Goal: Task Accomplishment & Management: Manage account settings

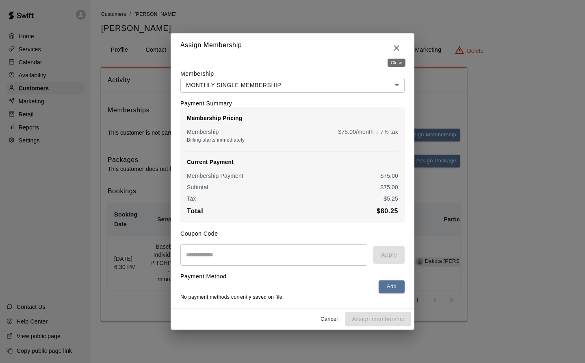
click at [395, 46] on icon "Close" at bounding box center [397, 48] width 6 height 6
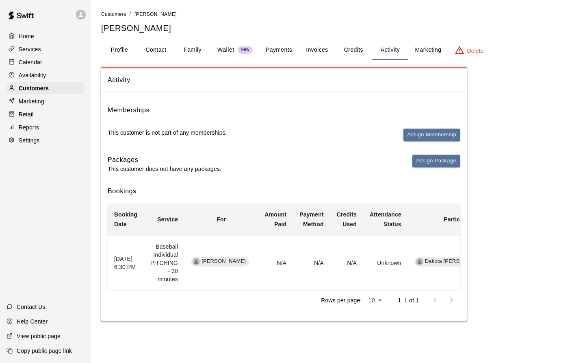
click at [117, 52] on button "Profile" at bounding box center [119, 50] width 37 height 20
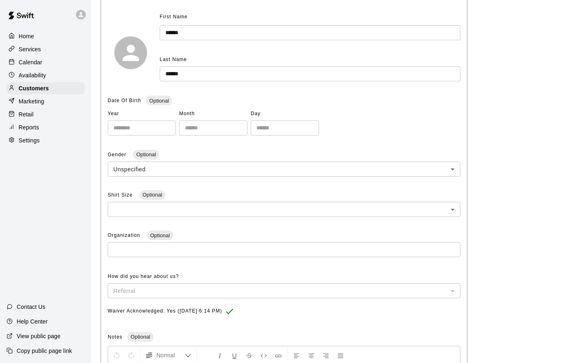
scroll to position [95, 0]
click at [450, 168] on body "**********" at bounding box center [289, 193] width 579 height 576
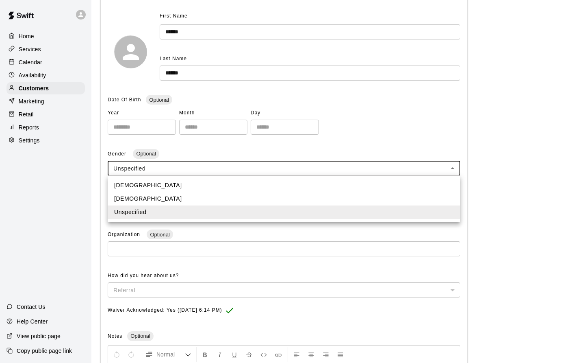
click at [134, 181] on li "[DEMOGRAPHIC_DATA]" at bounding box center [284, 184] width 353 height 13
type input "****"
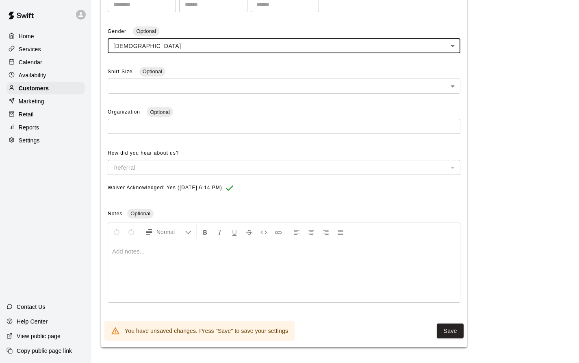
click at [457, 334] on button "Save" at bounding box center [450, 330] width 27 height 15
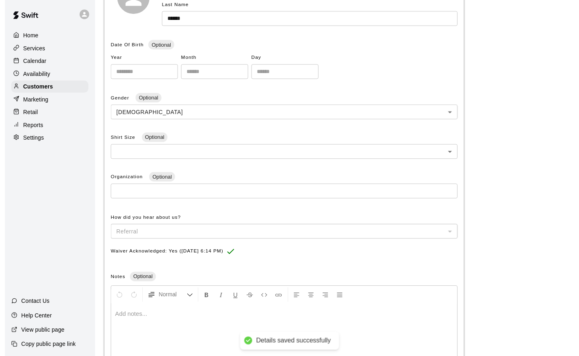
scroll to position [0, 0]
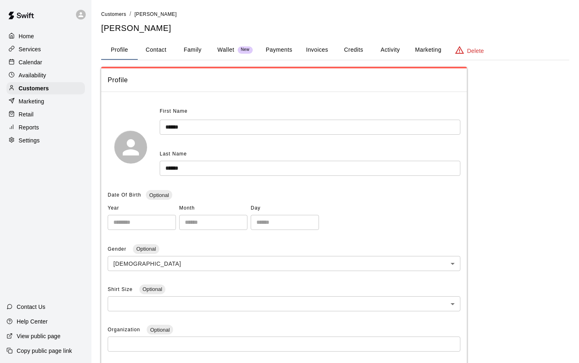
click at [281, 50] on button "Payments" at bounding box center [278, 50] width 39 height 20
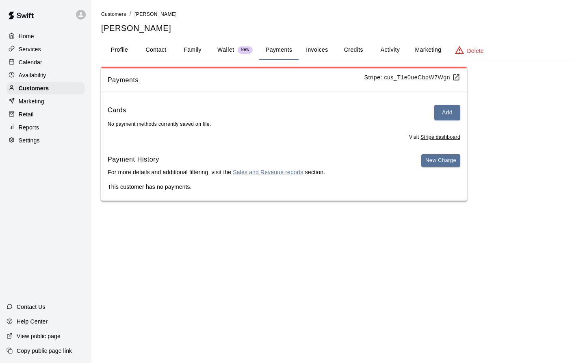
click at [117, 54] on button "Profile" at bounding box center [119, 50] width 37 height 20
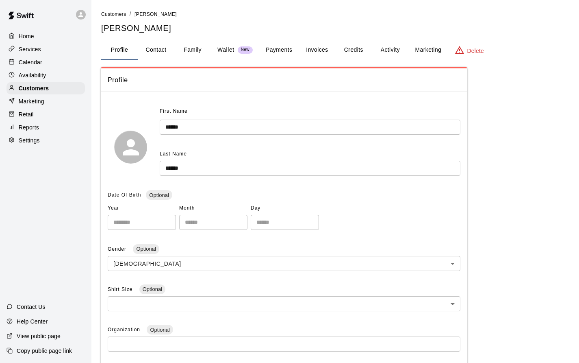
click at [159, 51] on button "Contact" at bounding box center [156, 50] width 37 height 20
select select "**"
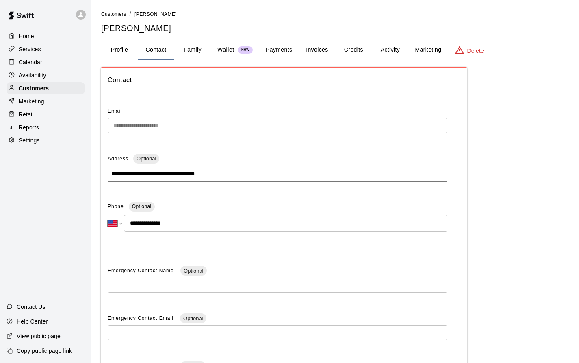
click at [117, 48] on button "Profile" at bounding box center [119, 50] width 37 height 20
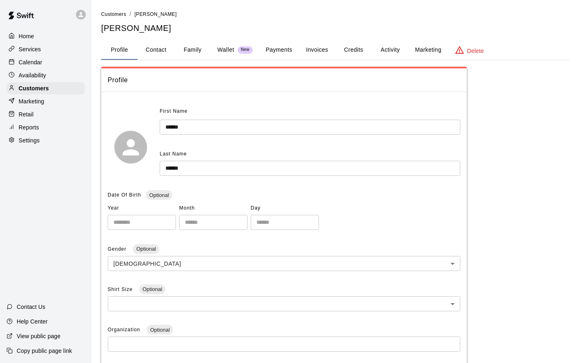
click at [32, 66] on p "Calendar" at bounding box center [31, 62] width 24 height 8
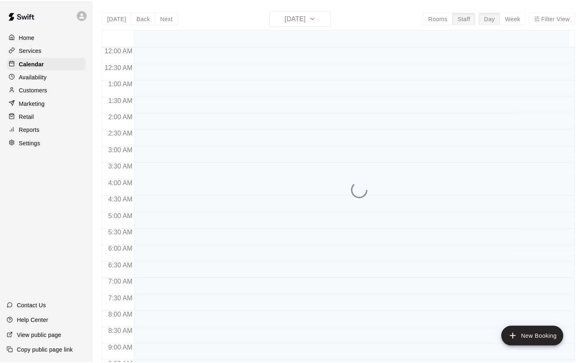
scroll to position [455, 0]
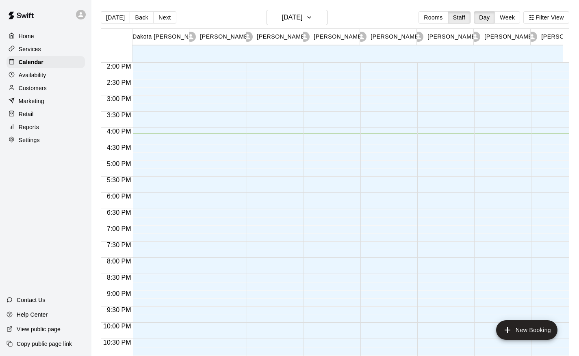
click at [562, 19] on button "Filter View" at bounding box center [546, 17] width 46 height 12
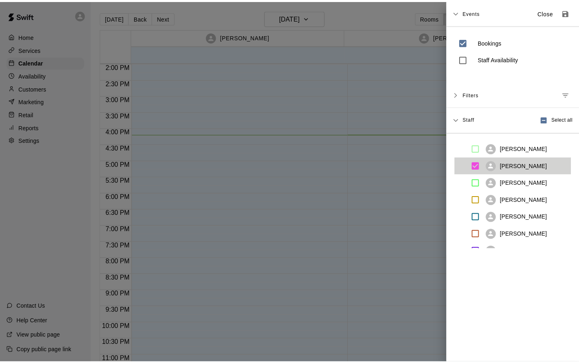
scroll to position [87, 0]
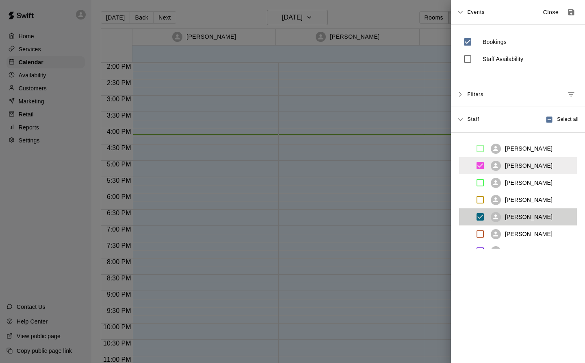
click at [543, 11] on p "Close" at bounding box center [551, 12] width 16 height 9
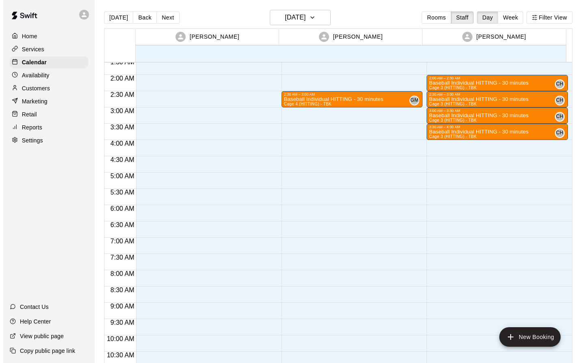
scroll to position [0, 0]
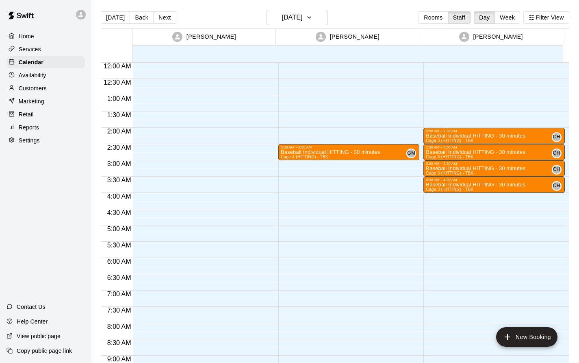
click at [501, 129] on div at bounding box center [494, 129] width 136 height 0
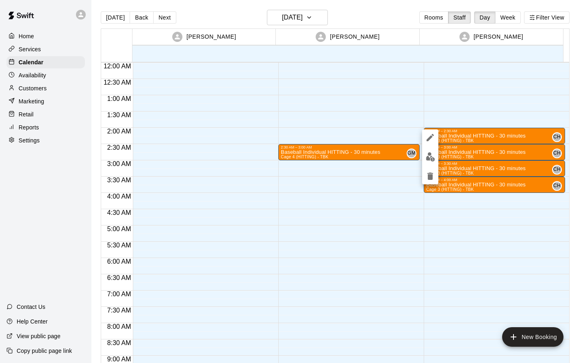
click at [466, 139] on div at bounding box center [292, 181] width 585 height 363
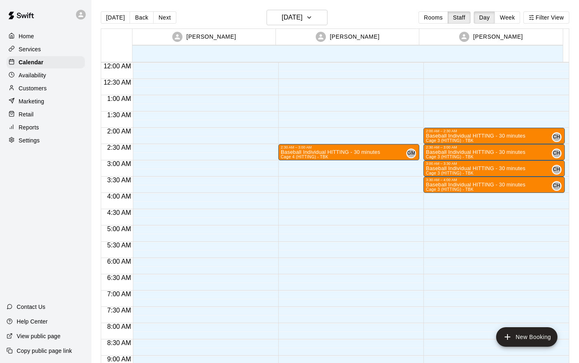
click at [530, 137] on div "Baseball Individual HITTING - 30 minutes Cage 3 (HITTING) - TBK CH 0" at bounding box center [494, 314] width 136 height 363
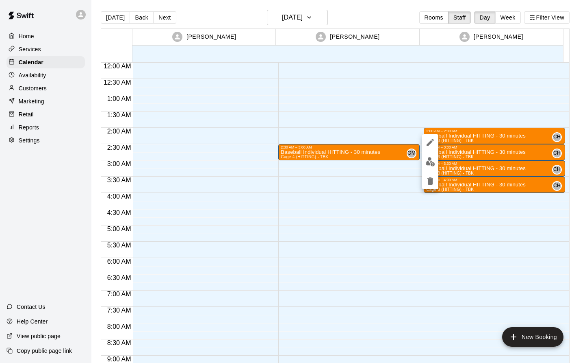
click at [426, 139] on icon "edit" at bounding box center [431, 142] width 10 height 10
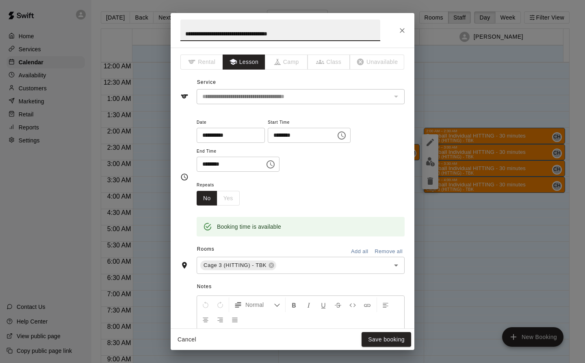
click at [344, 135] on icon "Choose time, selected time is 2:00 AM" at bounding box center [342, 135] width 2 height 4
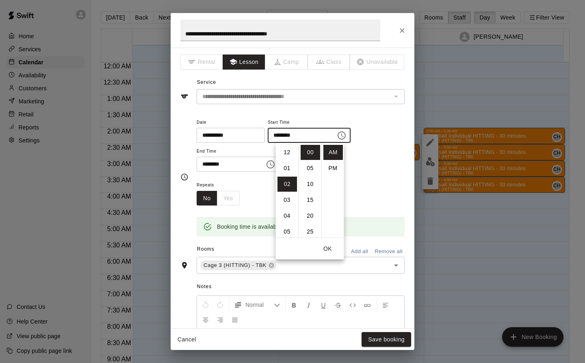
scroll to position [32, 0]
click at [331, 168] on li "PM" at bounding box center [334, 168] width 20 height 15
type input "********"
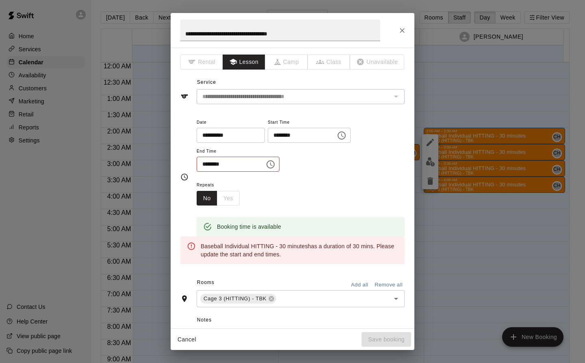
click at [275, 162] on icon "Choose time, selected time is 2:30 AM" at bounding box center [271, 164] width 8 height 8
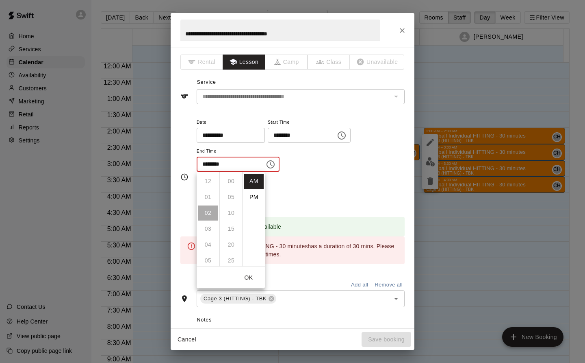
scroll to position [95, 0]
click at [253, 199] on li "PM" at bounding box center [254, 196] width 20 height 15
type input "********"
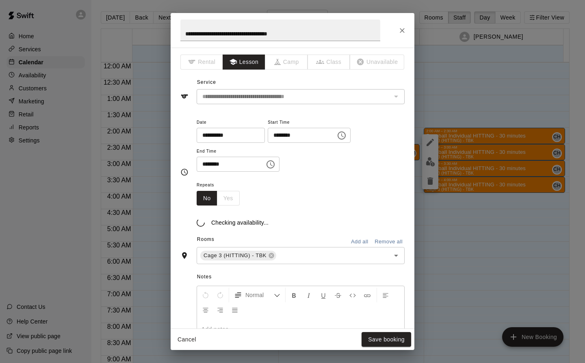
scroll to position [15, 0]
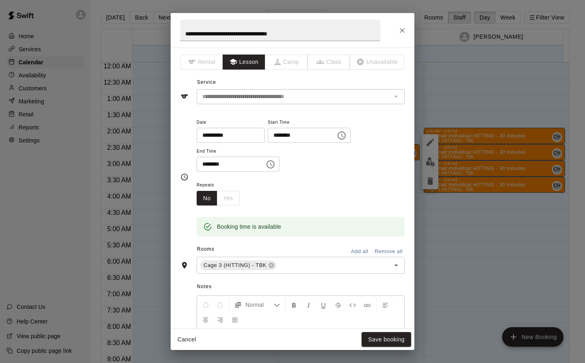
click at [392, 337] on button "Save booking" at bounding box center [387, 339] width 50 height 15
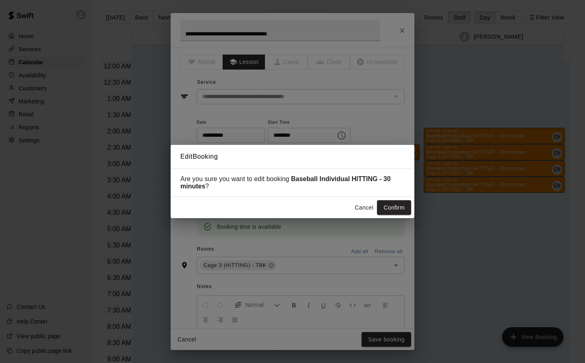
click at [391, 210] on button "Confirm" at bounding box center [394, 207] width 34 height 15
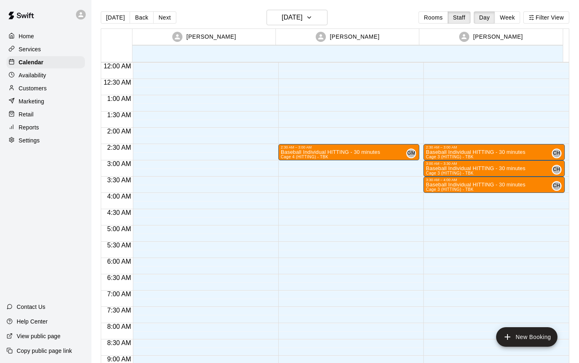
click at [541, 152] on div "Baseball Individual HITTING - 30 minutes Cage 3 (HITTING) - TBK CH 0" at bounding box center [494, 330] width 136 height 363
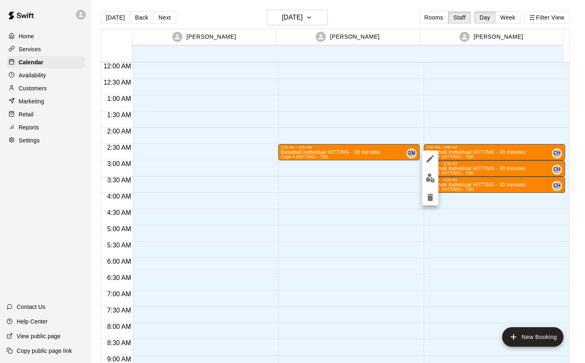
click at [428, 158] on icon "edit" at bounding box center [431, 159] width 10 height 10
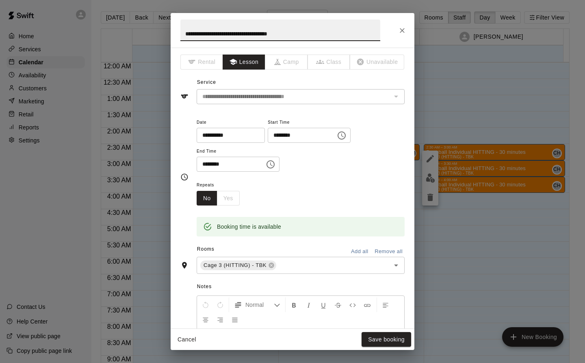
click at [347, 136] on icon "Choose time, selected time is 2:30 AM" at bounding box center [342, 135] width 10 height 10
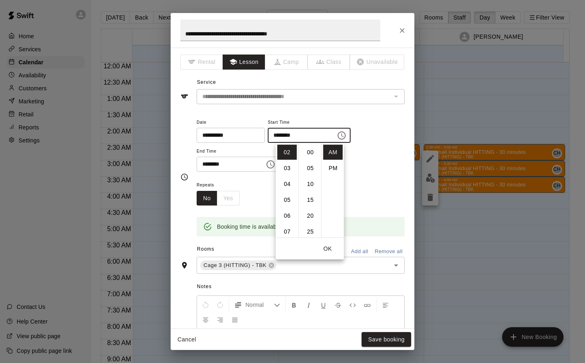
scroll to position [95, 0]
click at [334, 165] on li "PM" at bounding box center [334, 168] width 20 height 15
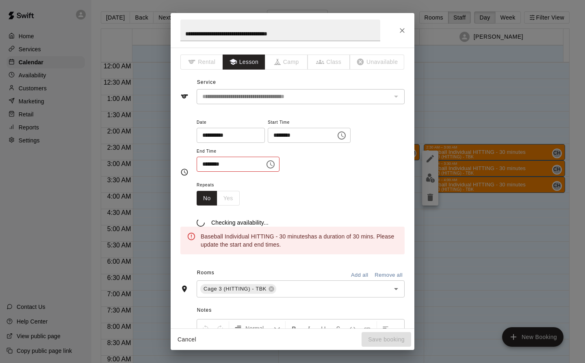
type input "********"
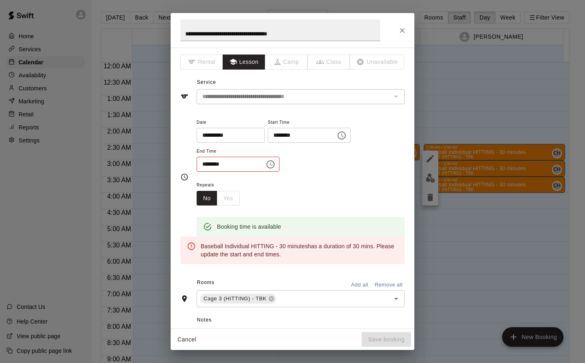
click at [273, 162] on icon "Choose time, selected time is 3:00 AM" at bounding box center [271, 164] width 2 height 4
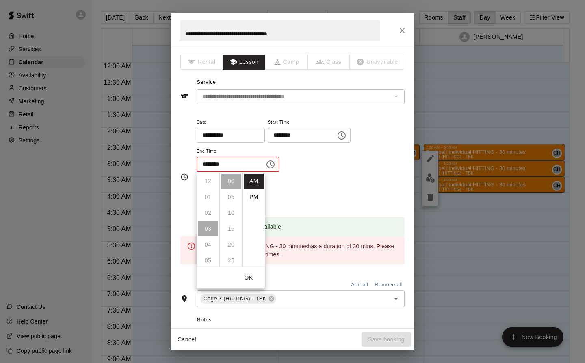
scroll to position [48, 0]
click at [253, 194] on li "PM" at bounding box center [254, 196] width 20 height 15
type input "********"
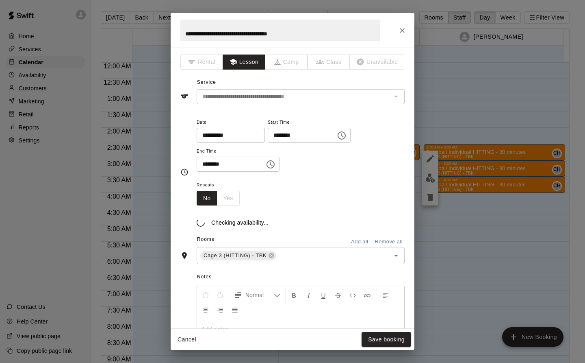
scroll to position [15, 0]
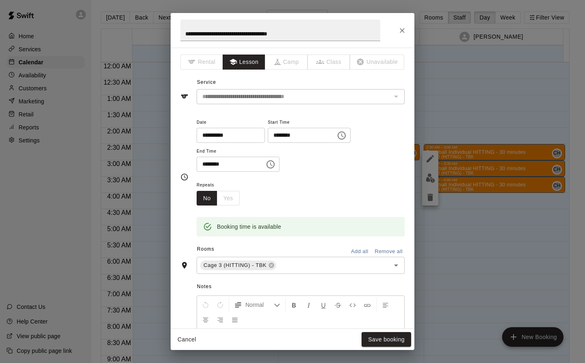
click at [398, 342] on button "Save booking" at bounding box center [387, 339] width 50 height 15
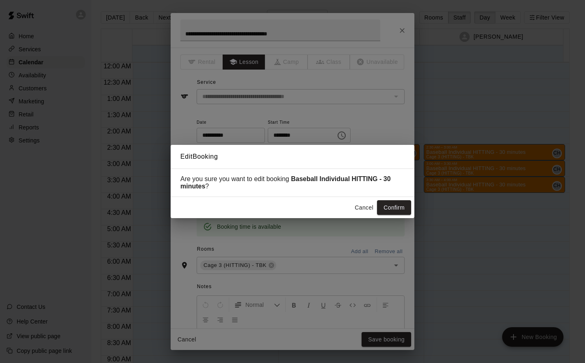
click at [393, 201] on button "Confirm" at bounding box center [394, 207] width 34 height 15
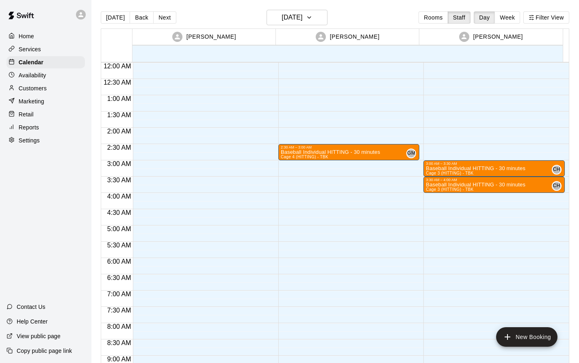
click at [482, 168] on p "Baseball Individual HITTING - 30 minutes" at bounding box center [476, 168] width 100 height 0
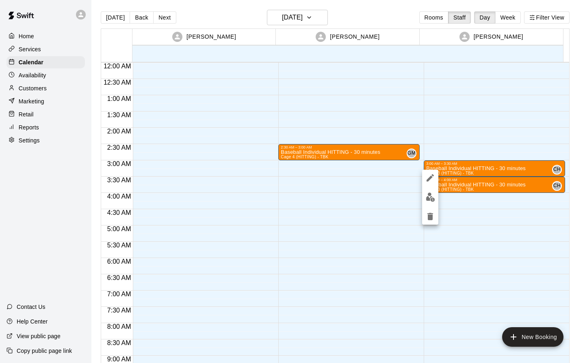
click at [431, 178] on icon "edit" at bounding box center [430, 177] width 7 height 7
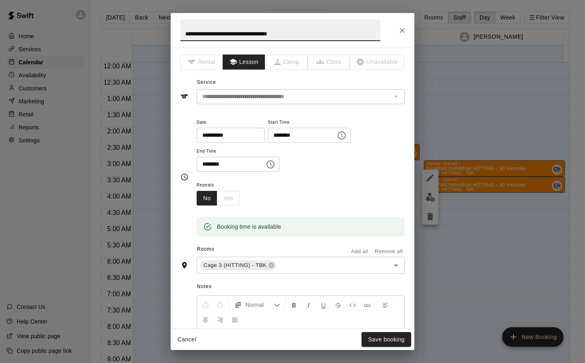
click at [347, 135] on icon "Choose time, selected time is 3:00 AM" at bounding box center [342, 135] width 10 height 10
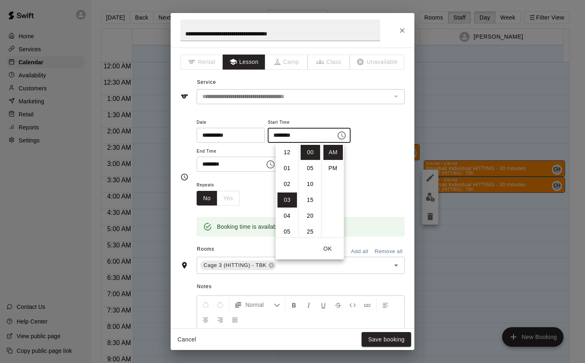
scroll to position [48, 0]
click at [333, 164] on li "PM" at bounding box center [334, 168] width 20 height 15
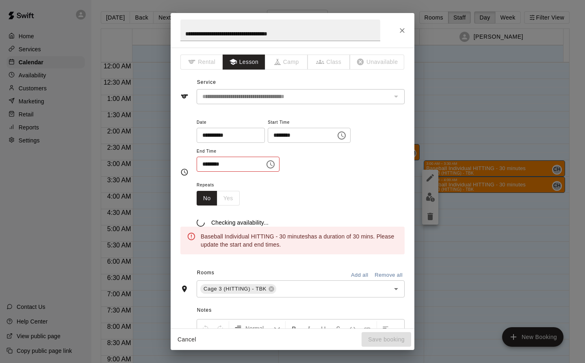
type input "********"
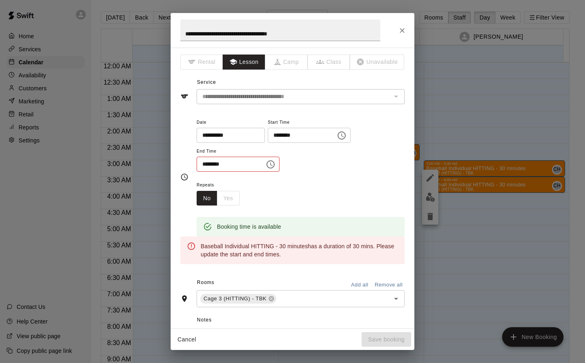
click at [279, 165] on button "Choose time, selected time is 3:30 AM" at bounding box center [271, 164] width 16 height 16
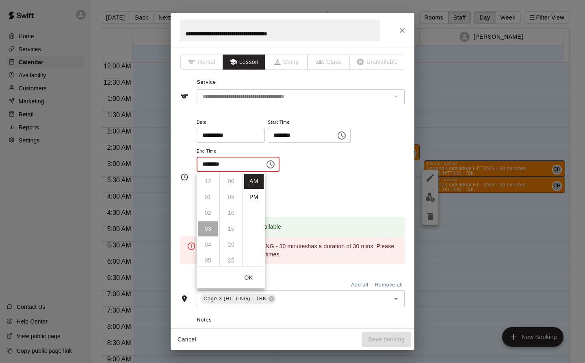
scroll to position [95, 0]
click at [254, 195] on li "PM" at bounding box center [254, 196] width 20 height 15
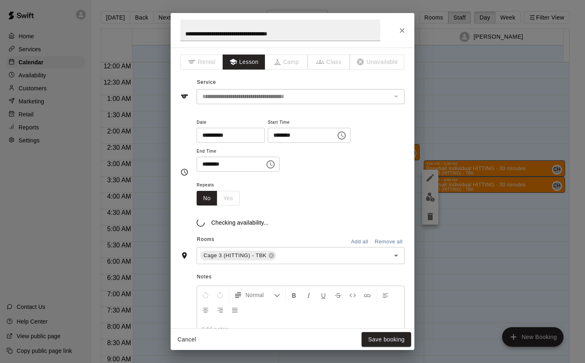
type input "********"
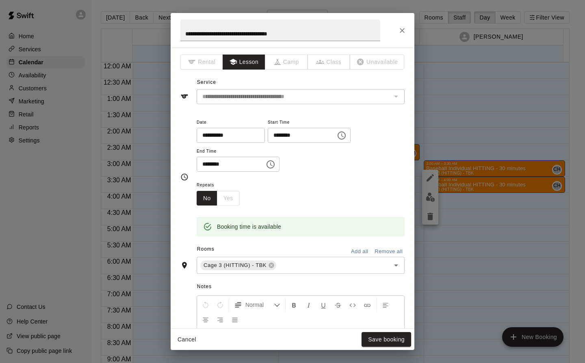
scroll to position [15, 0]
click at [402, 335] on button "Save booking" at bounding box center [387, 339] width 50 height 15
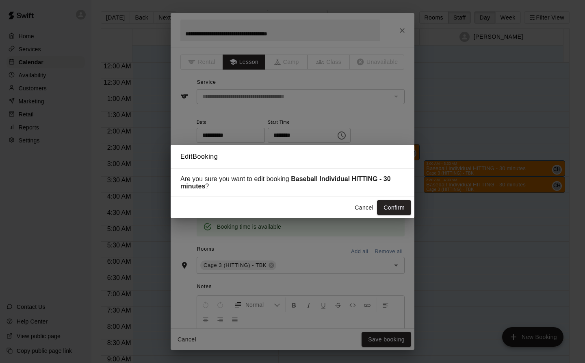
click at [399, 209] on button "Confirm" at bounding box center [394, 207] width 34 height 15
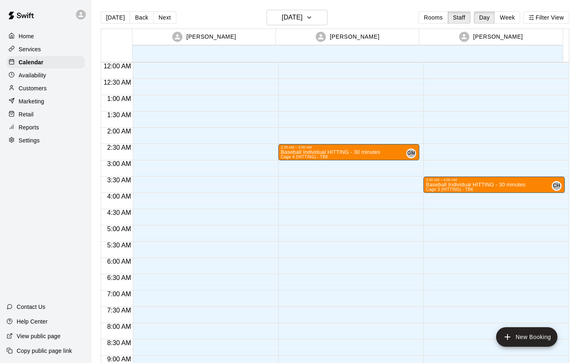
click at [462, 185] on p "Baseball Individual HITTING - 30 minutes" at bounding box center [476, 185] width 100 height 0
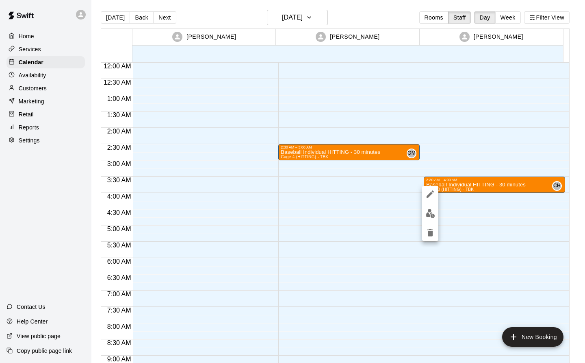
click at [432, 190] on icon "edit" at bounding box center [431, 194] width 10 height 10
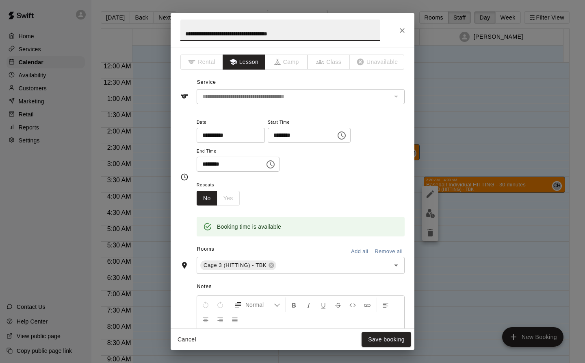
click at [347, 138] on icon "Choose time, selected time is 3:30 AM" at bounding box center [342, 135] width 10 height 10
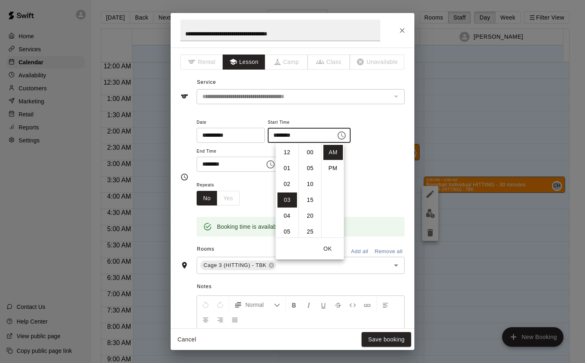
scroll to position [95, 0]
click at [334, 169] on li "PM" at bounding box center [334, 168] width 20 height 15
type input "********"
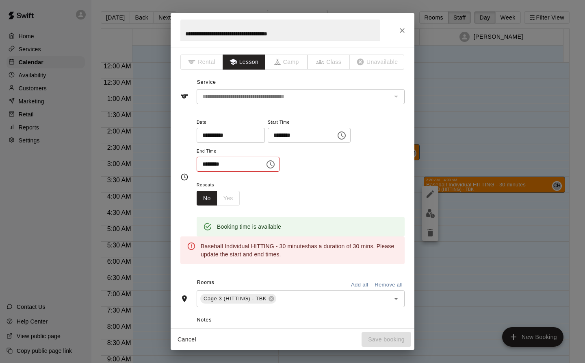
scroll to position [15, 0]
click at [279, 165] on button "Choose time, selected time is 4:00 AM" at bounding box center [271, 164] width 16 height 16
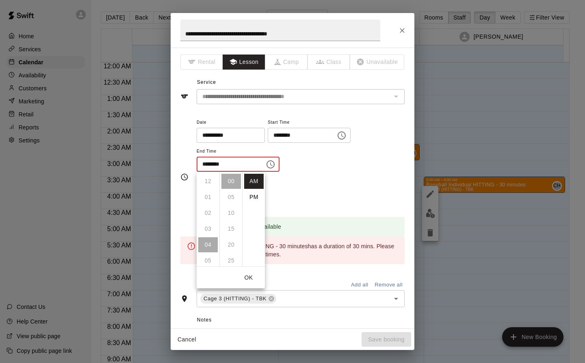
scroll to position [63, 0]
click at [254, 198] on li "PM" at bounding box center [254, 196] width 20 height 15
type input "********"
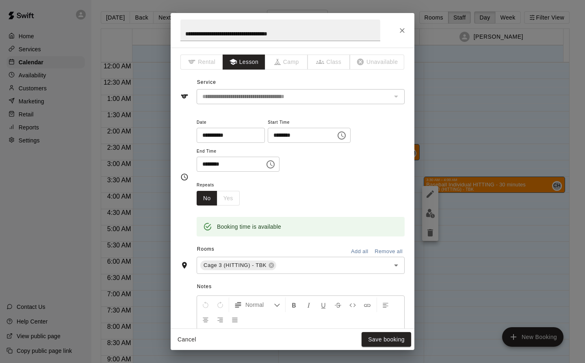
scroll to position [15, 0]
click at [394, 336] on button "Save booking" at bounding box center [387, 339] width 50 height 15
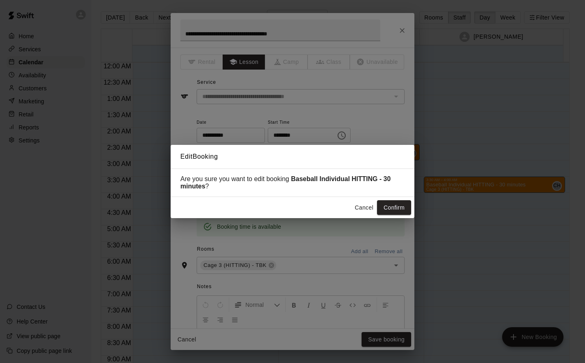
click at [404, 200] on div "Cancel Confirm" at bounding box center [293, 208] width 244 height 22
click at [409, 202] on button "Confirm" at bounding box center [394, 207] width 34 height 15
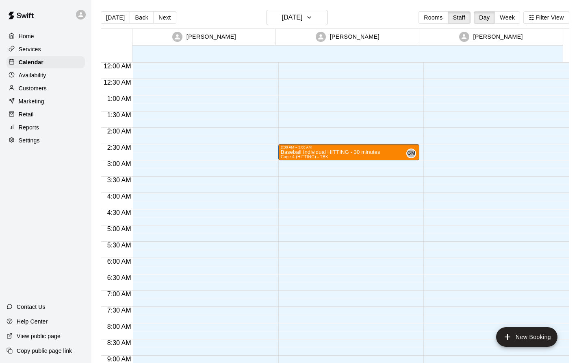
click at [327, 152] on p "Baseball Individual HITTING - 30 minutes" at bounding box center [331, 152] width 100 height 0
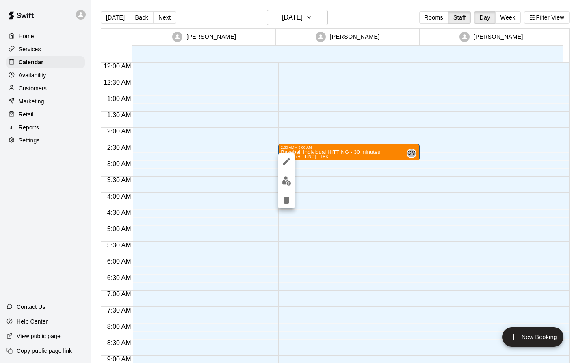
click at [286, 160] on icon "edit" at bounding box center [287, 161] width 10 height 10
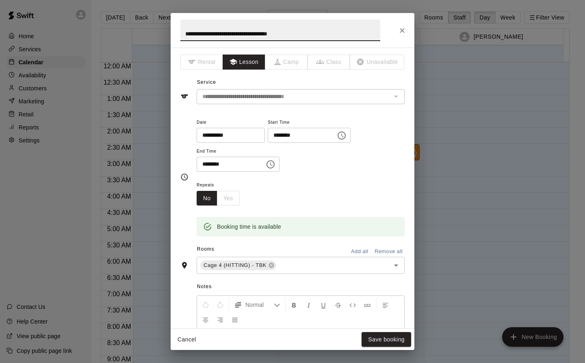
click at [347, 131] on icon "Choose time, selected time is 2:30 AM" at bounding box center [342, 135] width 10 height 10
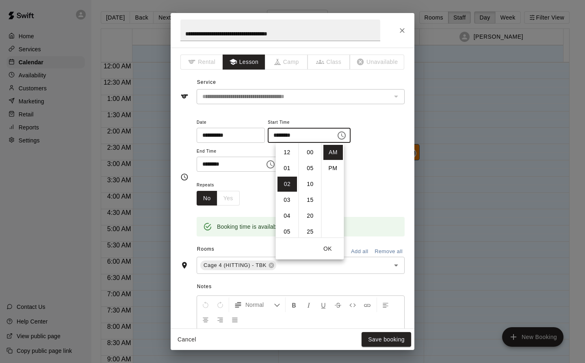
scroll to position [95, 0]
click at [330, 169] on li "PM" at bounding box center [334, 168] width 20 height 15
type input "********"
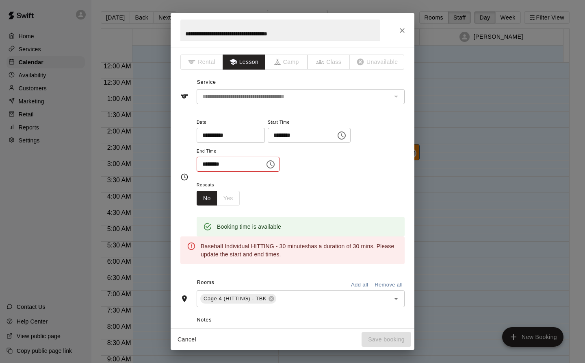
click at [276, 164] on icon "Choose time, selected time is 3:00 AM" at bounding box center [271, 164] width 10 height 10
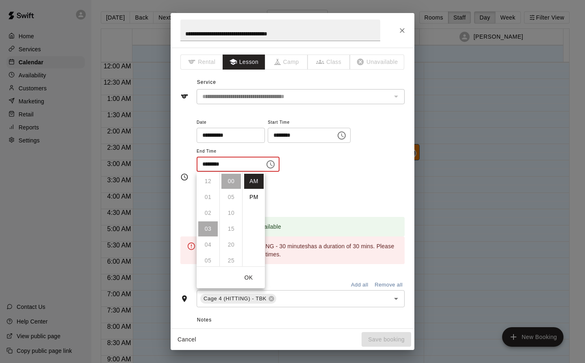
scroll to position [48, 0]
click at [254, 197] on li "PM" at bounding box center [254, 196] width 20 height 15
type input "********"
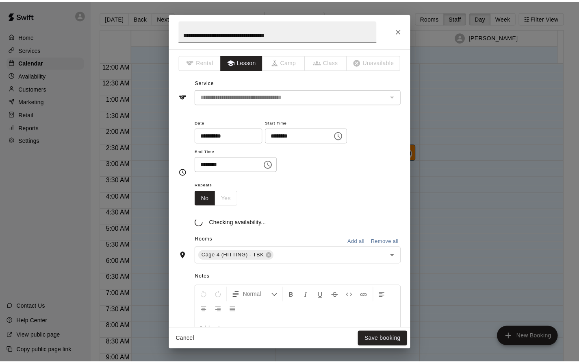
scroll to position [15, 0]
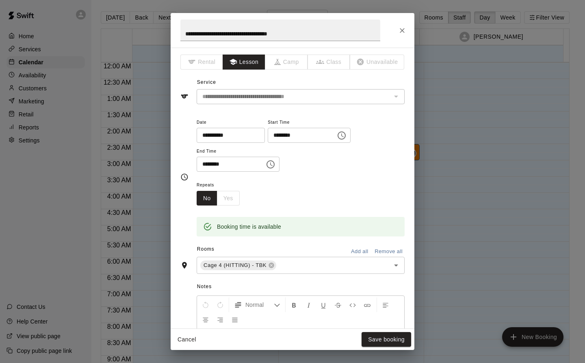
click at [393, 343] on button "Save booking" at bounding box center [387, 339] width 50 height 15
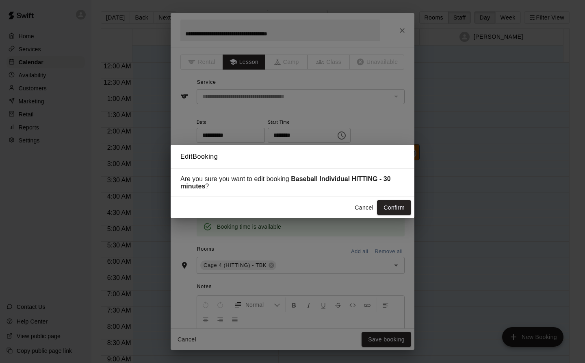
click at [402, 206] on button "Confirm" at bounding box center [394, 207] width 34 height 15
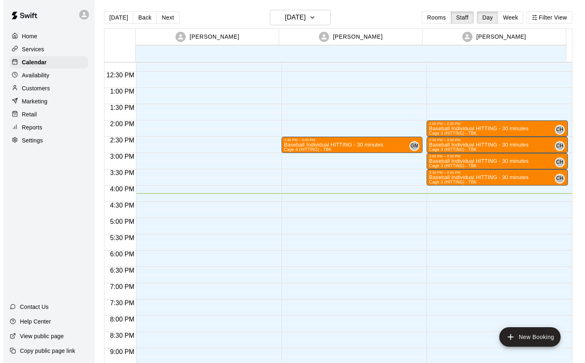
scroll to position [404, 0]
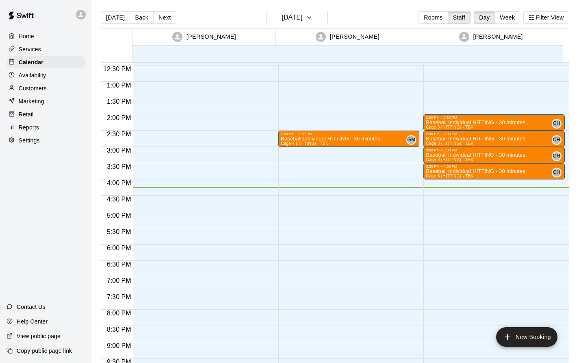
click at [151, 167] on div at bounding box center [203, 49] width 141 height 780
click at [241, 165] on div at bounding box center [203, 49] width 141 height 780
click at [252, 171] on div at bounding box center [203, 49] width 141 height 780
click at [249, 171] on div at bounding box center [203, 49] width 141 height 780
click at [245, 172] on div at bounding box center [203, 49] width 141 height 780
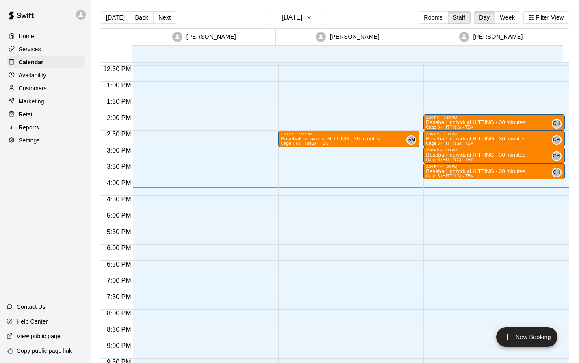
click at [243, 169] on div at bounding box center [203, 49] width 141 height 780
click at [169, 172] on div at bounding box center [203, 49] width 141 height 780
click at [250, 173] on div at bounding box center [203, 49] width 141 height 780
click at [254, 172] on div at bounding box center [203, 49] width 141 height 780
click at [254, 171] on div at bounding box center [203, 49] width 141 height 780
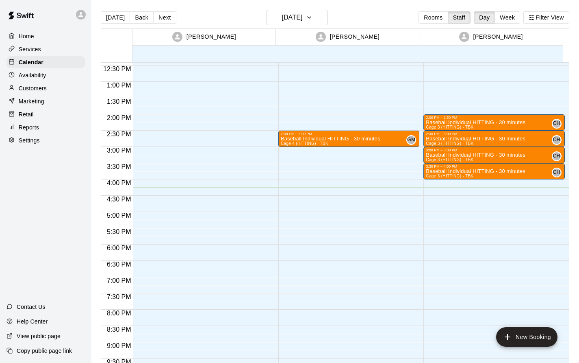
click at [257, 167] on div at bounding box center [203, 49] width 141 height 780
click at [258, 167] on div at bounding box center [203, 49] width 141 height 780
click at [513, 340] on button "New Booking" at bounding box center [526, 337] width 61 height 20
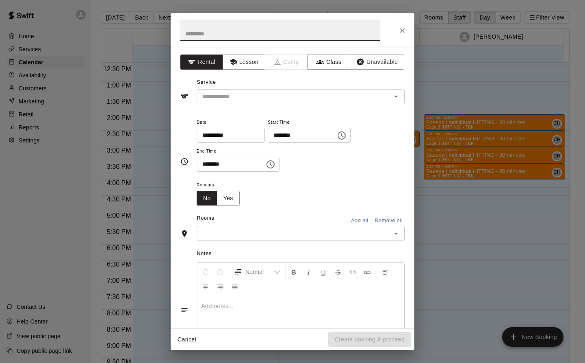
click at [238, 69] on button "Lesson" at bounding box center [244, 61] width 43 height 15
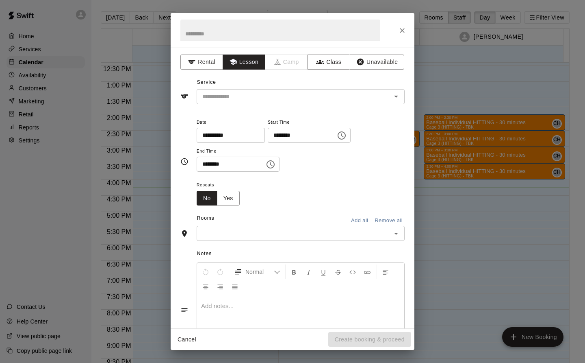
click at [249, 62] on button "Lesson" at bounding box center [244, 61] width 43 height 15
click at [380, 93] on div at bounding box center [390, 96] width 21 height 11
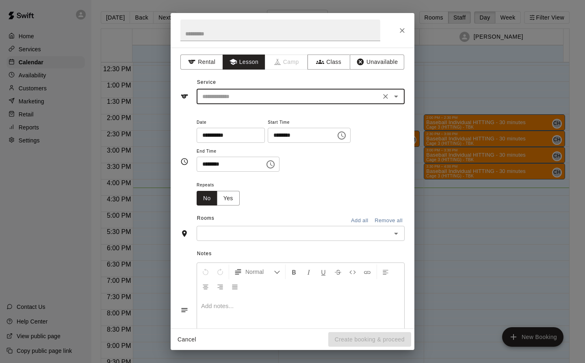
click at [286, 96] on input "text" at bounding box center [288, 96] width 179 height 10
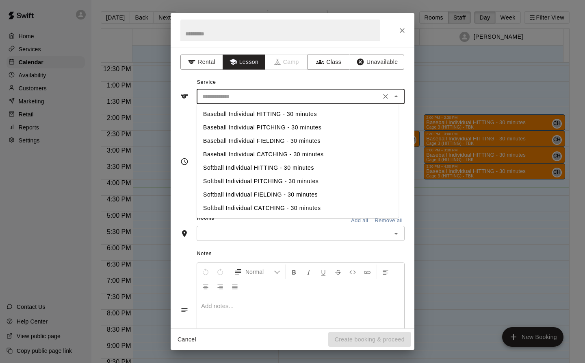
click at [316, 129] on li "Baseball Individual PITCHING - 30 minutes" at bounding box center [298, 127] width 202 height 13
type input "**********"
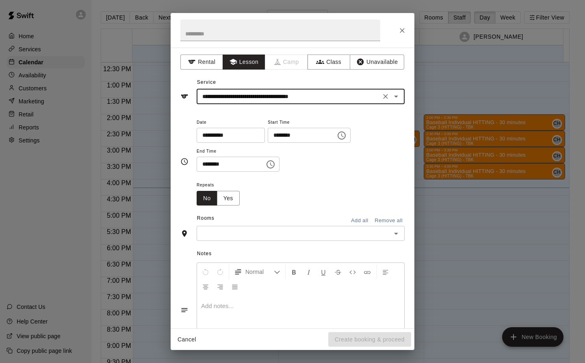
click at [323, 235] on input "text" at bounding box center [294, 233] width 190 height 10
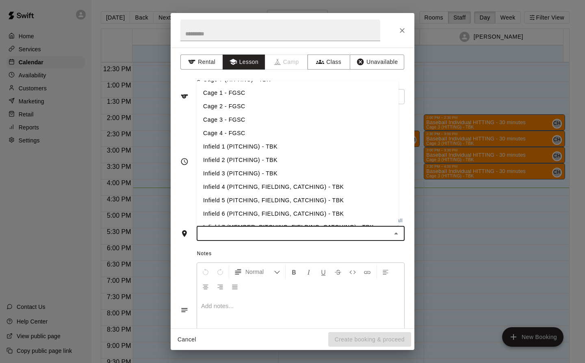
scroll to position [93, 0]
click at [326, 201] on li "Infield 5 (PITCHING, FIELDING, CATCHING) - TBK" at bounding box center [298, 198] width 202 height 13
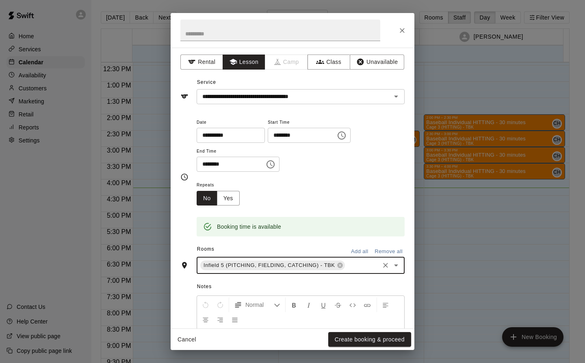
click at [386, 338] on button "Create booking & proceed" at bounding box center [369, 339] width 83 height 15
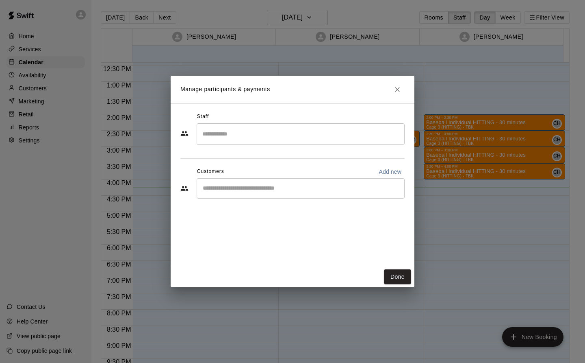
click at [222, 189] on input "Start typing to search customers..." at bounding box center [300, 188] width 201 height 8
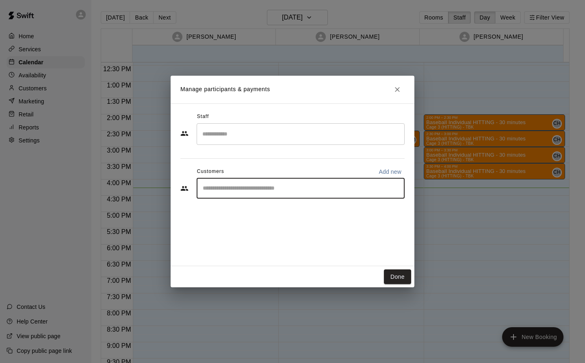
click at [358, 185] on input "Start typing to search customers..." at bounding box center [300, 188] width 201 height 8
click at [370, 188] on input "Start typing to search customers..." at bounding box center [300, 188] width 201 height 8
click at [368, 191] on input "Start typing to search customers..." at bounding box center [300, 188] width 201 height 8
type input "*"
click at [394, 188] on icon "Clear" at bounding box center [396, 188] width 8 height 8
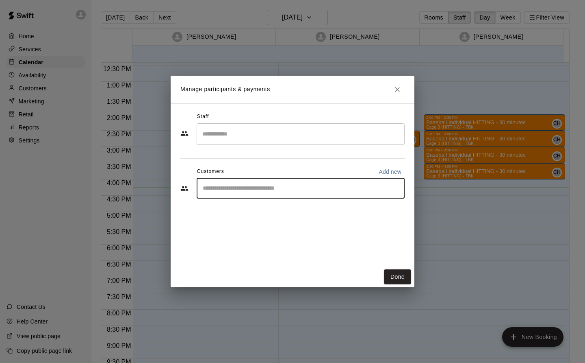
click at [183, 186] on icon "Customers" at bounding box center [184, 188] width 7 height 5
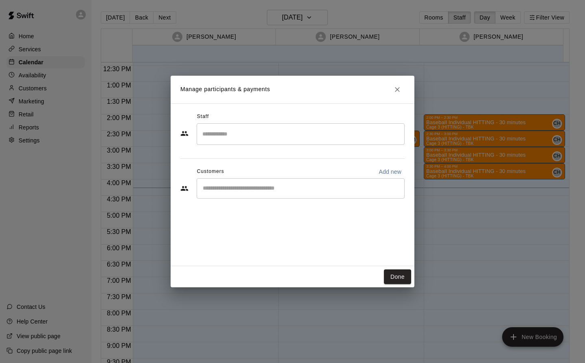
click at [186, 188] on icon "Customers" at bounding box center [184, 188] width 8 height 8
click at [184, 189] on icon "Customers" at bounding box center [184, 188] width 7 height 5
click at [225, 182] on div "​" at bounding box center [301, 188] width 208 height 20
click at [223, 191] on input "Start typing to search customers..." at bounding box center [300, 188] width 201 height 8
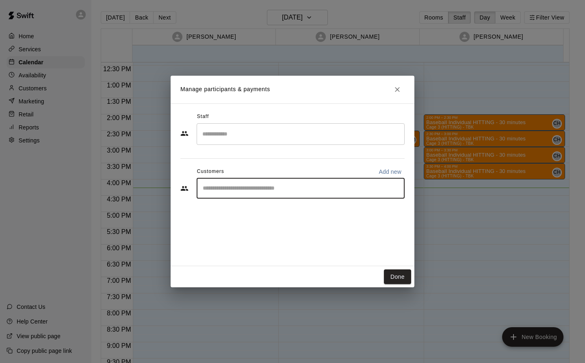
type input "***"
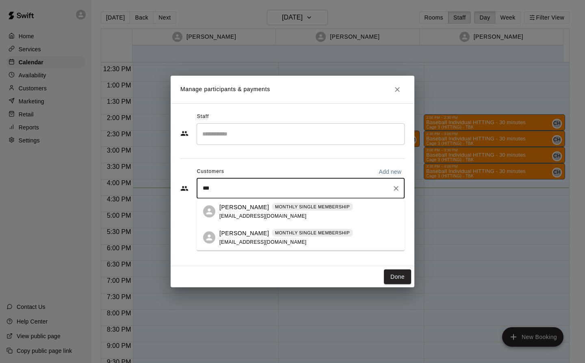
click at [252, 242] on span "[EMAIL_ADDRESS][DOMAIN_NAME]" at bounding box center [262, 242] width 87 height 6
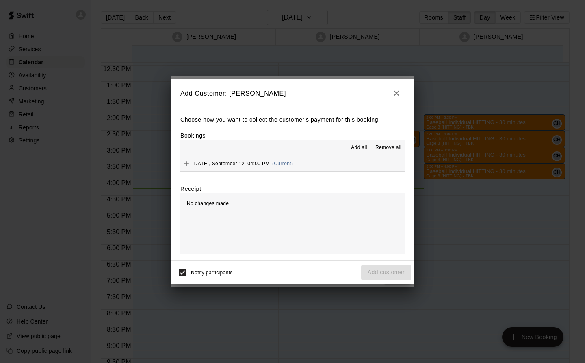
click at [397, 91] on icon "button" at bounding box center [397, 93] width 10 height 10
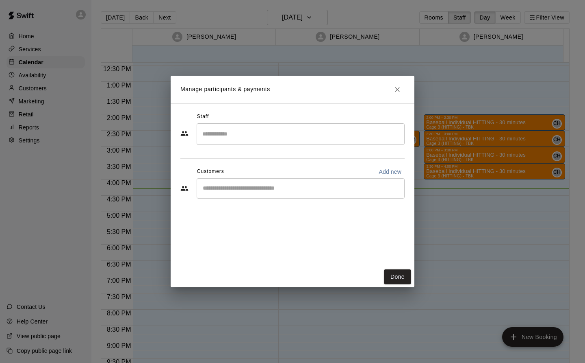
click at [271, 133] on input "Search staff" at bounding box center [300, 134] width 201 height 14
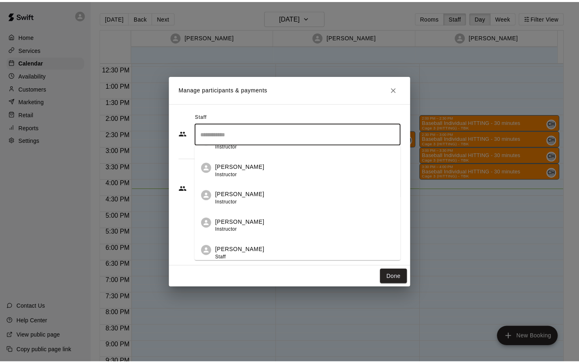
scroll to position [104, 0]
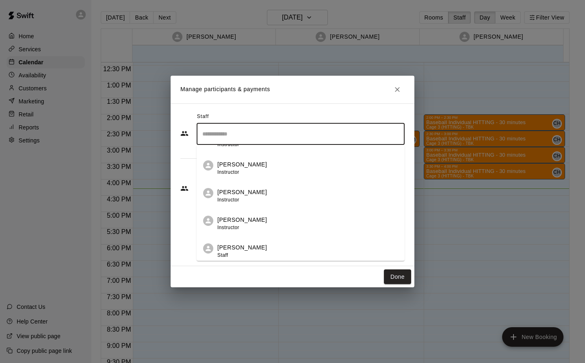
click at [239, 171] on span "Instructor" at bounding box center [228, 172] width 22 height 6
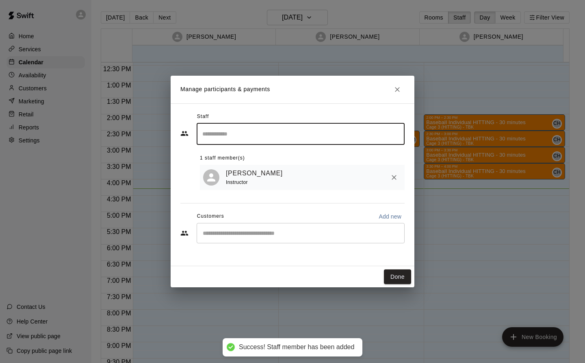
click at [263, 228] on div "​" at bounding box center [301, 233] width 208 height 20
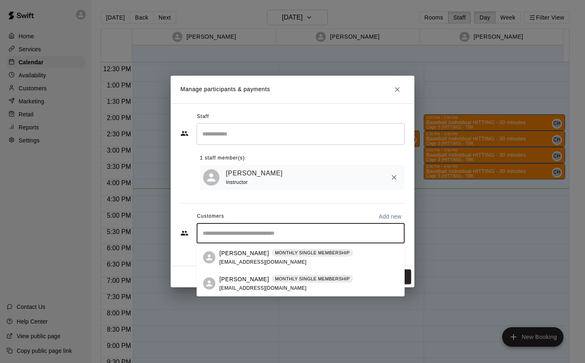
click at [224, 278] on p "[PERSON_NAME]" at bounding box center [244, 278] width 50 height 9
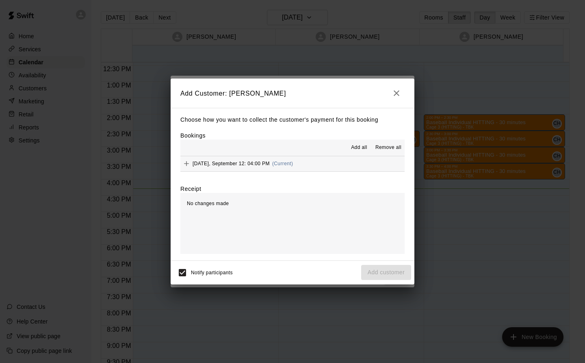
click at [396, 93] on icon "button" at bounding box center [397, 93] width 10 height 10
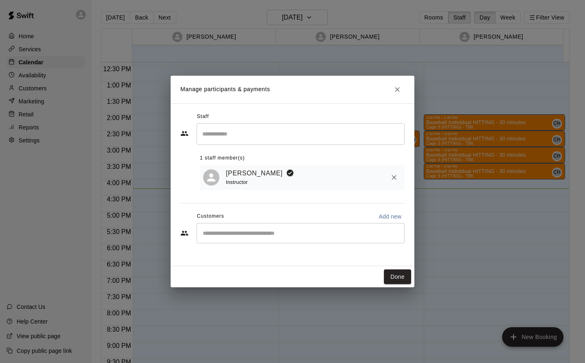
click at [396, 92] on icon "Close" at bounding box center [397, 89] width 8 height 8
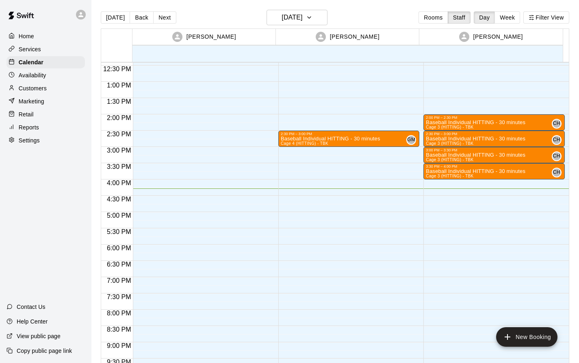
click at [182, 184] on div at bounding box center [203, 49] width 141 height 780
click at [153, 169] on div at bounding box center [203, 49] width 141 height 780
click at [162, 172] on div at bounding box center [203, 49] width 141 height 780
click at [167, 172] on div at bounding box center [203, 49] width 141 height 780
click at [169, 170] on div at bounding box center [203, 49] width 141 height 780
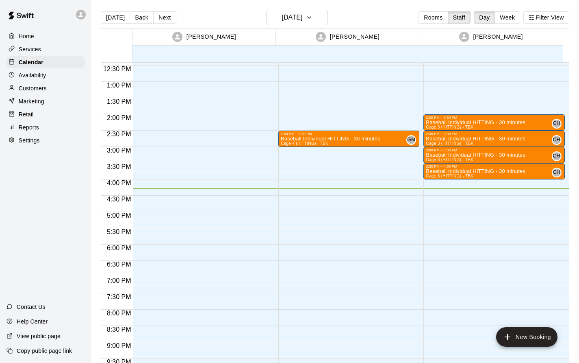
click at [171, 169] on div at bounding box center [203, 49] width 141 height 780
click at [171, 171] on div at bounding box center [203, 49] width 141 height 780
click at [172, 172] on div at bounding box center [203, 49] width 141 height 780
click at [176, 172] on div at bounding box center [203, 49] width 141 height 780
click at [178, 172] on div at bounding box center [203, 49] width 141 height 780
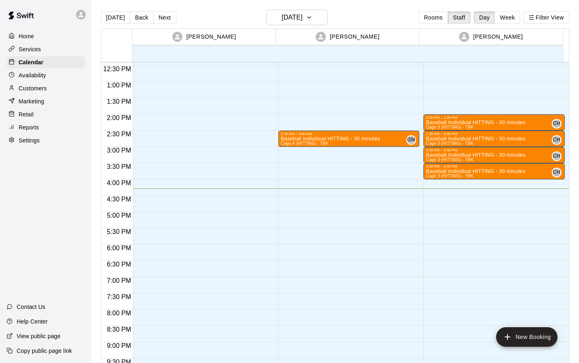
scroll to position [0, 0]
click at [147, 158] on div at bounding box center [203, 49] width 141 height 780
click at [150, 169] on div at bounding box center [203, 49] width 141 height 780
click at [151, 169] on div at bounding box center [203, 49] width 141 height 780
click at [150, 170] on div at bounding box center [203, 49] width 141 height 780
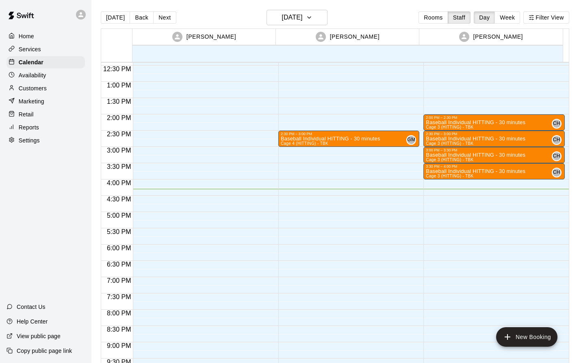
click at [152, 167] on div at bounding box center [203, 49] width 141 height 780
click at [154, 167] on div at bounding box center [203, 49] width 141 height 780
click at [156, 168] on div at bounding box center [203, 49] width 141 height 780
click at [155, 171] on div at bounding box center [203, 49] width 141 height 780
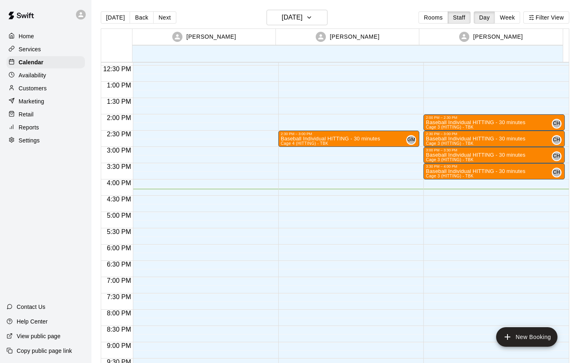
click at [33, 142] on p "Settings" at bounding box center [29, 140] width 21 height 8
select select "**"
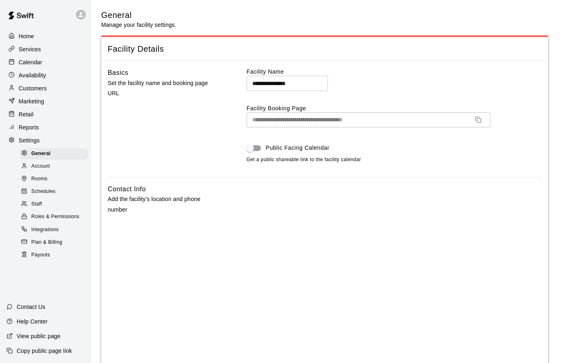
click at [47, 195] on span "Schedules" at bounding box center [43, 191] width 24 height 8
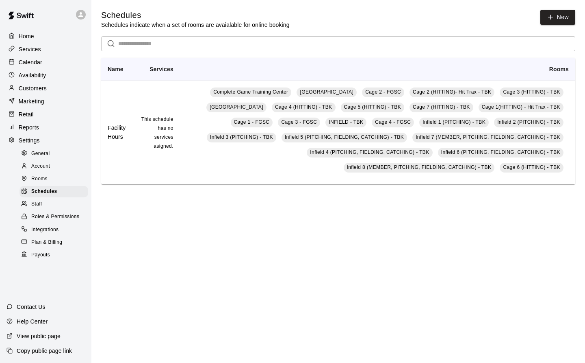
click at [36, 208] on span "Staff" at bounding box center [36, 204] width 11 height 8
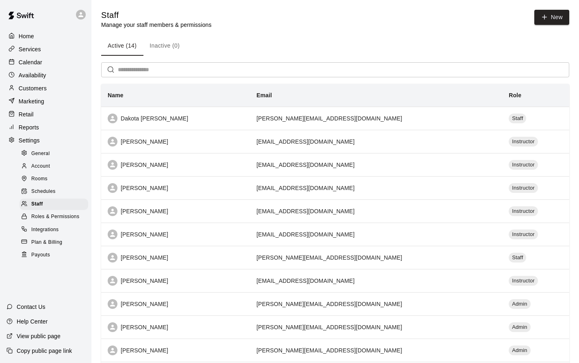
click at [152, 326] on div "[PERSON_NAME]" at bounding box center [176, 327] width 136 height 10
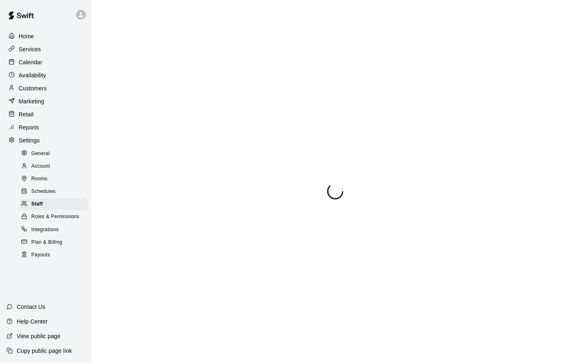
select select "**"
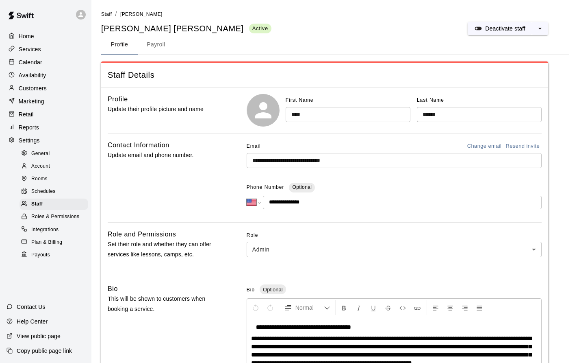
type input "**********"
click at [24, 39] on p "Home" at bounding box center [26, 36] width 15 height 8
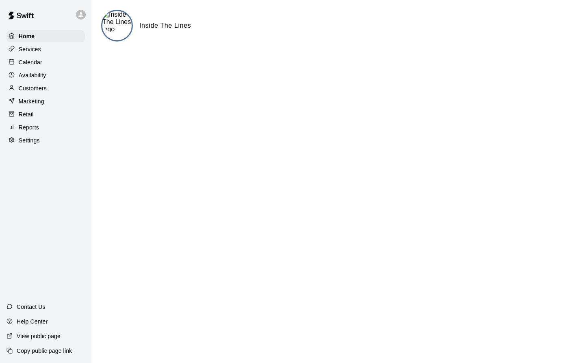
click at [30, 68] on div "Calendar" at bounding box center [46, 62] width 78 height 12
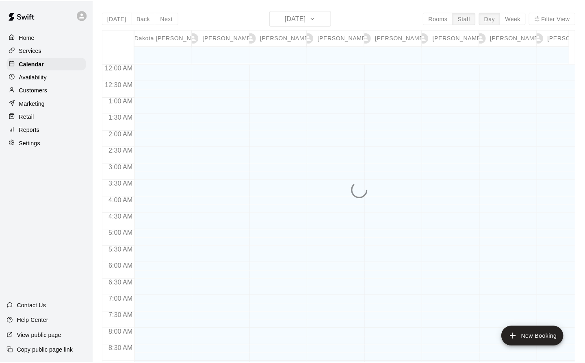
scroll to position [478, 0]
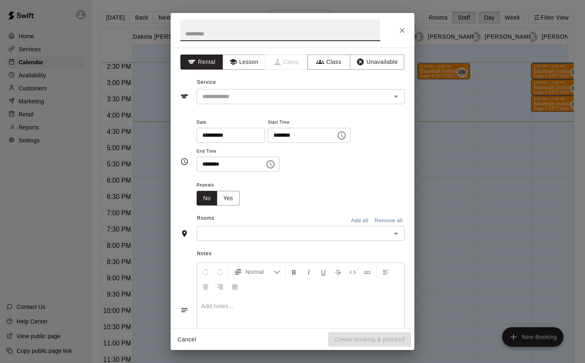
click at [242, 62] on button "Lesson" at bounding box center [244, 61] width 43 height 15
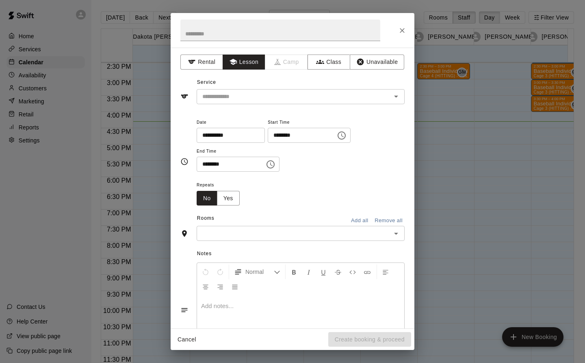
click at [251, 102] on div "​" at bounding box center [301, 96] width 208 height 15
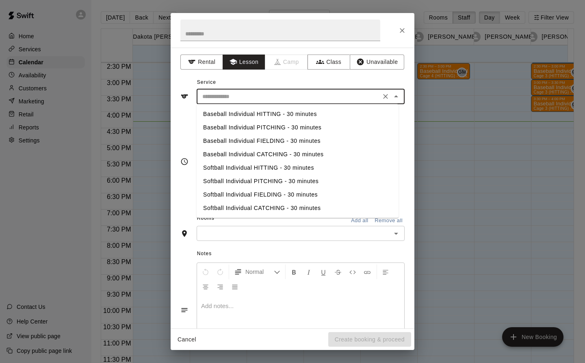
click at [382, 96] on icon "Clear" at bounding box center [386, 96] width 8 height 8
click at [382, 99] on icon "Clear" at bounding box center [386, 96] width 8 height 8
click at [383, 97] on icon "Clear" at bounding box center [385, 96] width 5 height 5
click at [382, 96] on icon "Clear" at bounding box center [386, 96] width 8 height 8
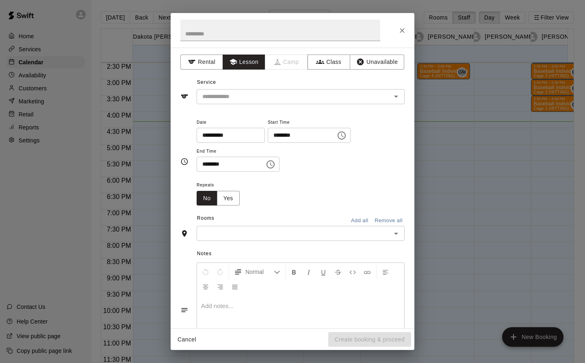
click at [532, 267] on div "**********" at bounding box center [292, 181] width 585 height 363
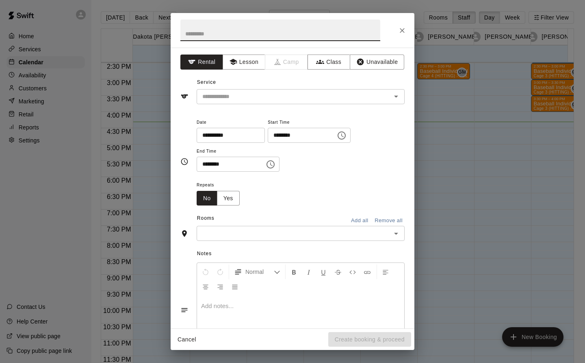
click at [400, 28] on icon "Close" at bounding box center [402, 30] width 8 height 8
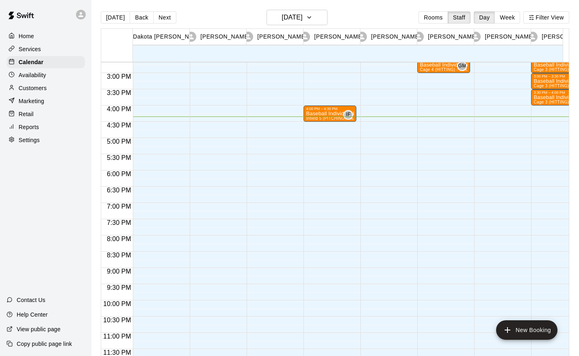
click at [559, 20] on button "Filter View" at bounding box center [546, 17] width 46 height 12
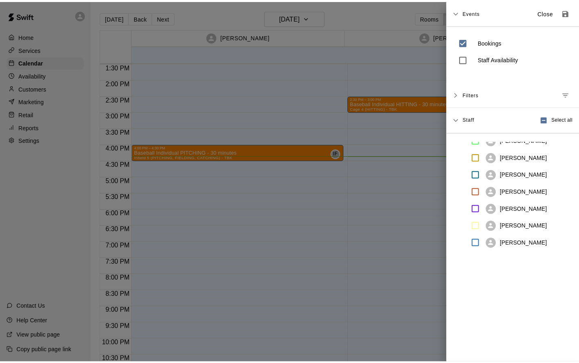
scroll to position [126, 0]
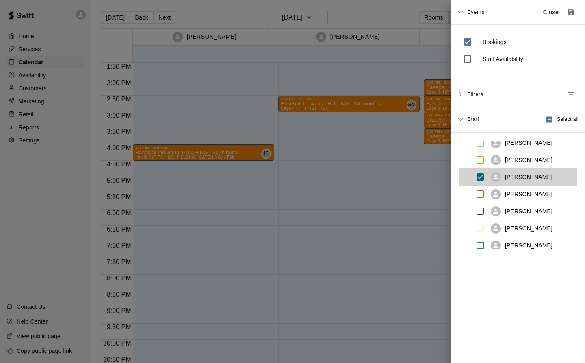
click at [543, 16] on p "Close" at bounding box center [551, 12] width 16 height 9
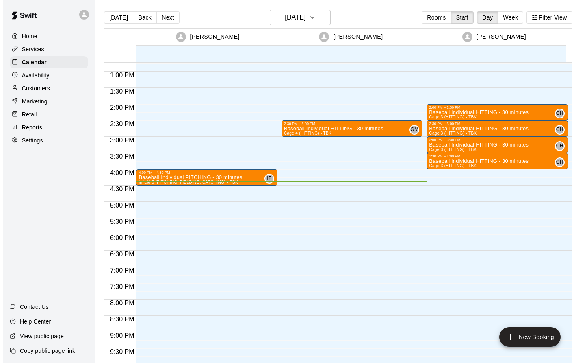
scroll to position [414, 0]
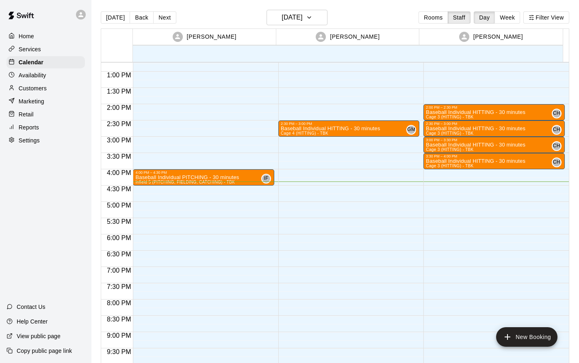
click at [203, 177] on p "Baseball Individual PITCHING - 30 minutes" at bounding box center [187, 177] width 104 height 0
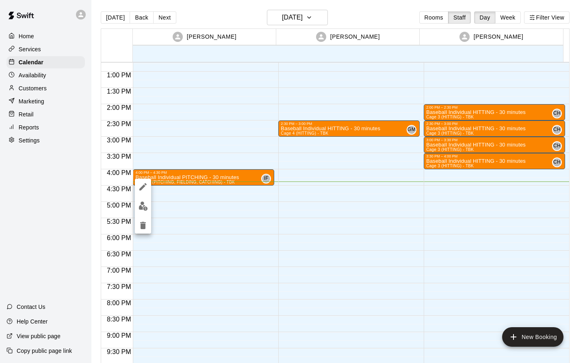
click at [145, 184] on icon "edit" at bounding box center [142, 186] width 7 height 7
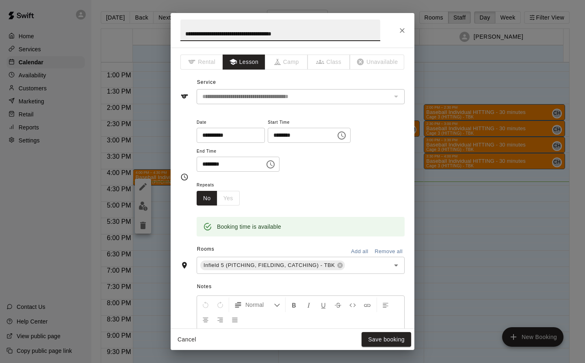
click at [347, 137] on icon "Choose time, selected time is 4:00 PM" at bounding box center [342, 135] width 10 height 10
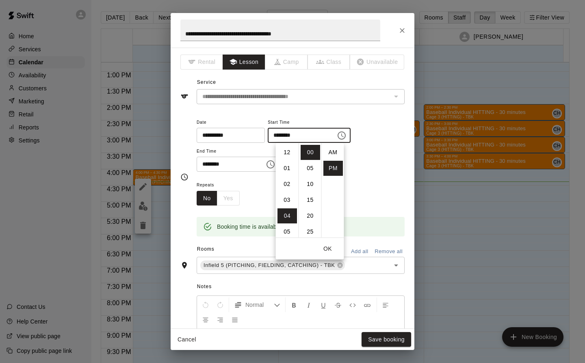
scroll to position [15, 0]
click at [287, 138] on input "********" at bounding box center [299, 135] width 63 height 15
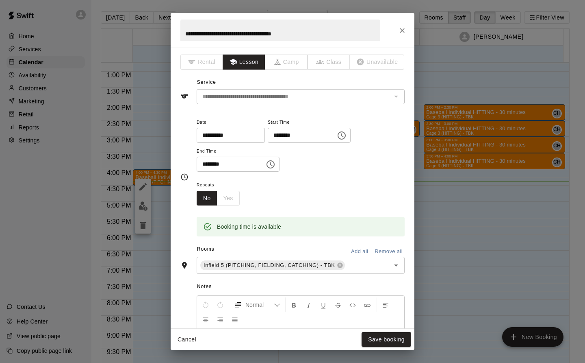
click at [288, 137] on input "********" at bounding box center [299, 135] width 63 height 15
click at [347, 136] on icon "Choose time, selected time is 4:00 PM" at bounding box center [342, 135] width 10 height 10
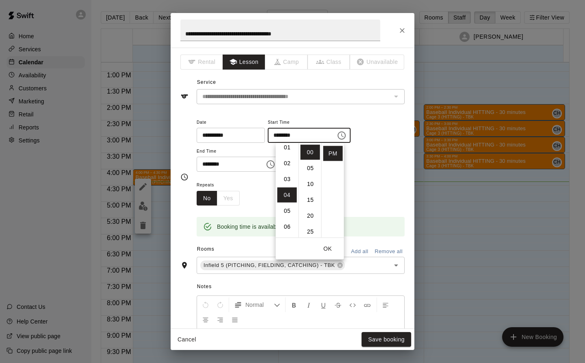
click at [289, 178] on li "03" at bounding box center [288, 179] width 20 height 15
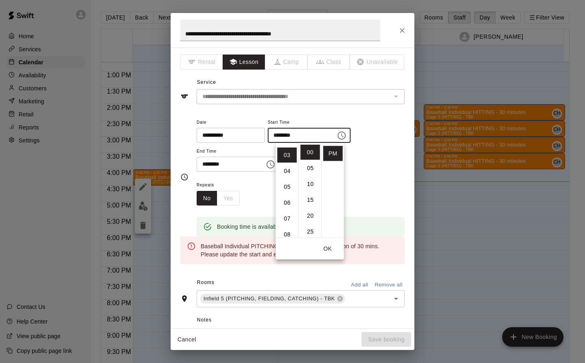
scroll to position [48, 0]
click at [311, 205] on li "30" at bounding box center [311, 206] width 20 height 15
type input "********"
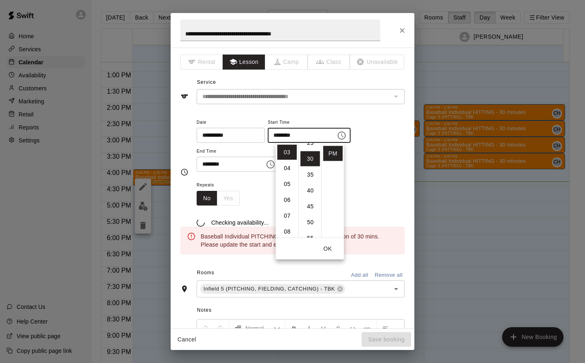
scroll to position [95, 0]
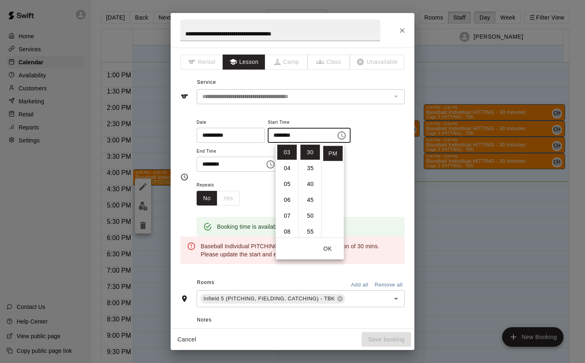
click at [387, 177] on div "**********" at bounding box center [301, 148] width 208 height 63
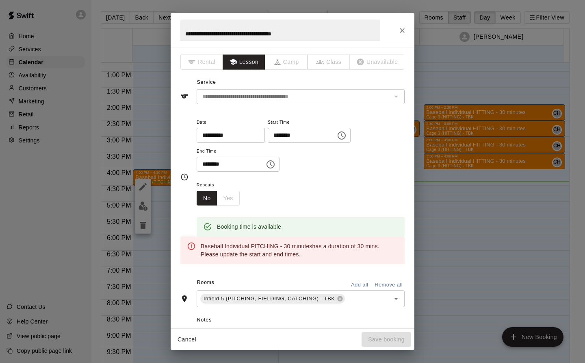
click at [275, 167] on icon "Choose time, selected time is 4:30 PM" at bounding box center [271, 164] width 8 height 8
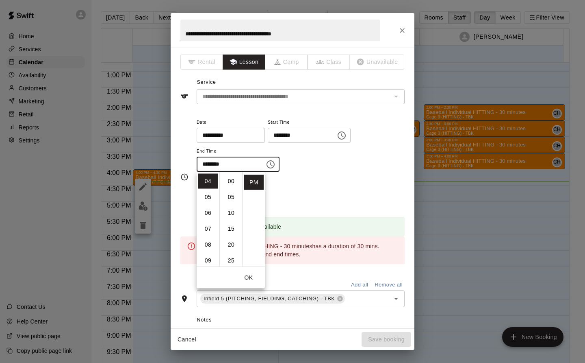
scroll to position [2, 0]
click at [233, 180] on li "00" at bounding box center [232, 179] width 20 height 15
type input "********"
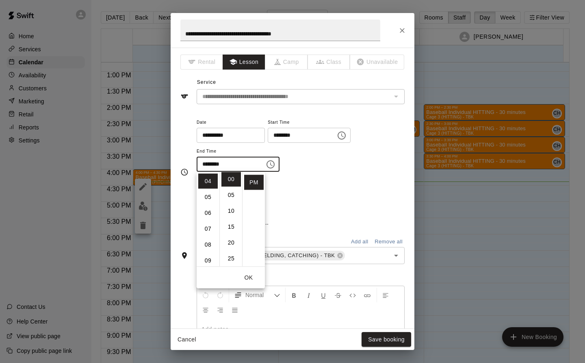
scroll to position [0, 0]
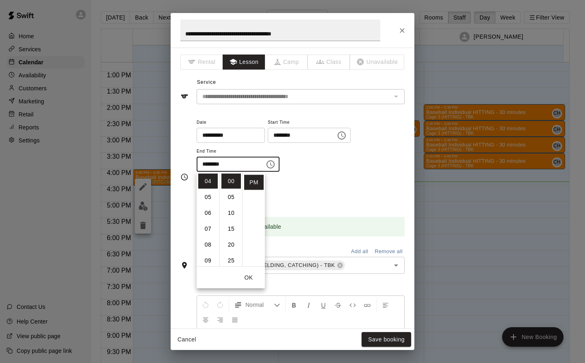
click at [365, 174] on div "**********" at bounding box center [301, 148] width 208 height 63
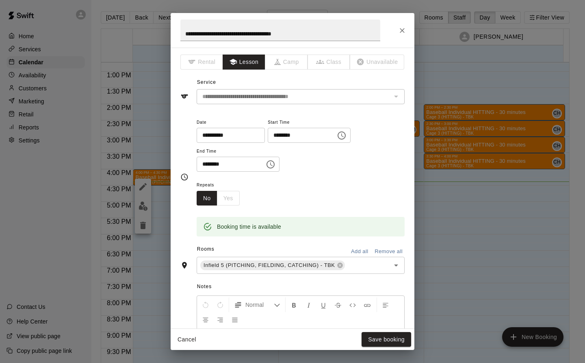
click at [395, 341] on button "Save booking" at bounding box center [387, 339] width 50 height 15
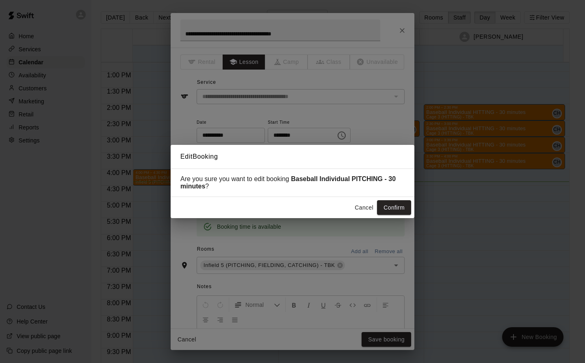
click at [388, 209] on button "Confirm" at bounding box center [394, 207] width 34 height 15
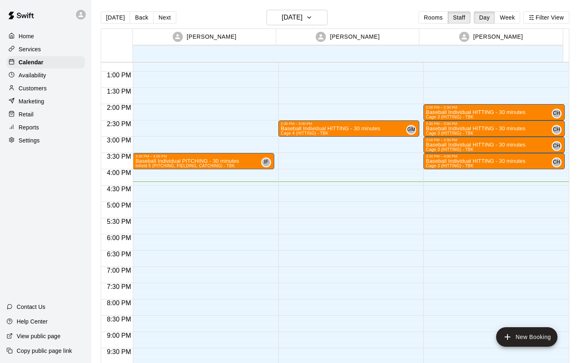
click at [498, 176] on div "2:00 PM – 2:30 PM Baseball Individual HITTING - 30 minutes Cage 3 (HITTING) - T…" at bounding box center [494, 39] width 141 height 780
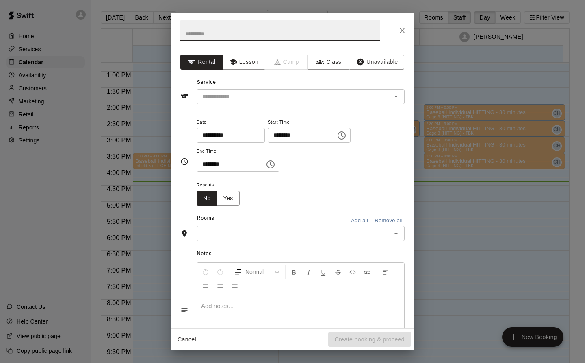
click at [242, 63] on button "Lesson" at bounding box center [244, 61] width 43 height 15
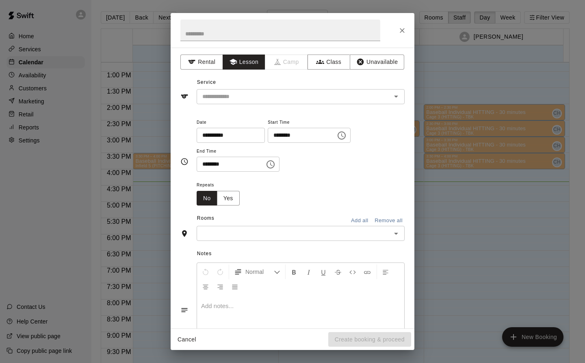
click at [238, 97] on input "text" at bounding box center [288, 96] width 179 height 10
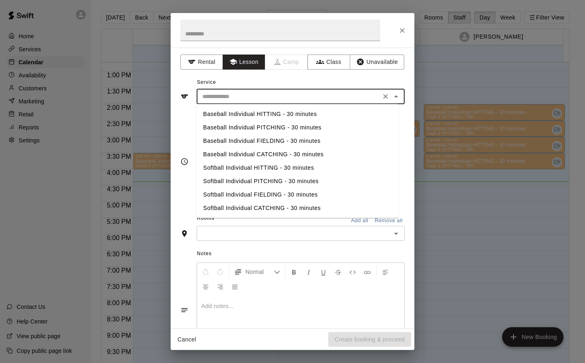
click at [291, 113] on li "Baseball Individual HITTING - 30 minutes" at bounding box center [298, 113] width 202 height 13
type input "**********"
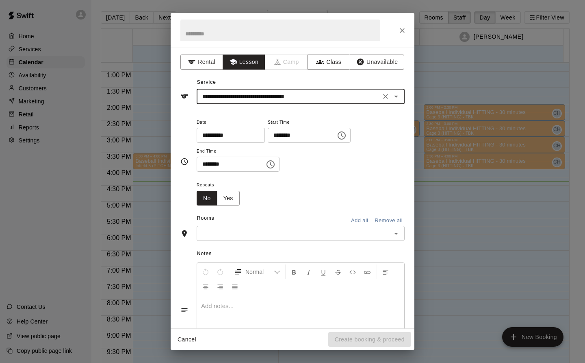
click at [256, 232] on input "text" at bounding box center [294, 233] width 190 height 10
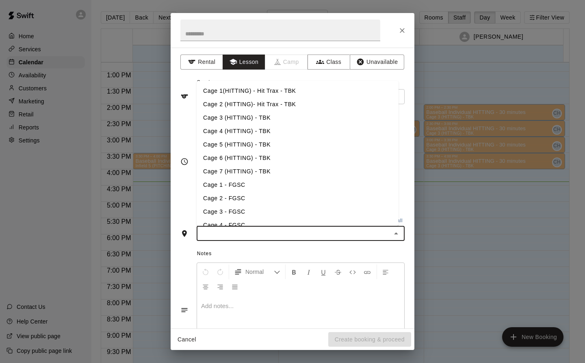
click at [230, 209] on li "Cage 3 - FGSC" at bounding box center [298, 211] width 202 height 13
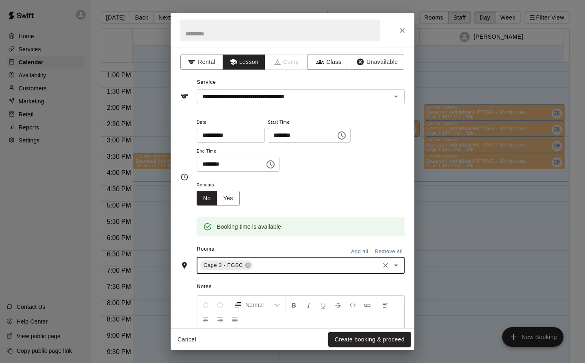
click at [245, 266] on icon at bounding box center [247, 265] width 5 height 5
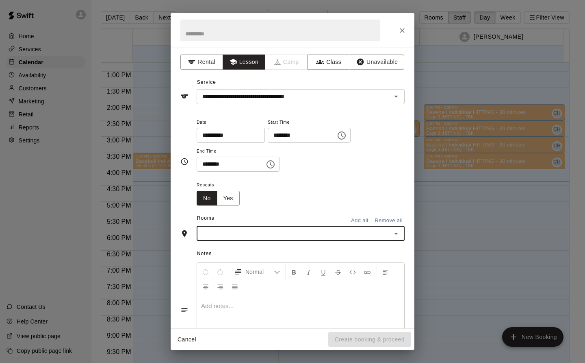
click at [279, 234] on input "text" at bounding box center [294, 233] width 190 height 10
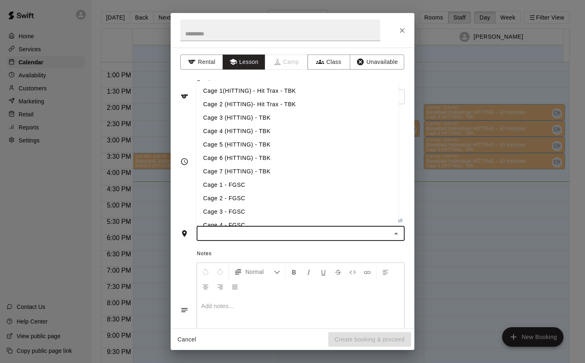
click at [239, 118] on li "Cage 3 (HITTING) - TBK" at bounding box center [298, 117] width 202 height 13
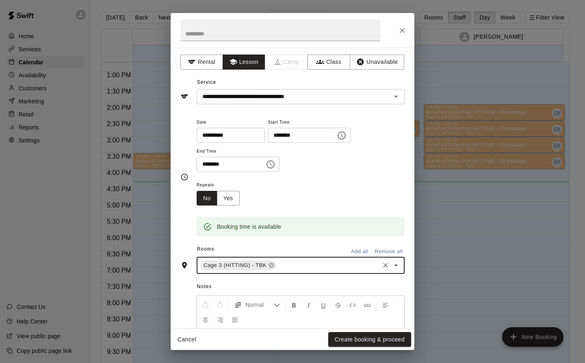
click at [382, 342] on button "Create booking & proceed" at bounding box center [369, 339] width 83 height 15
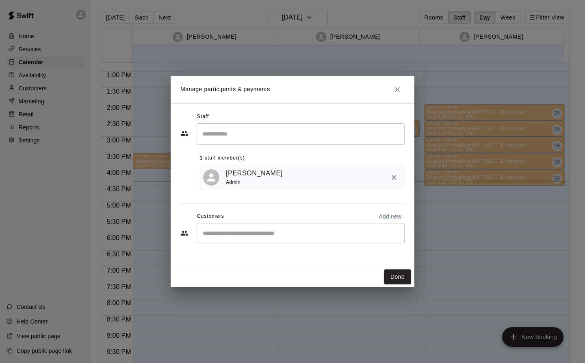
click at [239, 235] on input "Start typing to search customers..." at bounding box center [300, 233] width 201 height 8
type input "***"
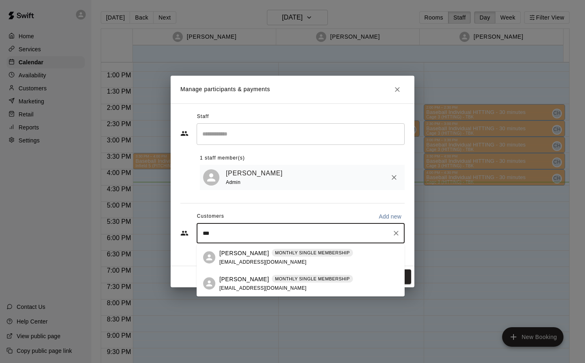
click at [245, 283] on div "[PERSON_NAME] MONTHLY SINGLE MEMBERSHIP [EMAIL_ADDRESS][DOMAIN_NAME]" at bounding box center [286, 282] width 134 height 17
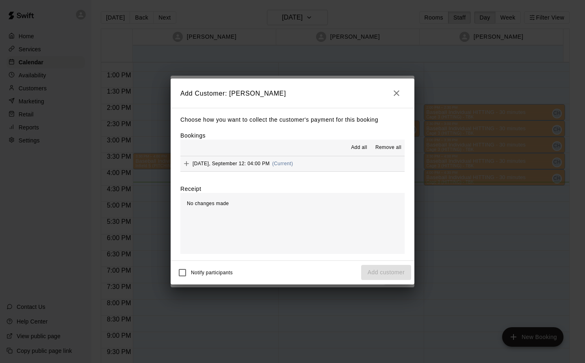
click at [245, 161] on span "[DATE], September 12: 04:00 PM" at bounding box center [231, 164] width 77 height 6
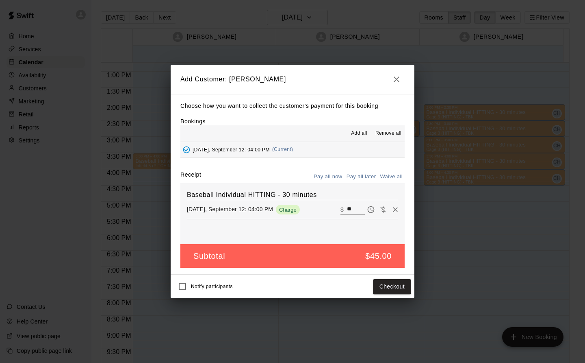
click at [397, 286] on button "Checkout" at bounding box center [392, 286] width 38 height 15
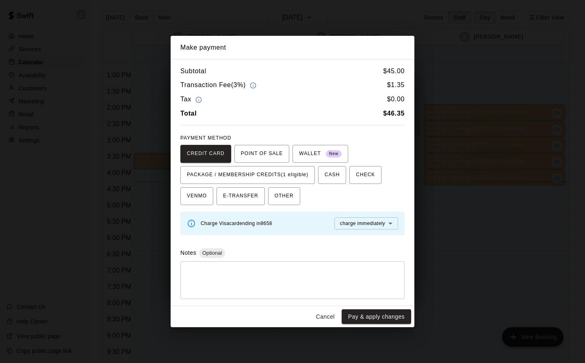
click at [296, 175] on span "PACKAGE / MEMBERSHIP CREDITS (1 eligible)" at bounding box center [248, 174] width 122 height 13
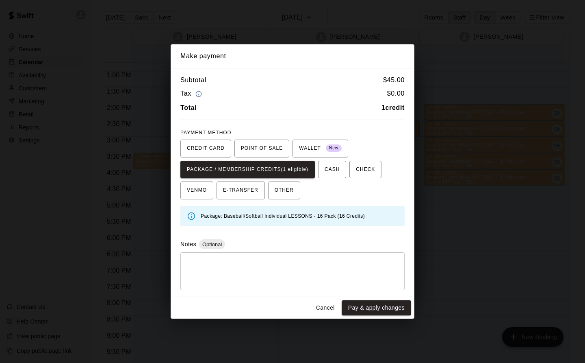
click at [378, 312] on button "Pay & apply changes" at bounding box center [376, 307] width 69 height 15
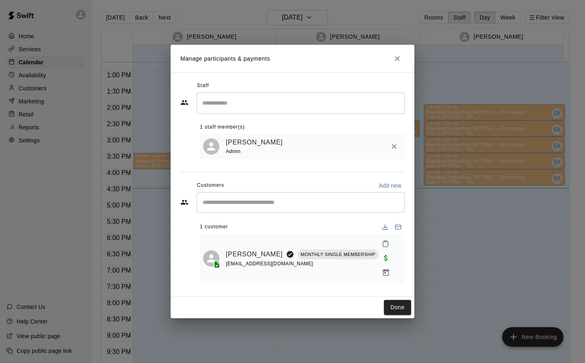
click at [391, 302] on button "Done" at bounding box center [397, 307] width 27 height 15
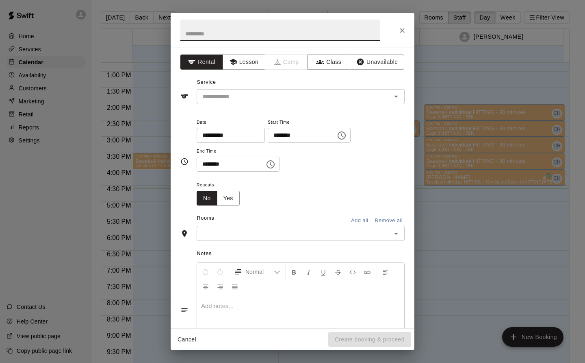
click at [241, 63] on button "Lesson" at bounding box center [244, 61] width 43 height 15
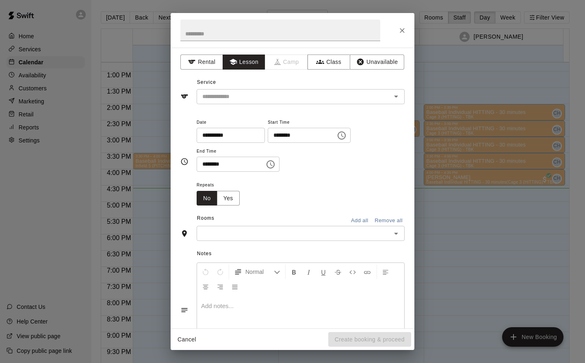
click at [352, 96] on input "text" at bounding box center [288, 96] width 179 height 10
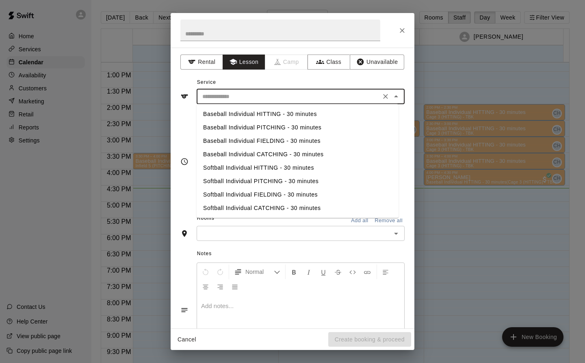
click at [399, 30] on icon "Close" at bounding box center [402, 30] width 8 height 8
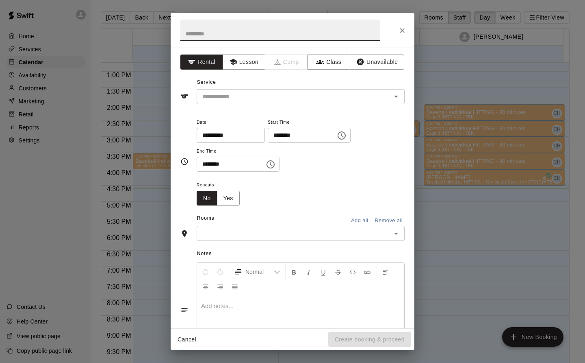
click at [251, 66] on button "Lesson" at bounding box center [244, 61] width 43 height 15
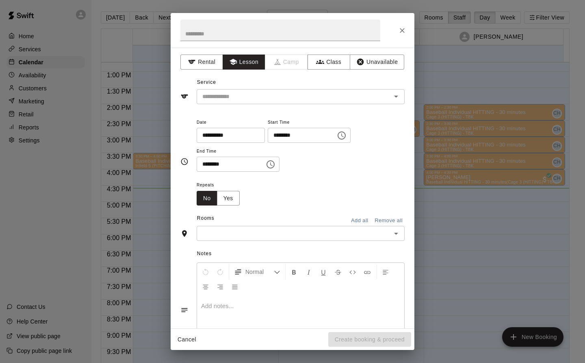
click at [216, 98] on input "text" at bounding box center [288, 96] width 179 height 10
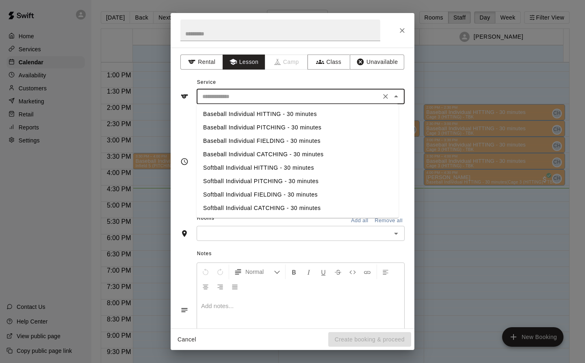
click at [316, 128] on li "Baseball Individual PITCHING - 30 minutes" at bounding box center [298, 127] width 202 height 13
type input "**********"
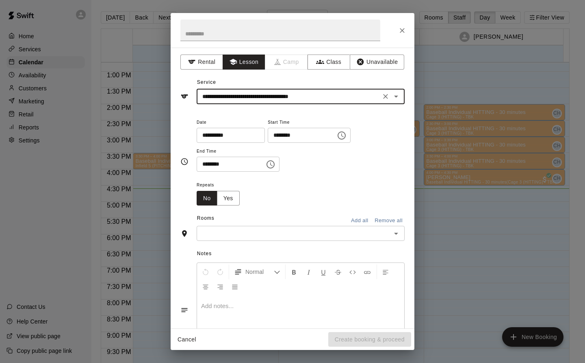
click at [349, 234] on input "text" at bounding box center [294, 233] width 190 height 10
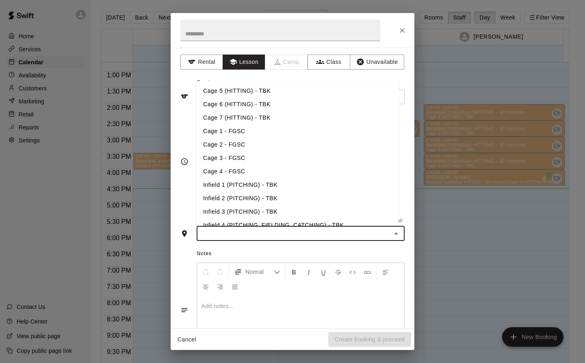
scroll to position [63, 0]
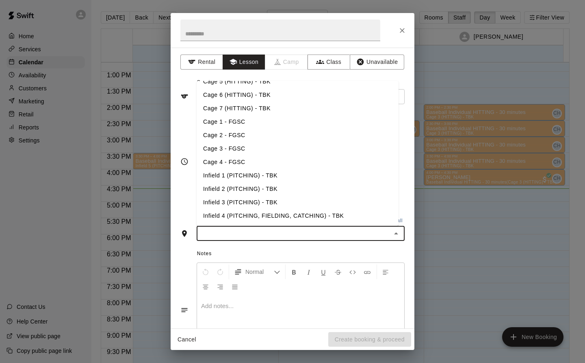
click at [269, 177] on li "Infield 1 (PITCHING) - TBK" at bounding box center [298, 175] width 202 height 13
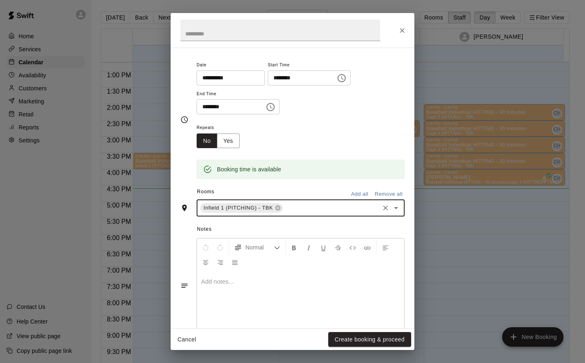
scroll to position [77, 0]
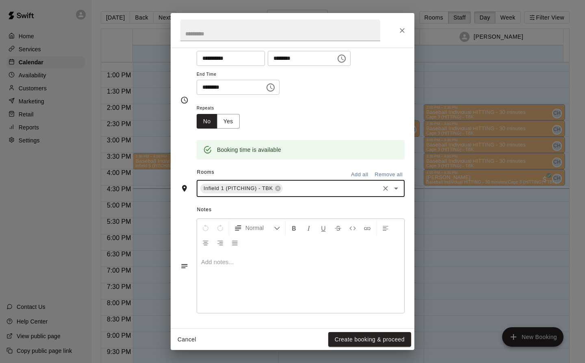
click at [395, 341] on button "Create booking & proceed" at bounding box center [369, 339] width 83 height 15
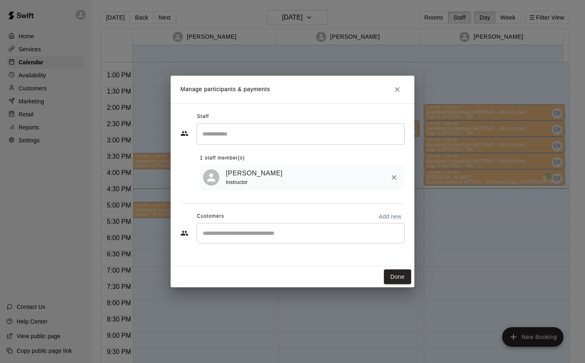
click at [294, 234] on input "Start typing to search customers..." at bounding box center [300, 233] width 201 height 8
click at [383, 230] on input "Start typing to search customers..." at bounding box center [300, 233] width 201 height 8
click at [397, 277] on button "Done" at bounding box center [397, 276] width 27 height 15
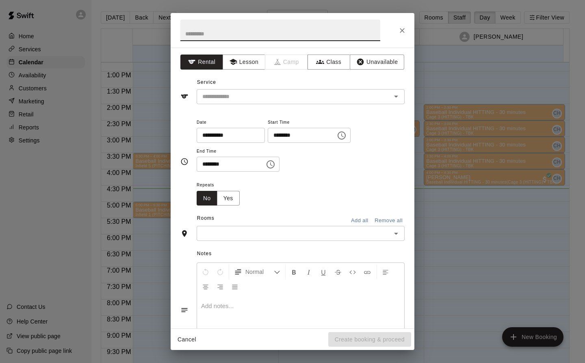
click at [390, 150] on div "**********" at bounding box center [301, 144] width 208 height 55
click at [247, 59] on button "Lesson" at bounding box center [244, 61] width 43 height 15
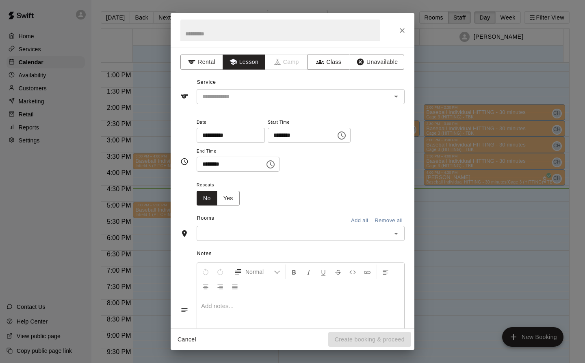
click at [276, 165] on icon "Choose time, selected time is 5:45 PM" at bounding box center [271, 164] width 10 height 10
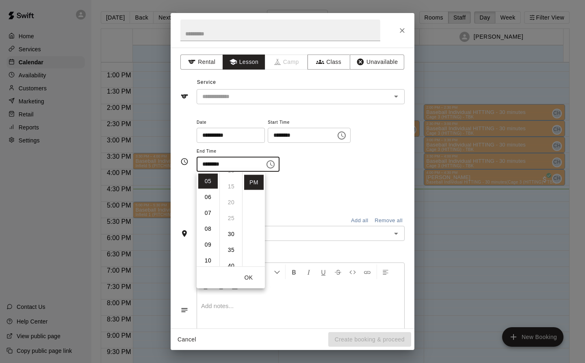
scroll to position [0, 0]
click at [230, 182] on ul "00 05 10 15 20 25 30 35 40 45 50 55" at bounding box center [230, 219] width 23 height 94
click at [231, 182] on ul "00 05 10 15 20 25 30 35 40 45 50 55" at bounding box center [230, 219] width 23 height 94
click at [232, 177] on ul "00 05 10 15 20 25 30 35 40 45 50 55" at bounding box center [230, 219] width 23 height 94
click at [228, 185] on ul "00 05 10 15 20 25 30 35 40 45 50 55" at bounding box center [230, 219] width 23 height 94
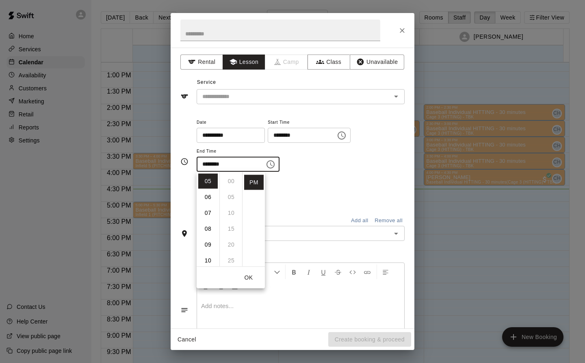
click at [229, 183] on ul "00 05 10 15 20 25 30 35 40 45 50 55" at bounding box center [230, 219] width 23 height 94
click at [234, 180] on ul "00 05 10 15 20 25 30 35 40 45 50 55" at bounding box center [230, 219] width 23 height 94
click at [361, 163] on div "**********" at bounding box center [301, 144] width 208 height 55
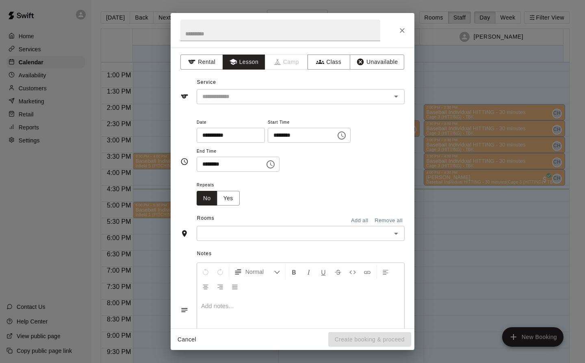
click at [274, 164] on icon "Choose time, selected time is 5:45 PM" at bounding box center [271, 164] width 10 height 10
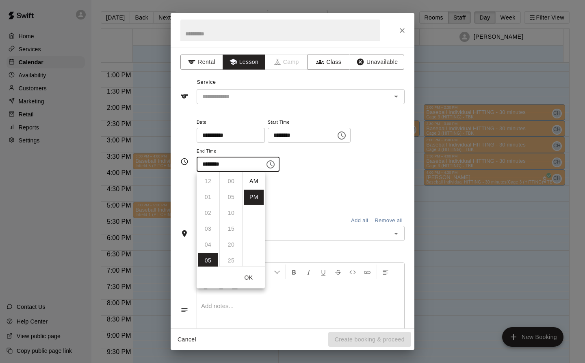
scroll to position [15, 0]
click at [209, 195] on li "06" at bounding box center [208, 196] width 20 height 15
click at [232, 179] on li "00" at bounding box center [232, 178] width 20 height 15
type input "********"
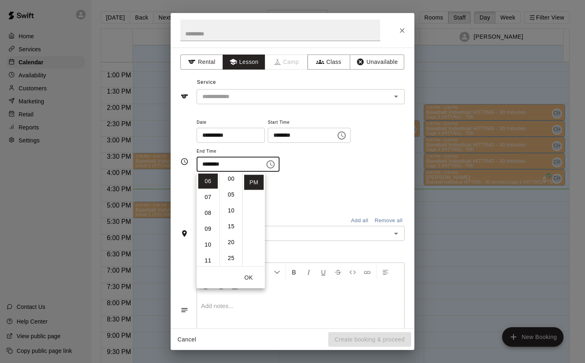
scroll to position [0, 0]
click at [350, 193] on div "Repeats No Yes" at bounding box center [301, 193] width 208 height 26
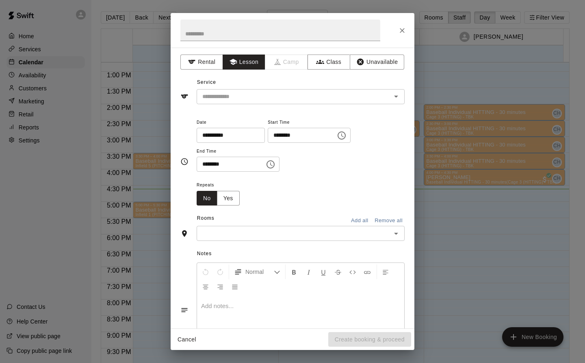
click at [236, 227] on div "​" at bounding box center [301, 233] width 208 height 15
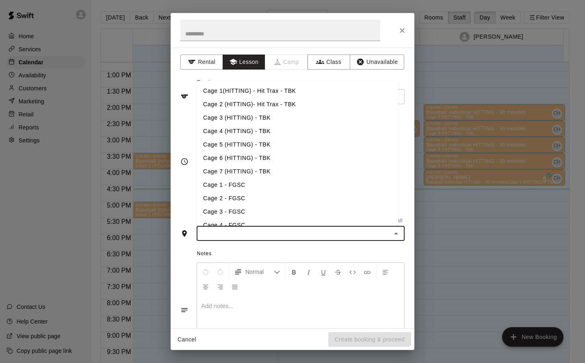
click at [353, 94] on li "Cage 1(HITTING) - Hit Trax - TBK" at bounding box center [298, 90] width 202 height 13
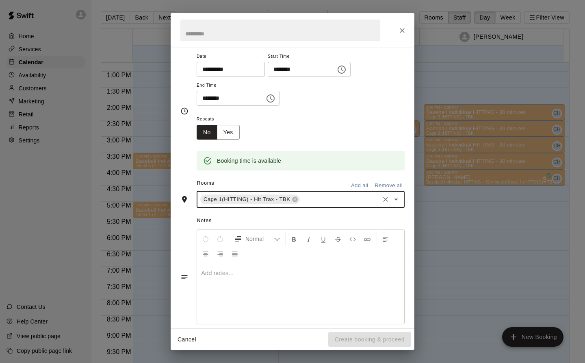
scroll to position [77, 0]
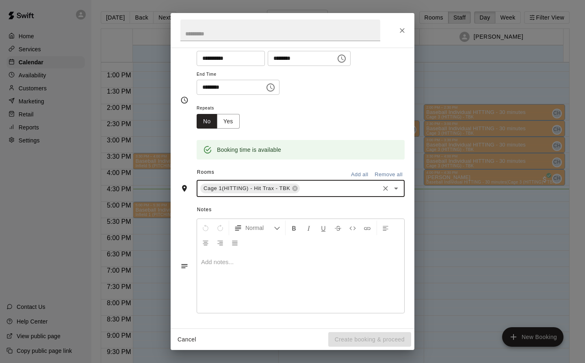
click at [342, 185] on input "text" at bounding box center [339, 188] width 77 height 10
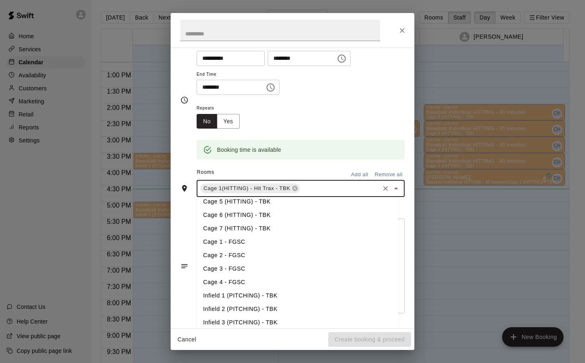
scroll to position [76, 0]
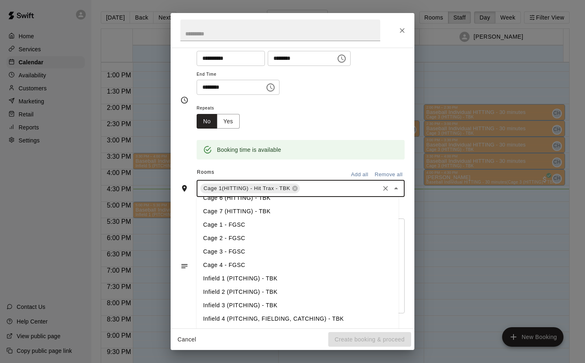
click at [233, 291] on li "Infield 2 (PITCHING) - TBK" at bounding box center [298, 291] width 202 height 13
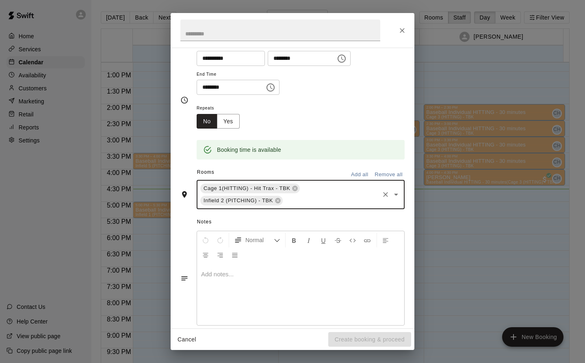
click at [293, 188] on icon at bounding box center [295, 188] width 5 height 5
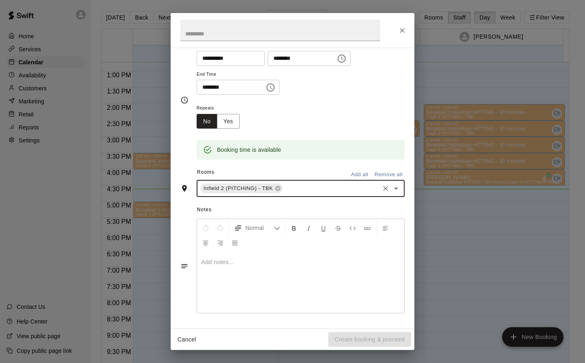
scroll to position [0, 0]
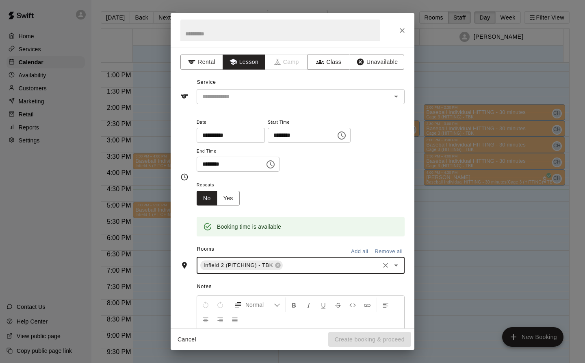
click at [298, 93] on input "text" at bounding box center [288, 96] width 179 height 10
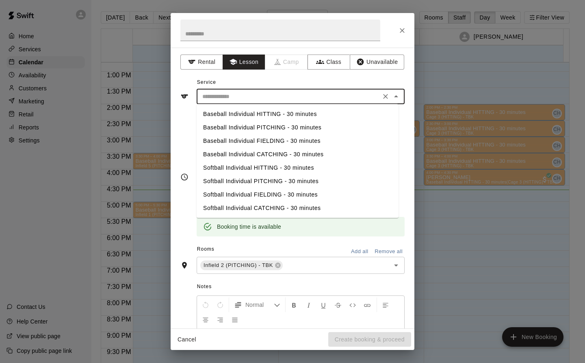
click at [304, 127] on li "Baseball Individual PITCHING - 30 minutes" at bounding box center [298, 127] width 202 height 13
type input "**********"
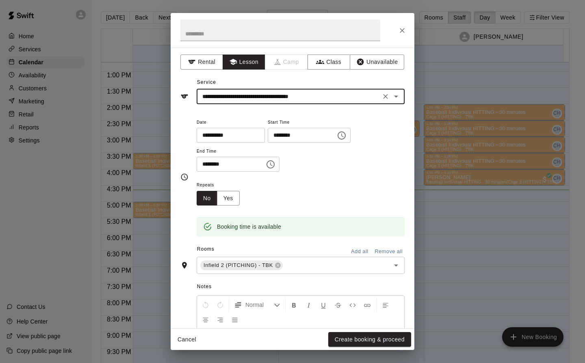
click at [380, 341] on button "Create booking & proceed" at bounding box center [369, 339] width 83 height 15
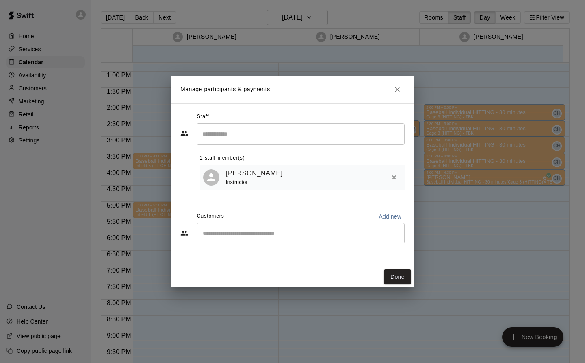
click at [391, 280] on button "Done" at bounding box center [397, 276] width 27 height 15
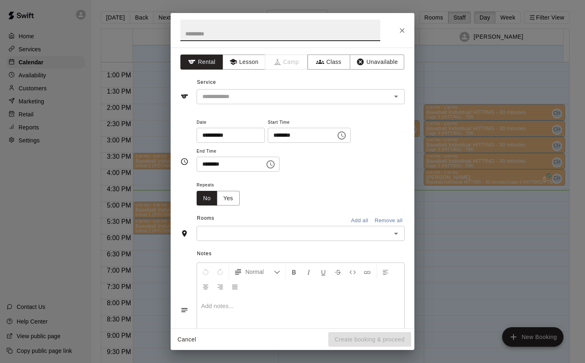
click at [245, 60] on button "Lesson" at bounding box center [244, 61] width 43 height 15
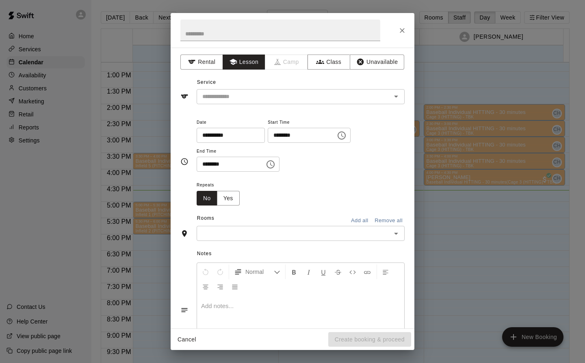
click at [257, 95] on input "text" at bounding box center [288, 96] width 179 height 10
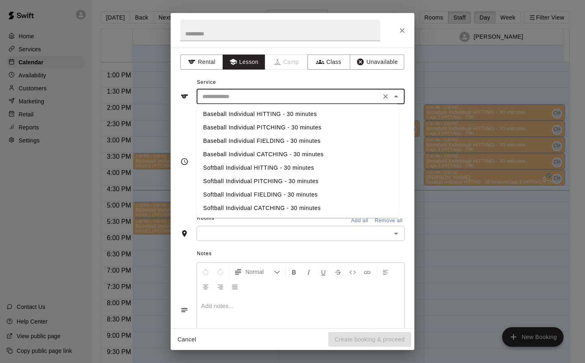
click at [314, 126] on li "Baseball Individual PITCHING - 30 minutes" at bounding box center [298, 127] width 202 height 13
type input "**********"
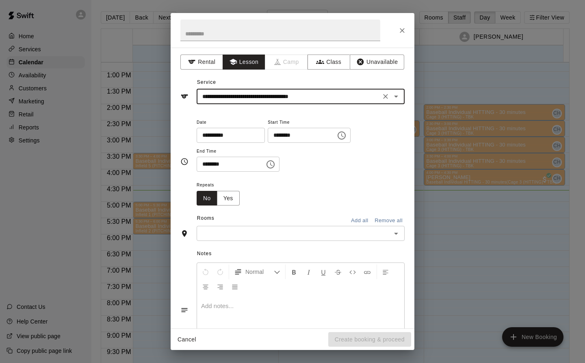
click at [219, 235] on input "text" at bounding box center [294, 233] width 190 height 10
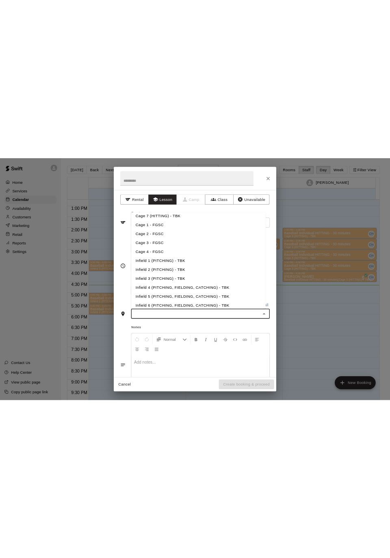
scroll to position [108, 0]
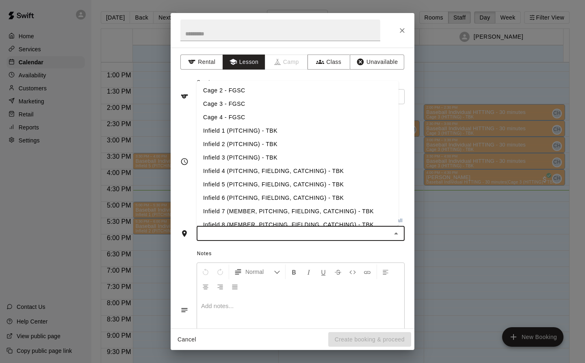
click at [255, 145] on li "Infield 2 (PITCHING) - TBK" at bounding box center [298, 143] width 202 height 13
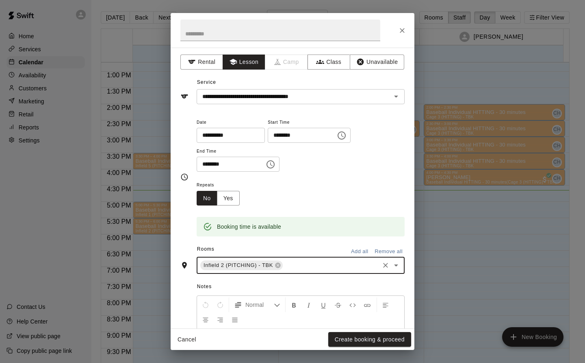
click at [392, 339] on button "Create booking & proceed" at bounding box center [369, 339] width 83 height 15
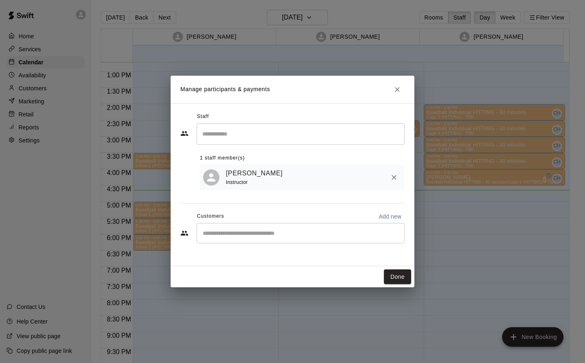
click at [400, 274] on button "Done" at bounding box center [397, 276] width 27 height 15
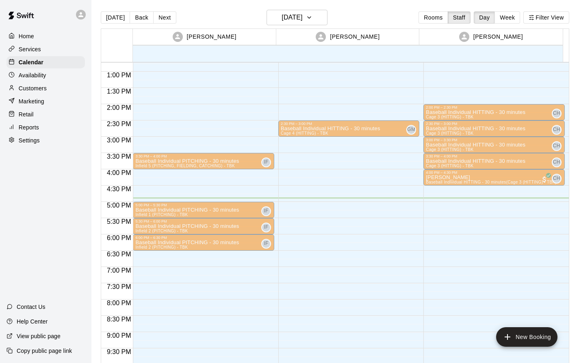
click at [546, 17] on button "Filter View" at bounding box center [546, 17] width 46 height 12
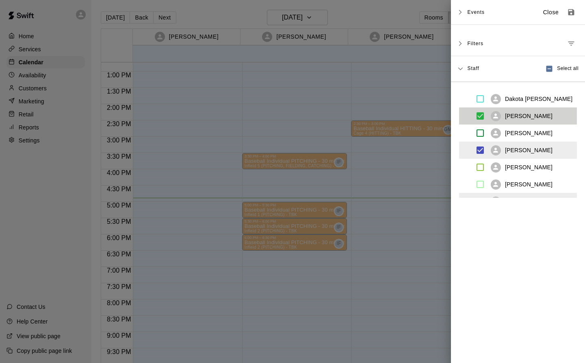
click at [543, 12] on p "Close" at bounding box center [551, 12] width 16 height 9
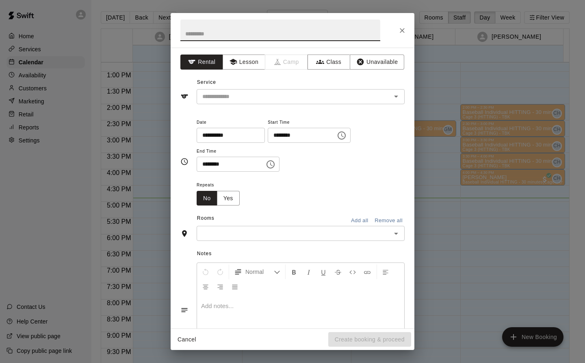
click at [401, 28] on icon "Close" at bounding box center [402, 30] width 5 height 5
click at [245, 57] on button "Lesson" at bounding box center [244, 61] width 43 height 15
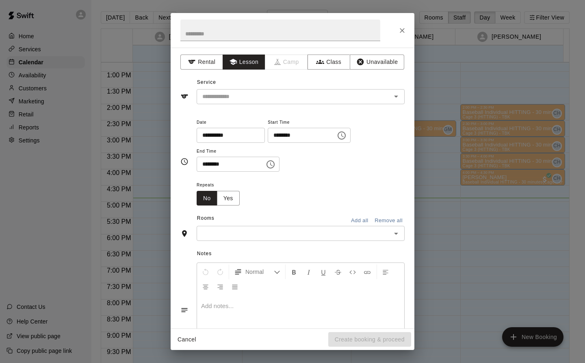
click at [258, 96] on input "text" at bounding box center [288, 96] width 179 height 10
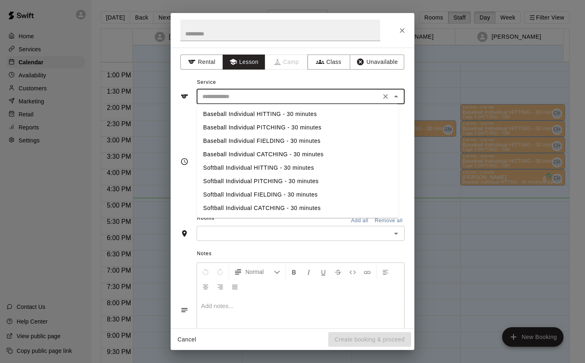
click at [270, 169] on li "Softball Individual HITTING - 30 minutes" at bounding box center [298, 167] width 202 height 13
type input "**********"
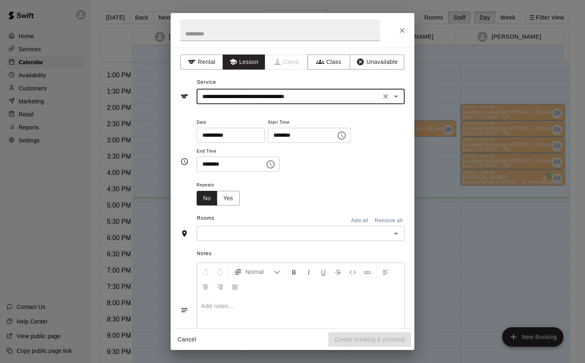
click at [221, 231] on input "text" at bounding box center [294, 233] width 190 height 10
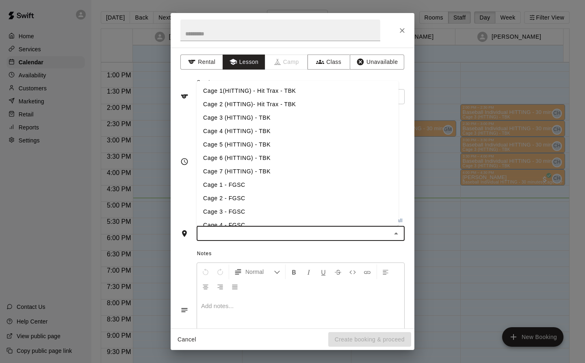
click at [233, 145] on li "Cage 5 (HITTING) - TBK" at bounding box center [298, 144] width 202 height 13
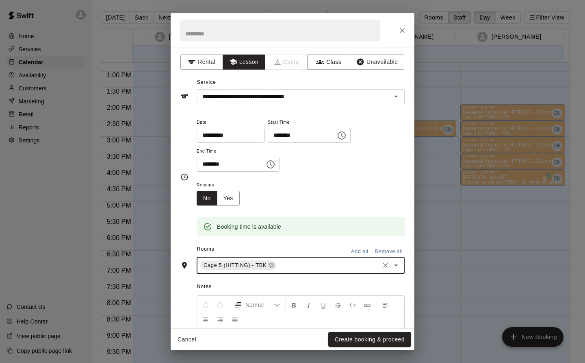
click at [402, 339] on button "Create booking & proceed" at bounding box center [369, 339] width 83 height 15
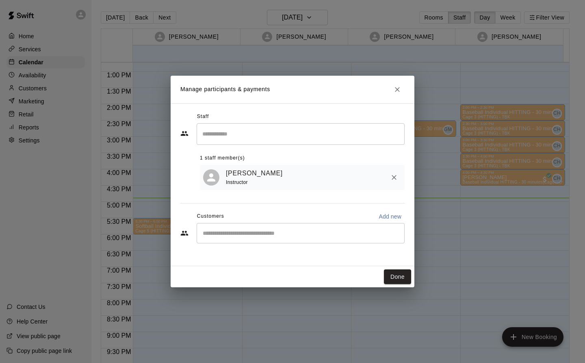
click at [404, 273] on button "Done" at bounding box center [397, 276] width 27 height 15
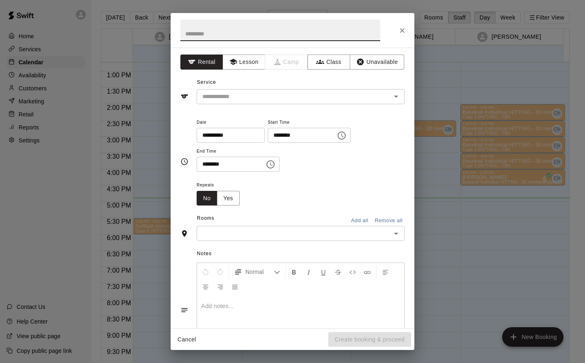
click at [567, 81] on div "**********" at bounding box center [292, 181] width 585 height 363
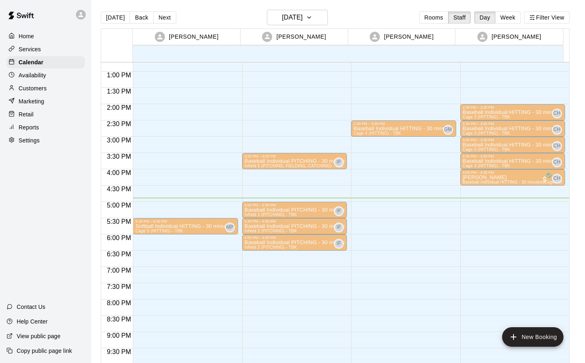
click at [555, 80] on div "**********" at bounding box center [292, 181] width 585 height 363
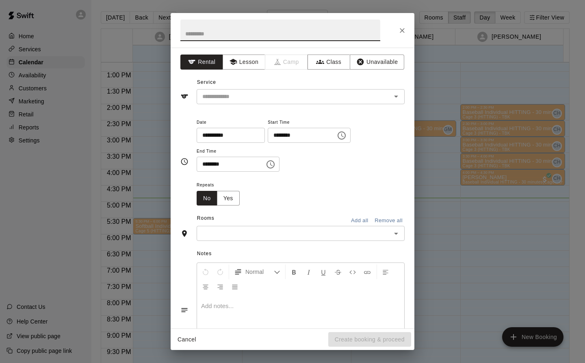
click at [247, 64] on button "Lesson" at bounding box center [244, 61] width 43 height 15
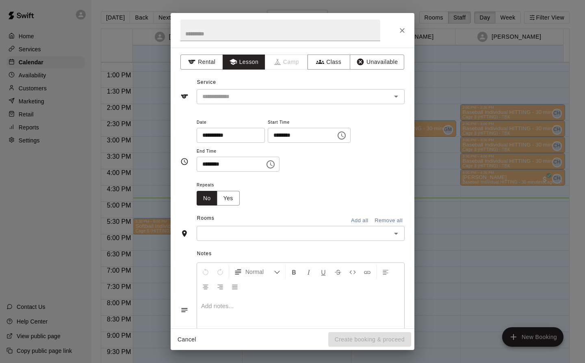
click at [238, 86] on div "Service ​" at bounding box center [292, 90] width 224 height 28
click at [241, 98] on input "text" at bounding box center [288, 96] width 179 height 10
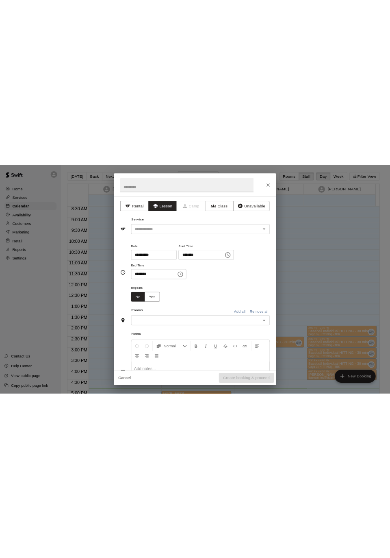
scroll to position [414, 0]
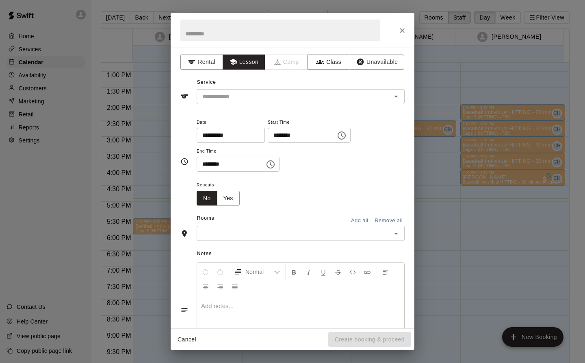
click at [406, 28] on icon "Close" at bounding box center [402, 30] width 8 height 8
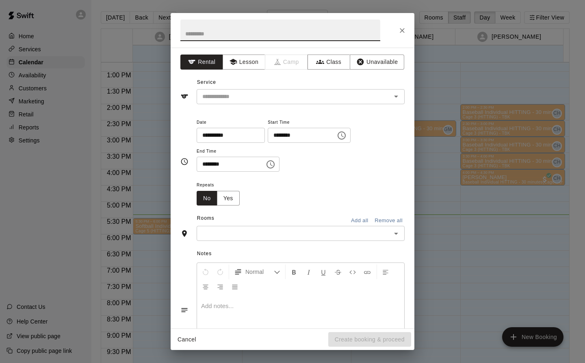
click at [245, 60] on button "Lesson" at bounding box center [244, 61] width 43 height 15
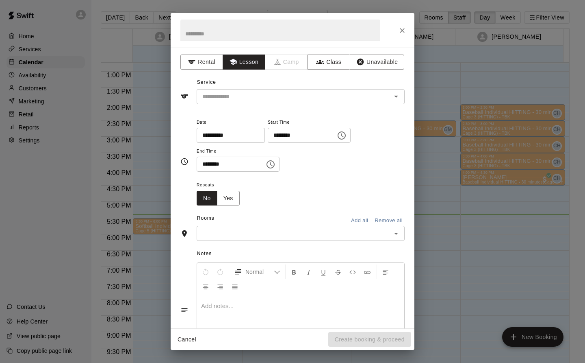
click at [240, 101] on input "text" at bounding box center [288, 96] width 179 height 10
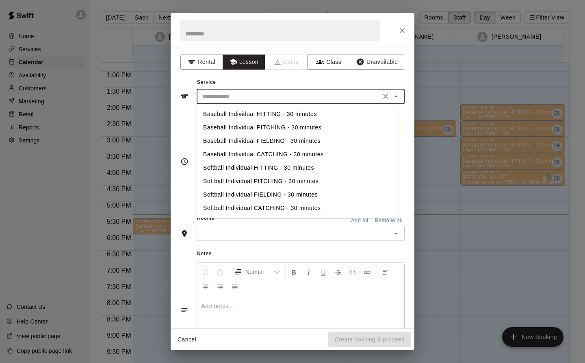
click at [266, 165] on li "Softball Individual HITTING - 30 minutes" at bounding box center [298, 167] width 202 height 13
type input "**********"
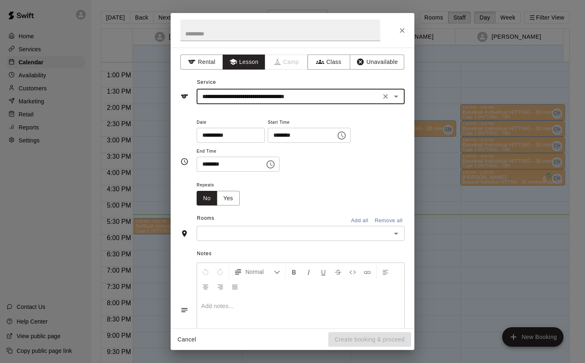
scroll to position [44, 0]
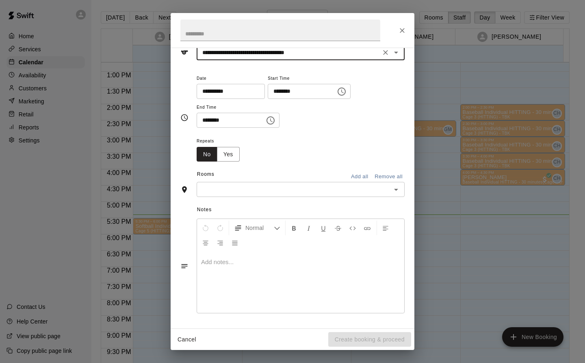
click at [260, 188] on input "text" at bounding box center [294, 189] width 190 height 10
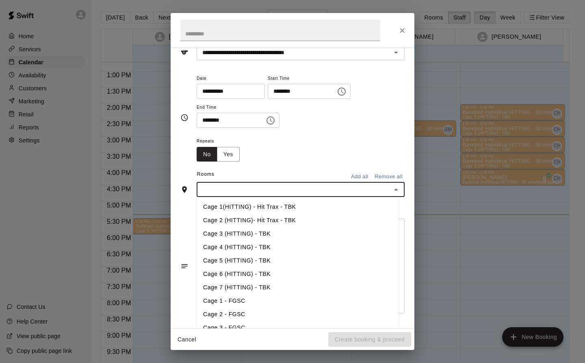
click at [267, 260] on li "Cage 5 (HITTING) - TBK" at bounding box center [298, 260] width 202 height 13
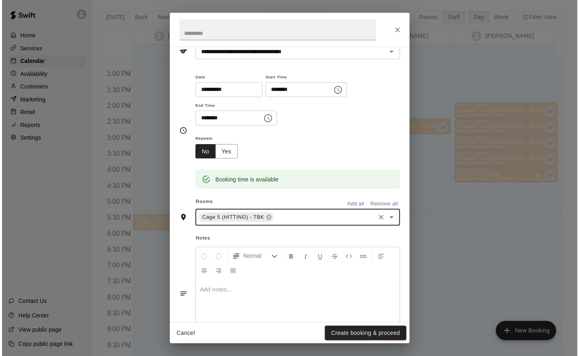
scroll to position [0, 0]
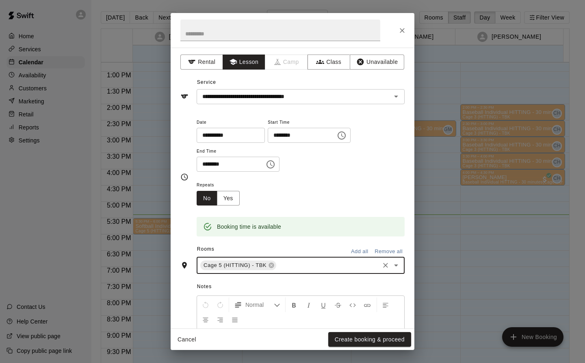
click at [376, 343] on button "Create booking & proceed" at bounding box center [369, 339] width 83 height 15
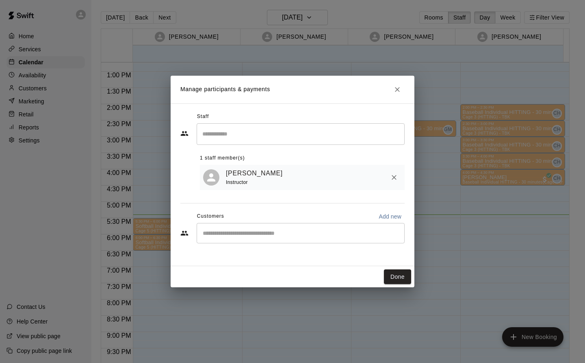
click at [401, 272] on button "Done" at bounding box center [397, 276] width 27 height 15
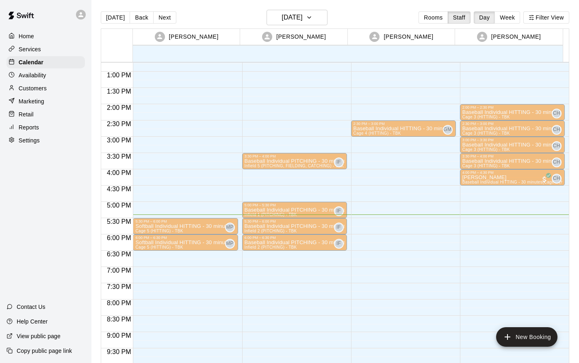
click at [176, 226] on p "Softball Individual HITTING - 30 minutes" at bounding box center [183, 226] width 97 height 0
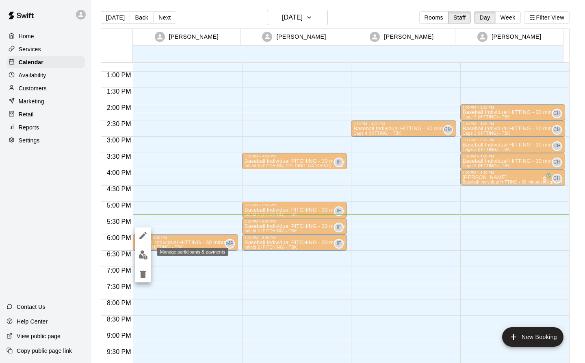
click at [139, 254] on img "edit" at bounding box center [143, 254] width 9 height 9
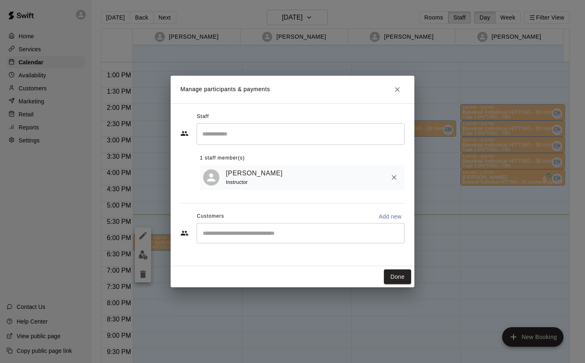
click at [299, 232] on input "Start typing to search customers..." at bounding box center [300, 233] width 201 height 8
click at [241, 234] on input "Start typing to search customers..." at bounding box center [300, 233] width 201 height 8
click at [239, 236] on input "Start typing to search customers..." at bounding box center [300, 233] width 201 height 8
type input "*****"
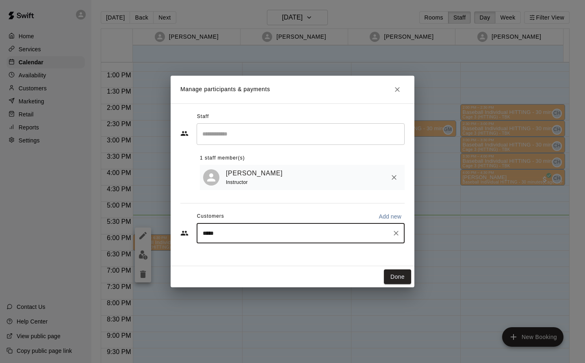
click at [399, 232] on icon "Clear" at bounding box center [396, 233] width 8 height 8
type input "******"
click at [395, 233] on icon "Clear" at bounding box center [396, 232] width 5 height 5
type input "*****"
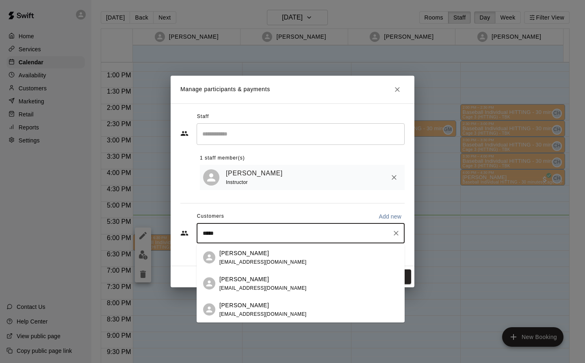
click at [248, 257] on div "[PERSON_NAME] [EMAIL_ADDRESS][DOMAIN_NAME]" at bounding box center [262, 256] width 87 height 17
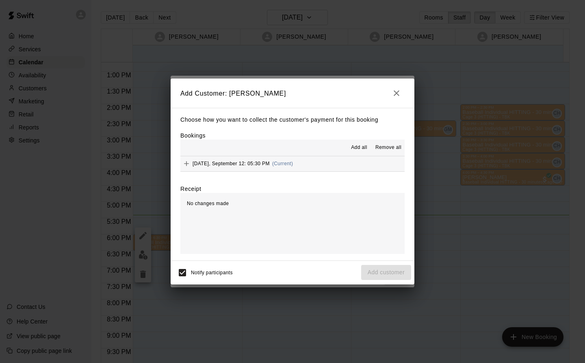
click at [227, 165] on span "[DATE], September 12: 05:30 PM" at bounding box center [231, 164] width 77 height 6
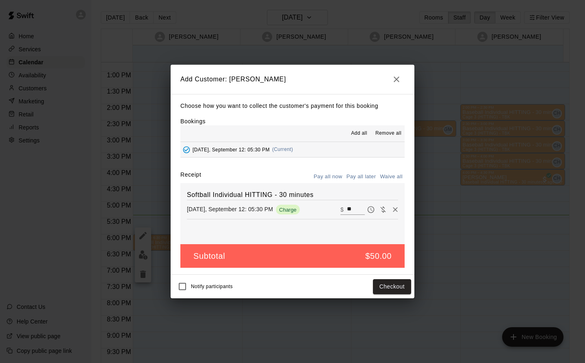
click at [404, 289] on button "Checkout" at bounding box center [392, 286] width 38 height 15
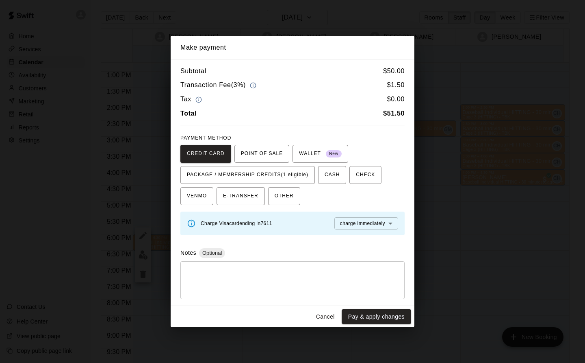
click at [291, 174] on span "PACKAGE / MEMBERSHIP CREDITS (1 eligible)" at bounding box center [248, 174] width 122 height 13
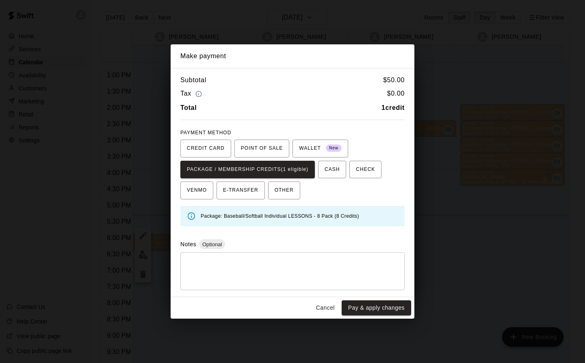
click at [393, 309] on button "Pay & apply changes" at bounding box center [376, 307] width 69 height 15
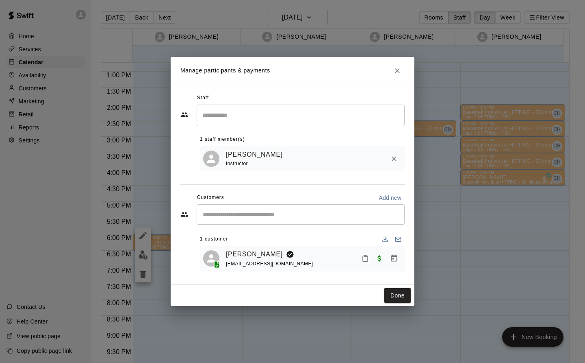
click at [397, 298] on button "Done" at bounding box center [397, 295] width 27 height 15
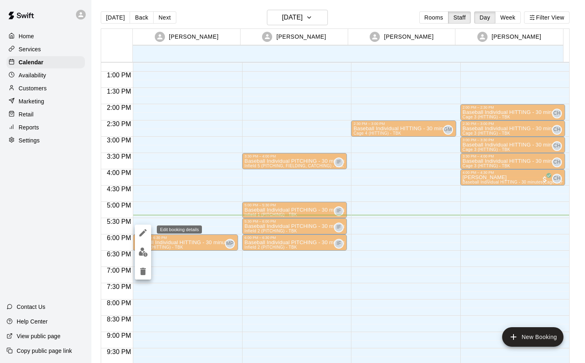
click at [146, 230] on icon "edit" at bounding box center [142, 232] width 7 height 7
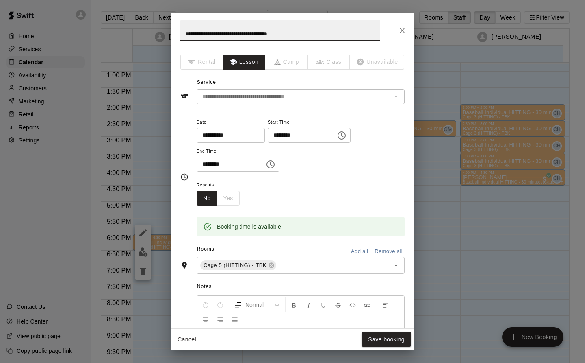
click at [411, 32] on div "**********" at bounding box center [293, 30] width 244 height 35
click at [402, 33] on icon "Close" at bounding box center [402, 30] width 8 height 8
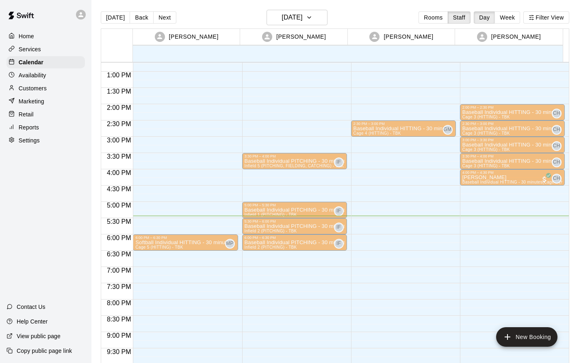
click at [27, 32] on p "Home" at bounding box center [26, 36] width 15 height 8
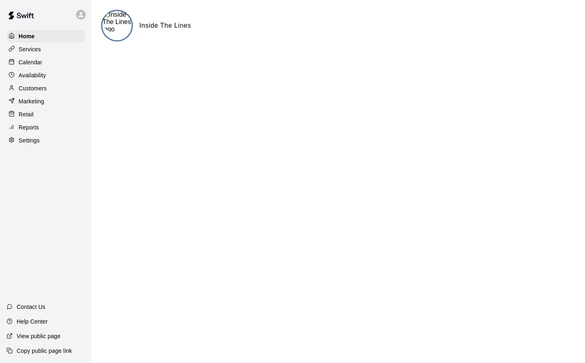
click at [31, 61] on p "Calendar" at bounding box center [31, 62] width 24 height 8
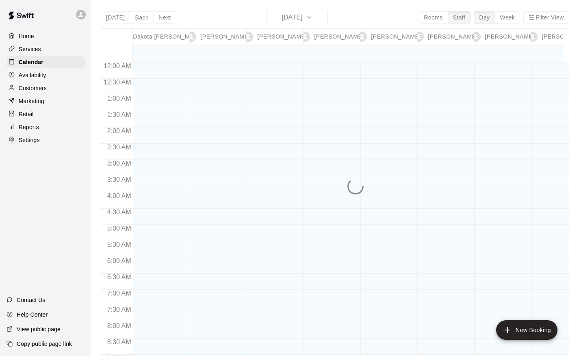
click at [31, 74] on p "Availability" at bounding box center [33, 75] width 28 height 8
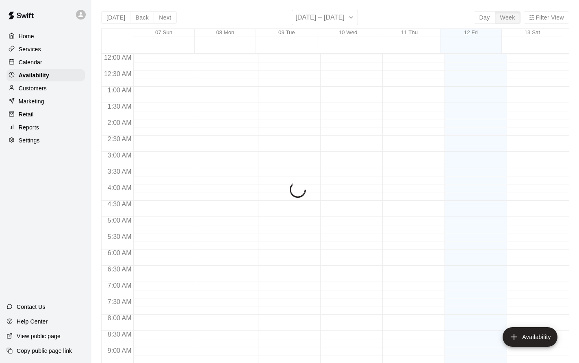
click at [28, 52] on p "Services" at bounding box center [30, 49] width 22 height 8
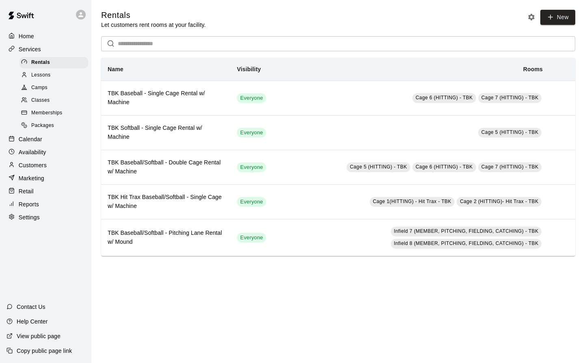
click at [35, 169] on p "Customers" at bounding box center [33, 165] width 28 height 8
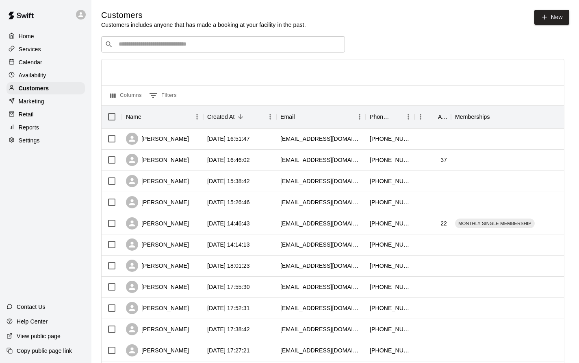
click at [22, 33] on p "Home" at bounding box center [26, 36] width 15 height 8
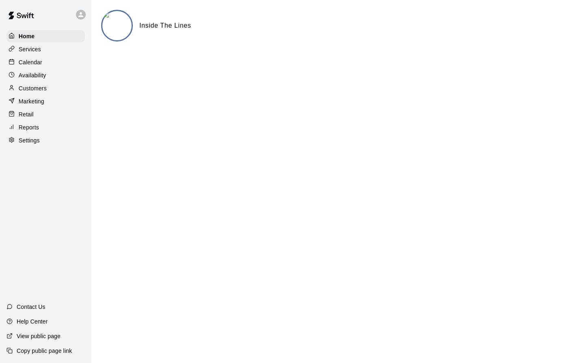
click at [33, 65] on p "Calendar" at bounding box center [31, 62] width 24 height 8
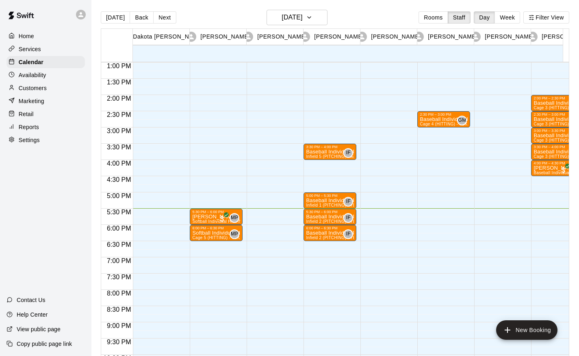
scroll to position [427, 0]
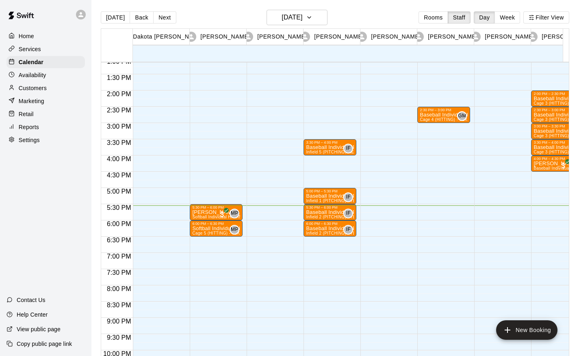
click at [220, 233] on span "Cage 5 (HITTING) - TBK" at bounding box center [216, 233] width 48 height 4
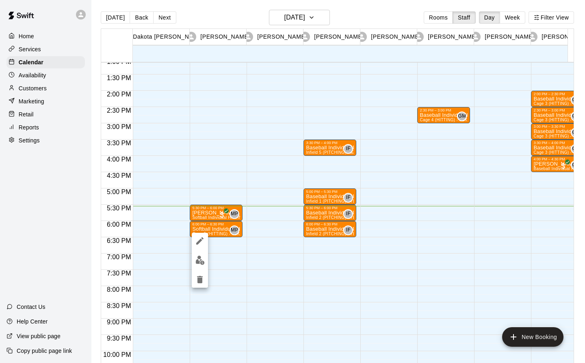
click at [202, 257] on img "edit" at bounding box center [199, 259] width 9 height 9
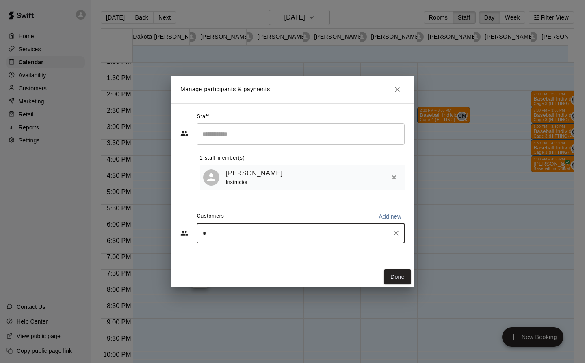
type input "***"
click at [398, 232] on icon "Clear" at bounding box center [396, 232] width 5 height 5
click at [398, 232] on icon "Start typing to search customers..." at bounding box center [397, 233] width 8 height 8
type input "*****"
click at [397, 232] on icon "Clear" at bounding box center [396, 233] width 8 height 8
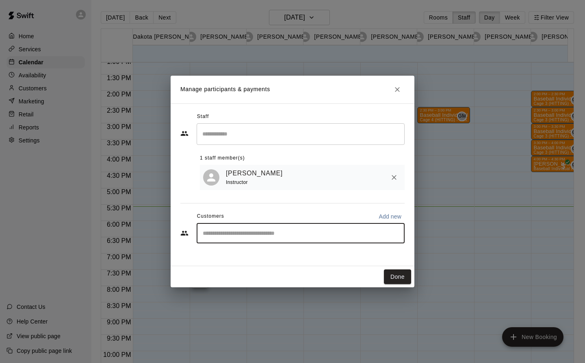
type input "*****"
click at [395, 232] on icon "Clear" at bounding box center [396, 232] width 5 height 5
type input "******"
click at [401, 235] on button "Clear" at bounding box center [396, 232] width 11 height 11
type input "*****"
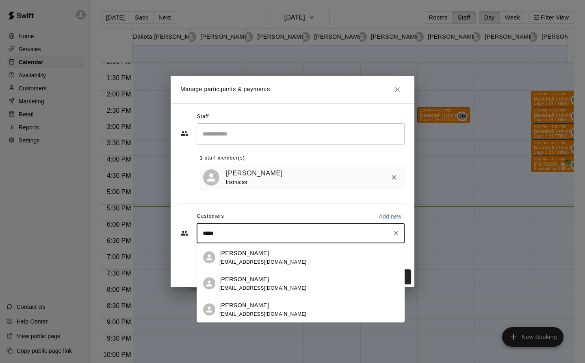
click at [286, 254] on div "[PERSON_NAME] [EMAIL_ADDRESS][DOMAIN_NAME]" at bounding box center [308, 256] width 179 height 17
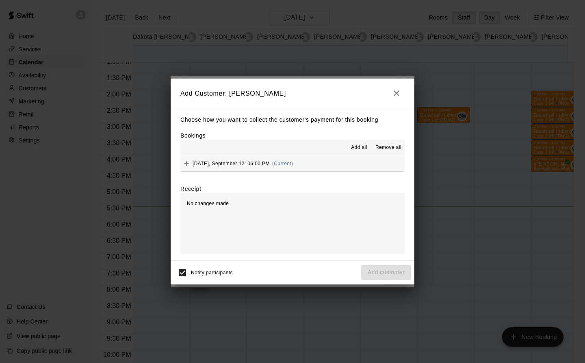
click at [269, 169] on div "[DATE], September 12: 06:00 PM (Current)" at bounding box center [236, 163] width 113 height 12
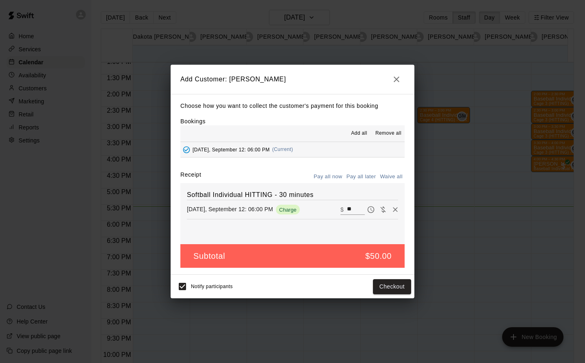
click at [400, 285] on button "Checkout" at bounding box center [392, 286] width 38 height 15
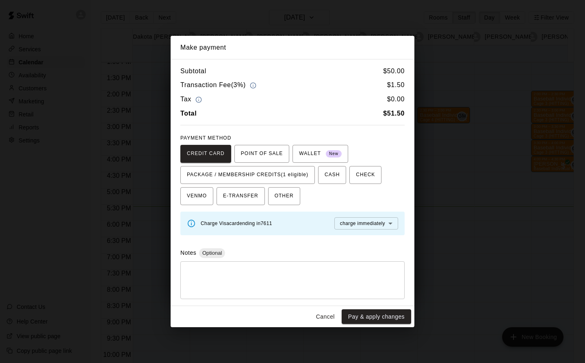
click at [293, 168] on span "PACKAGE / MEMBERSHIP CREDITS (1 eligible)" at bounding box center [248, 174] width 122 height 13
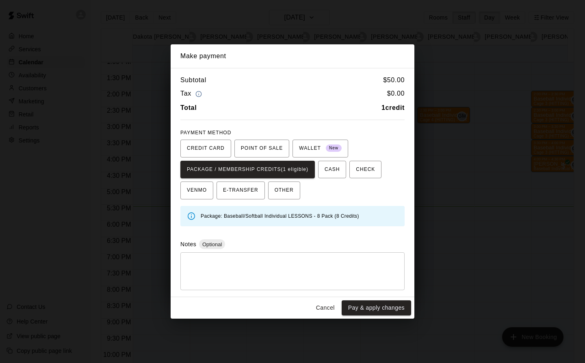
click at [379, 311] on button "Pay & apply changes" at bounding box center [376, 307] width 69 height 15
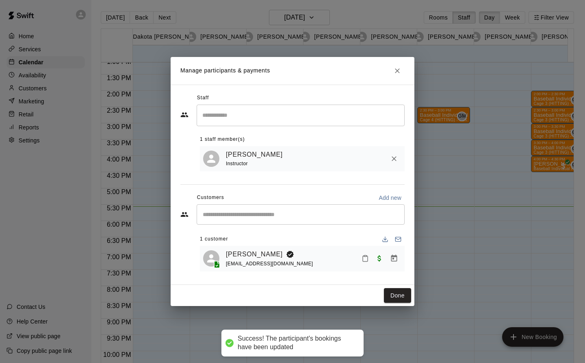
click at [392, 297] on button "Done" at bounding box center [397, 295] width 27 height 15
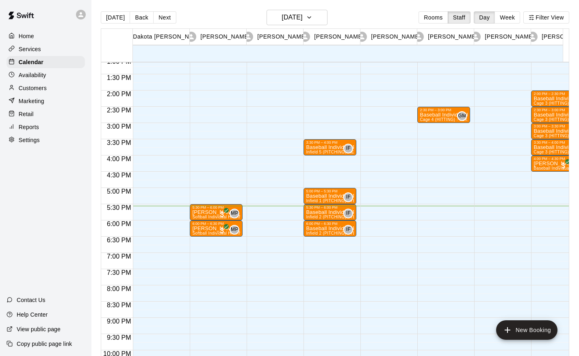
click at [324, 196] on p "Baseball Individual PITCHING - 30 minutes" at bounding box center [330, 196] width 48 height 0
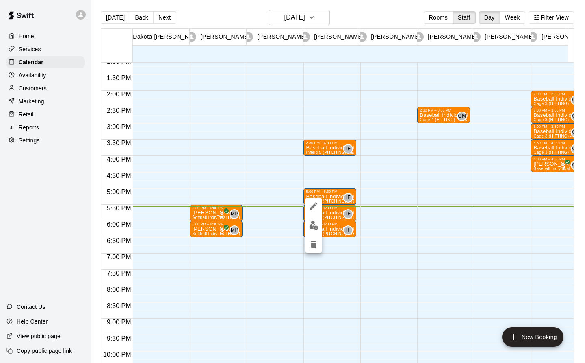
click at [312, 226] on img "edit" at bounding box center [313, 224] width 9 height 9
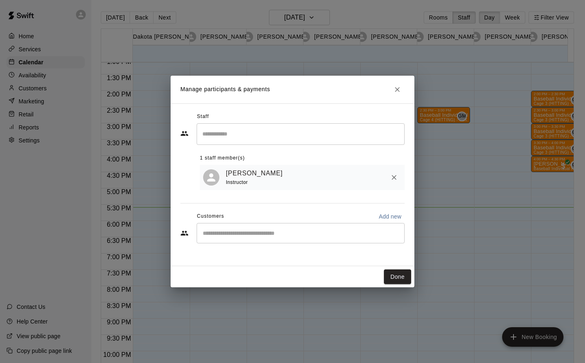
click at [399, 89] on icon "Close" at bounding box center [397, 89] width 8 height 8
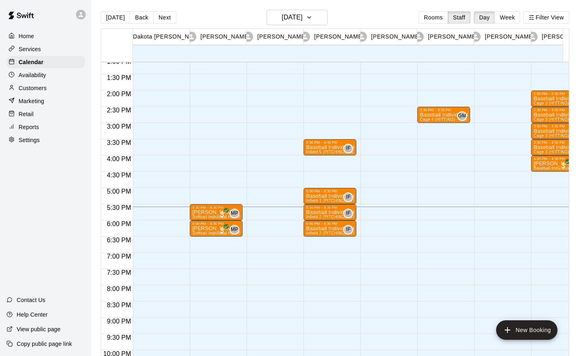
click at [325, 213] on p "Baseball Individual PITCHING - 30 minutes" at bounding box center [330, 213] width 48 height 0
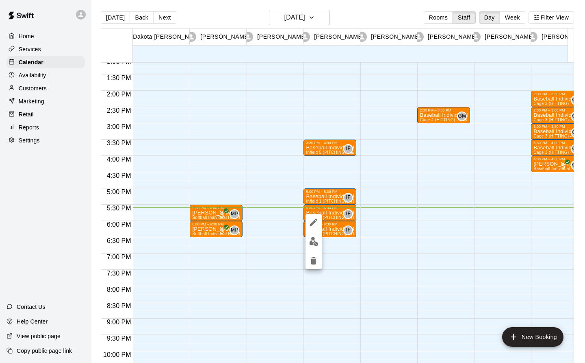
click at [313, 242] on img "edit" at bounding box center [313, 241] width 9 height 9
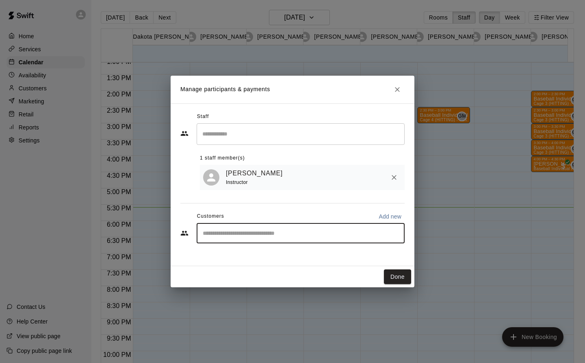
type input "*****"
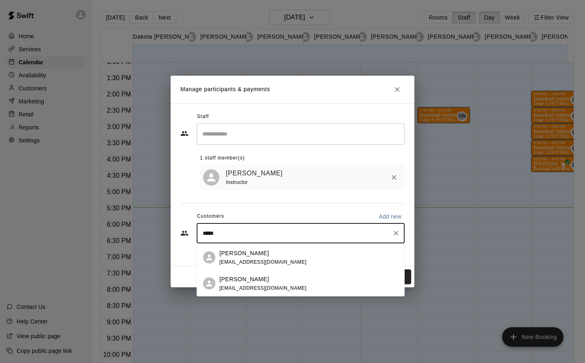
click at [242, 254] on p "[PERSON_NAME]" at bounding box center [244, 252] width 50 height 9
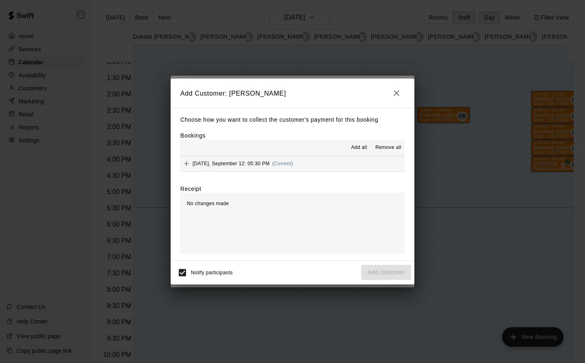
click at [253, 163] on span "[DATE], September 12: 05:30 PM" at bounding box center [231, 164] width 77 height 6
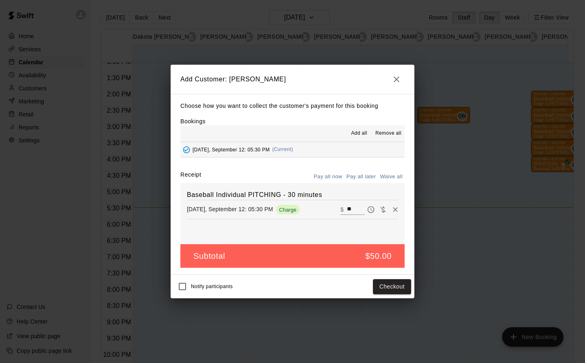
click at [397, 287] on button "Checkout" at bounding box center [392, 286] width 38 height 15
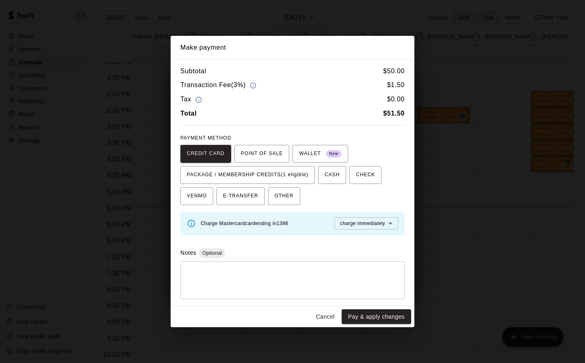
click at [293, 176] on span "PACKAGE / MEMBERSHIP CREDITS (1 eligible)" at bounding box center [248, 174] width 122 height 13
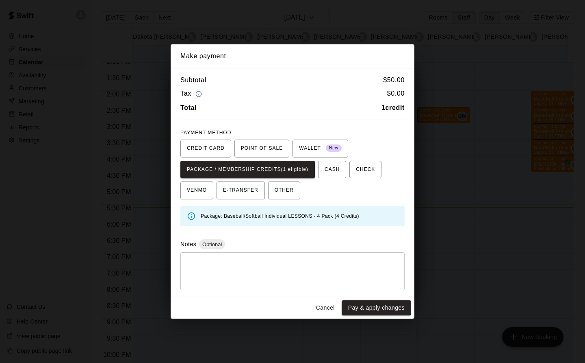
click at [391, 311] on button "Pay & apply changes" at bounding box center [376, 307] width 69 height 15
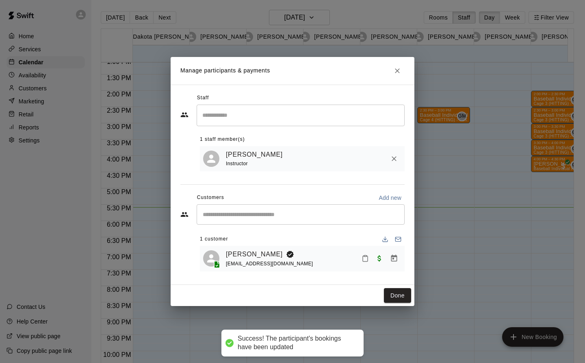
click at [398, 298] on button "Done" at bounding box center [397, 295] width 27 height 15
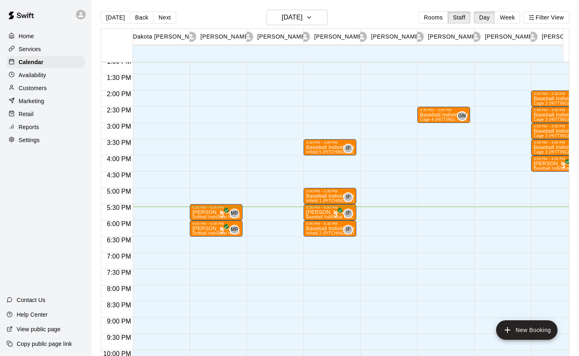
click at [328, 229] on p "Baseball Individual PITCHING - 30 minutes" at bounding box center [330, 229] width 48 height 0
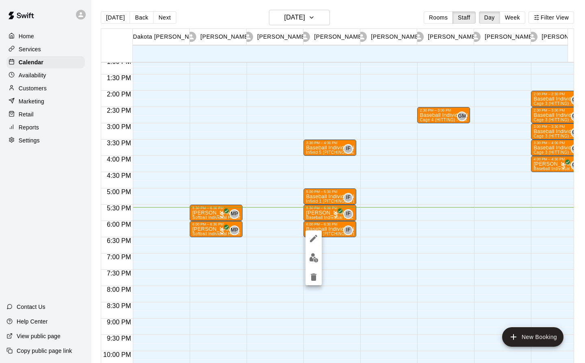
click at [319, 263] on button "edit" at bounding box center [314, 258] width 16 height 16
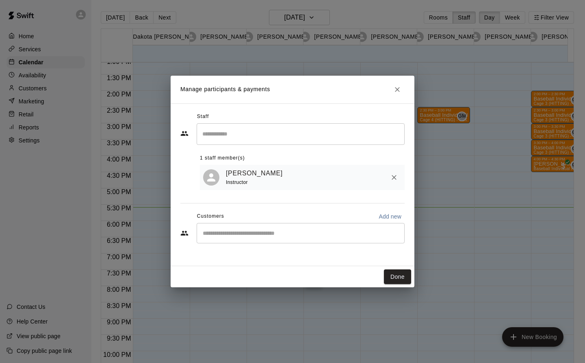
click at [245, 237] on input "Start typing to search customers..." at bounding box center [300, 233] width 201 height 8
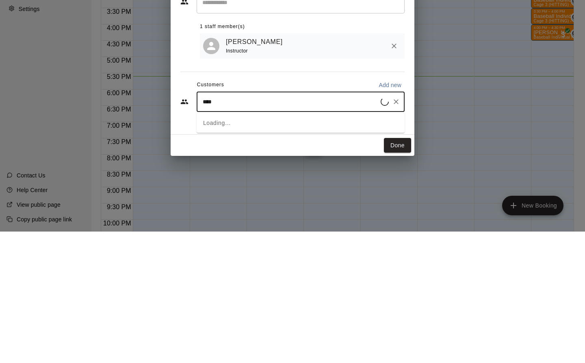
type input "*****"
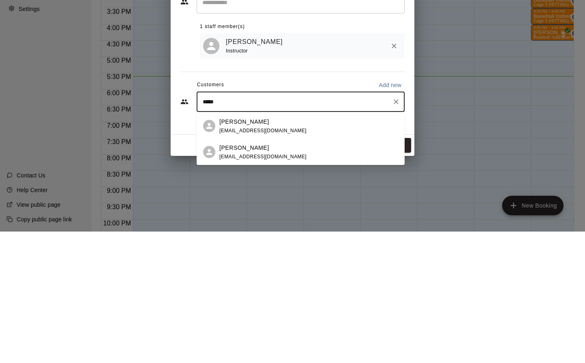
click at [258, 252] on div "[PERSON_NAME]" at bounding box center [262, 252] width 87 height 9
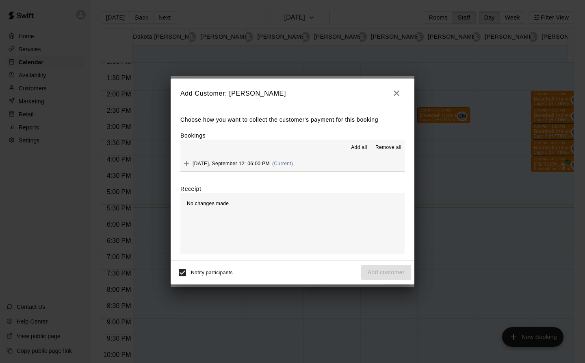
click at [272, 164] on span "(Current)" at bounding box center [282, 164] width 21 height 6
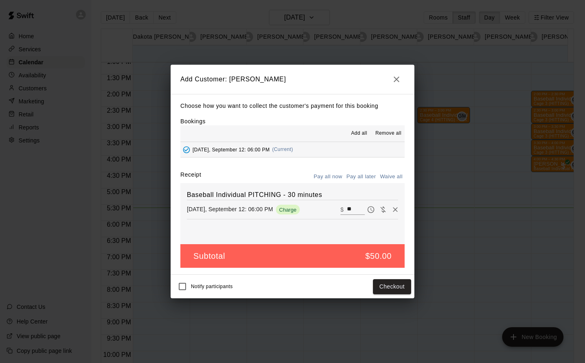
click at [397, 289] on button "Checkout" at bounding box center [392, 286] width 38 height 15
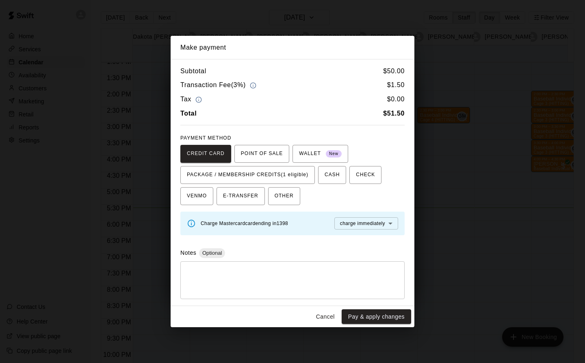
click at [387, 322] on button "Pay & apply changes" at bounding box center [376, 316] width 69 height 15
click at [288, 174] on span "PACKAGE / MEMBERSHIP CREDITS (1 eligible)" at bounding box center [248, 174] width 122 height 13
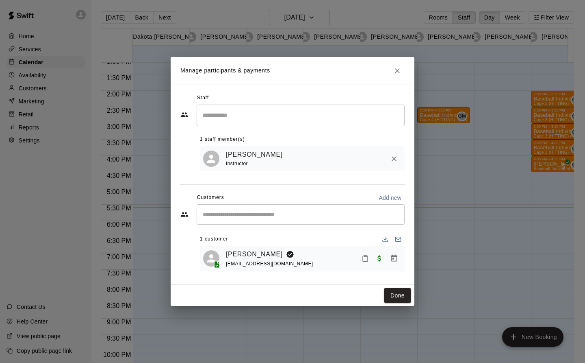
click at [403, 297] on button "Done" at bounding box center [397, 295] width 27 height 15
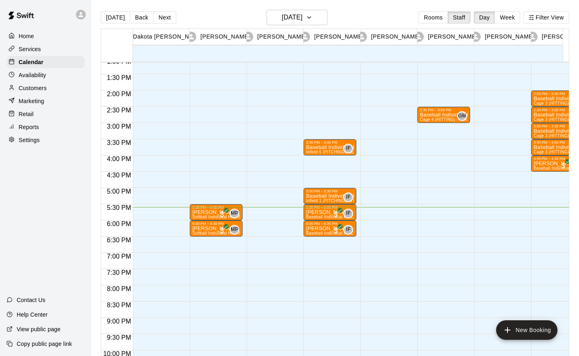
click at [38, 99] on div "Marketing" at bounding box center [46, 101] width 78 height 12
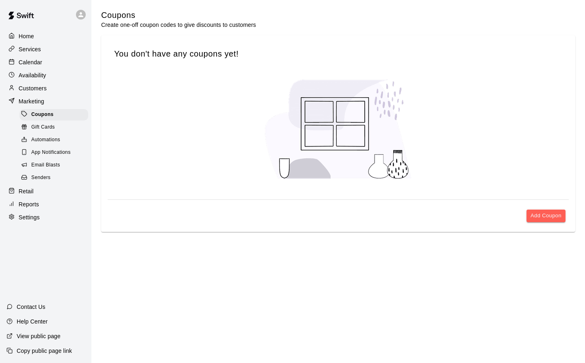
click at [46, 92] on p "Customers" at bounding box center [33, 88] width 28 height 8
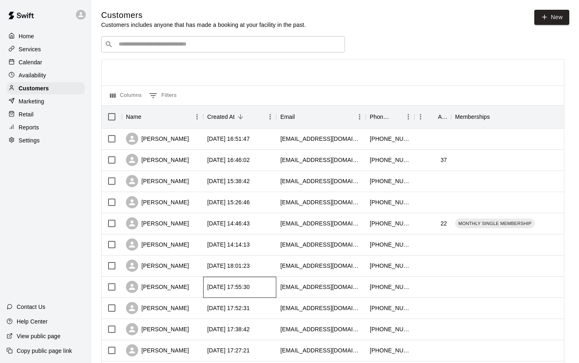
click at [208, 280] on div "[DATE] 17:55:30" at bounding box center [239, 286] width 73 height 21
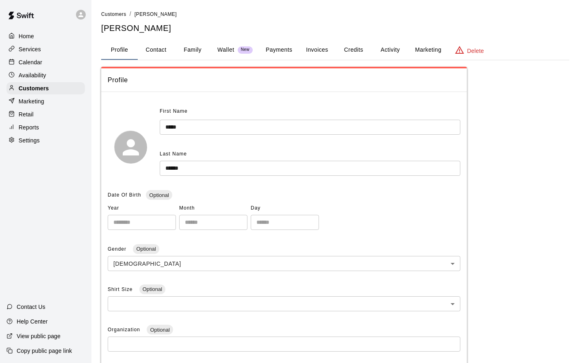
click at [26, 64] on p "Calendar" at bounding box center [31, 62] width 24 height 8
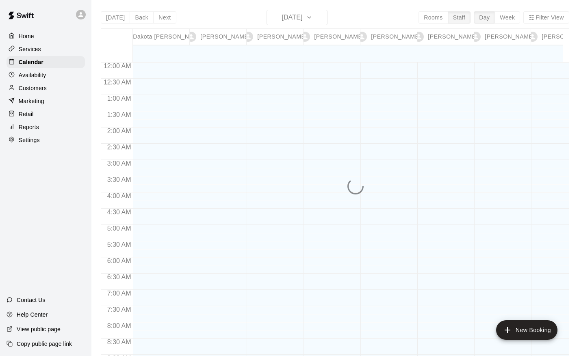
scroll to position [478, 0]
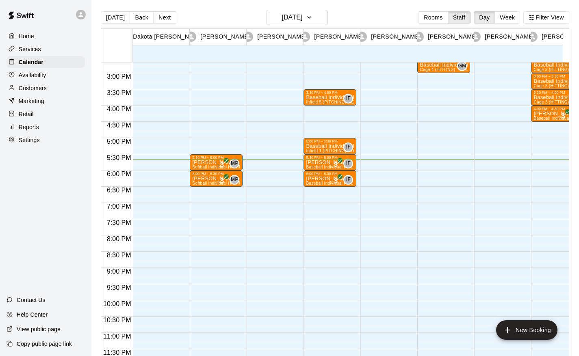
click at [330, 98] on p "Baseball Individual PITCHING - 30 minutes" at bounding box center [330, 98] width 48 height 0
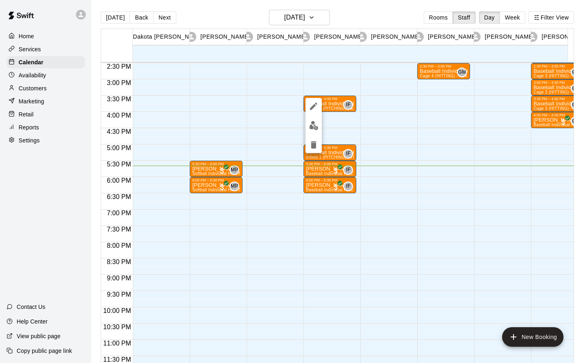
click at [315, 128] on img "edit" at bounding box center [313, 125] width 9 height 9
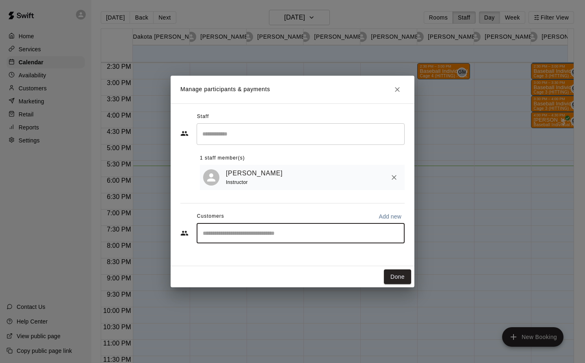
type input "***"
click at [397, 232] on icon "Clear" at bounding box center [396, 233] width 8 height 8
type input "***"
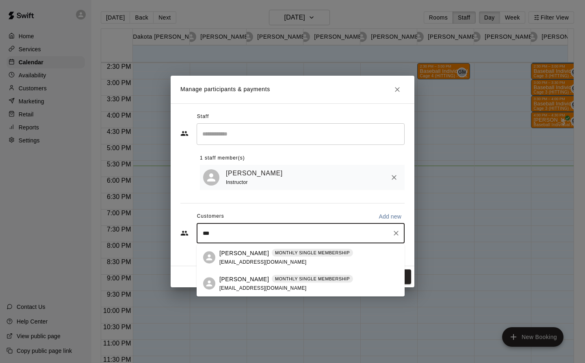
click at [238, 284] on div "[PERSON_NAME] MONTHLY SINGLE MEMBERSHIP [EMAIL_ADDRESS][DOMAIN_NAME]" at bounding box center [286, 282] width 134 height 17
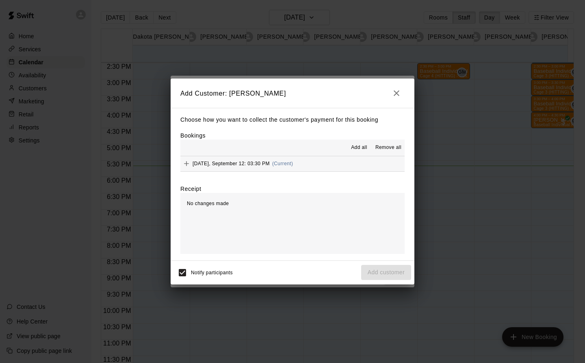
click at [274, 162] on span "(Current)" at bounding box center [282, 164] width 21 height 6
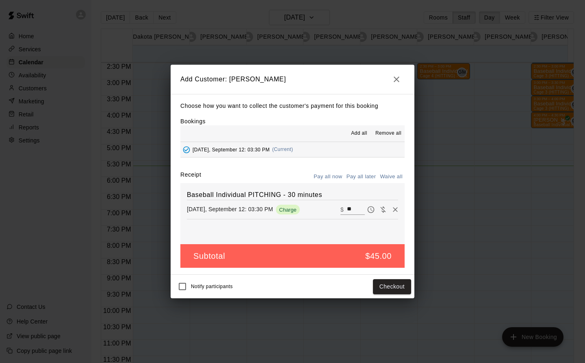
click at [397, 285] on button "Checkout" at bounding box center [392, 286] width 38 height 15
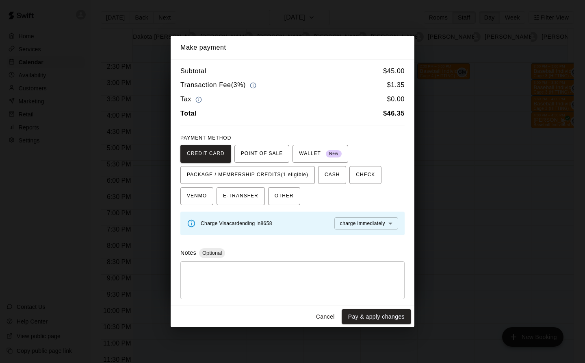
click at [277, 173] on span "PACKAGE / MEMBERSHIP CREDITS (1 eligible)" at bounding box center [248, 174] width 122 height 13
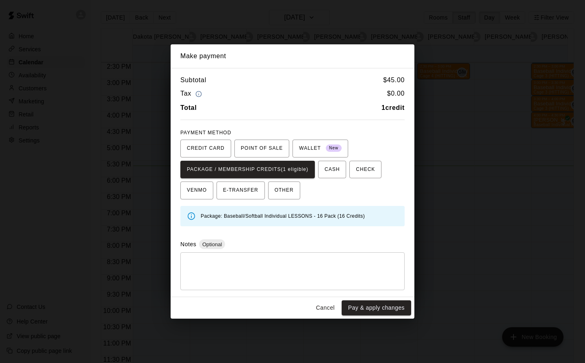
click at [388, 316] on div "Cancel Pay & apply changes" at bounding box center [293, 308] width 244 height 22
click at [408, 312] on button "Pay & apply changes" at bounding box center [376, 307] width 69 height 15
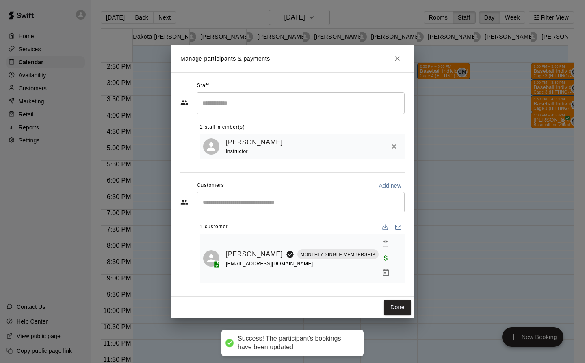
click at [403, 301] on button "Done" at bounding box center [397, 307] width 27 height 15
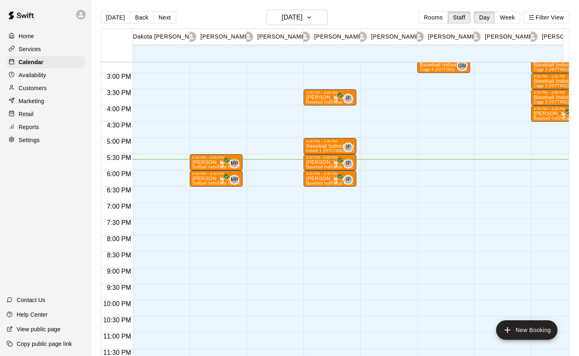
click at [324, 146] on p "Baseball Individual PITCHING - 30 minutes" at bounding box center [330, 146] width 48 height 0
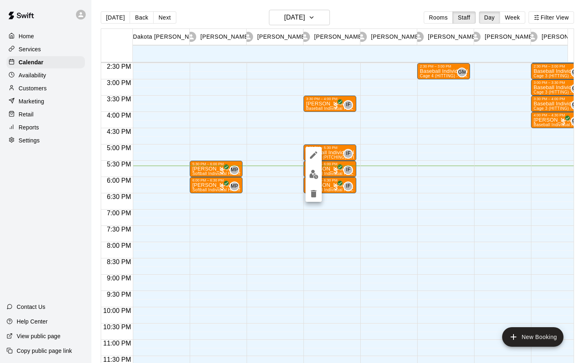
click at [314, 175] on img "edit" at bounding box center [313, 173] width 9 height 9
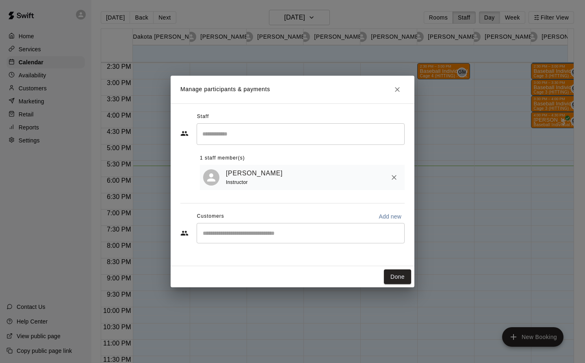
click at [396, 83] on button "Close" at bounding box center [397, 89] width 15 height 15
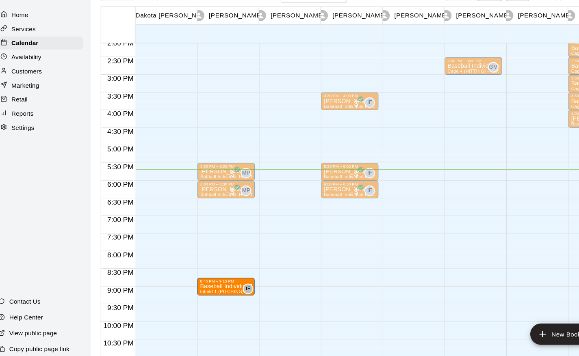
scroll to position [0, 4]
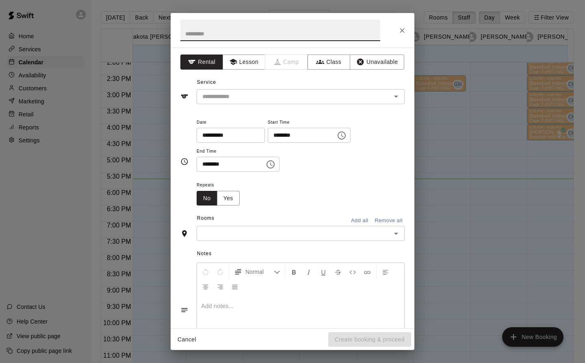
click at [181, 345] on button "Cancel" at bounding box center [187, 339] width 26 height 15
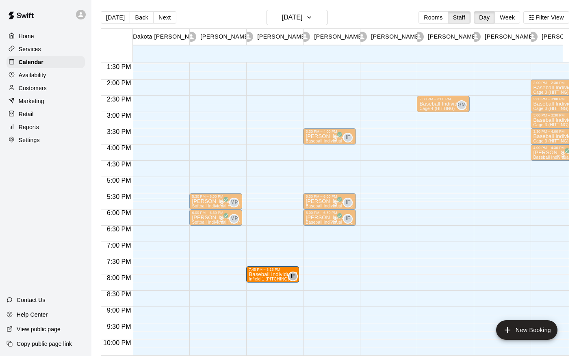
scroll to position [0, 0]
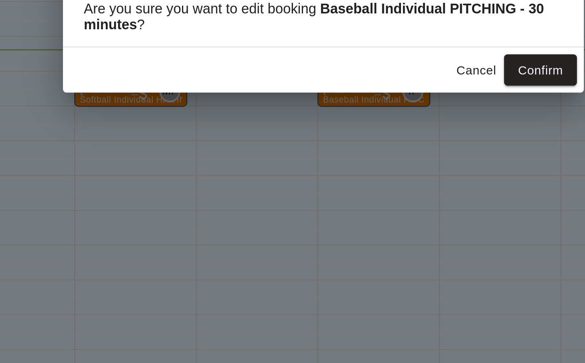
click at [367, 212] on button "Cancel" at bounding box center [364, 207] width 26 height 15
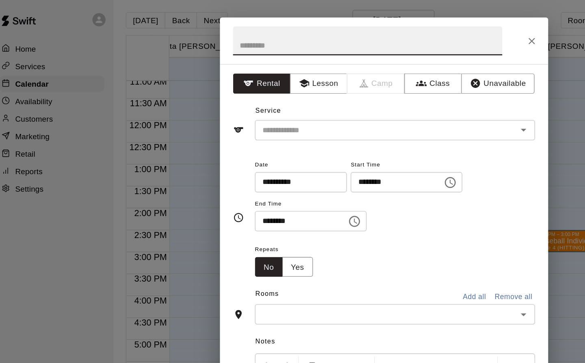
click at [403, 33] on icon "Close" at bounding box center [402, 30] width 8 height 8
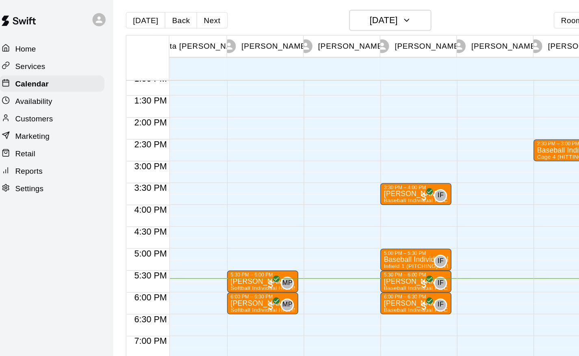
click at [310, 198] on span "Infield 1 (PITCHING) - TBK" at bounding box center [318, 197] width 52 height 4
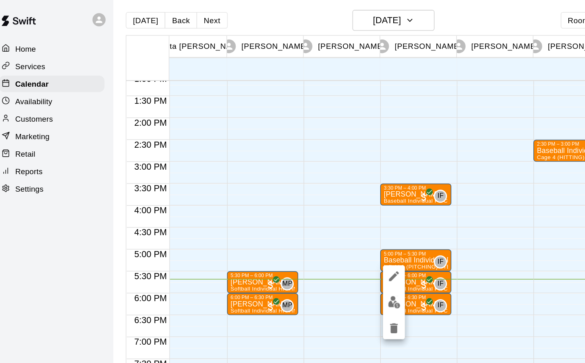
click at [415, 200] on div at bounding box center [292, 181] width 585 height 363
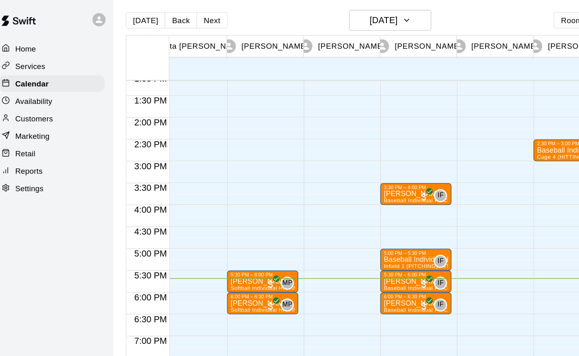
click at [317, 226] on p "[PERSON_NAME]" at bounding box center [316, 226] width 48 height 0
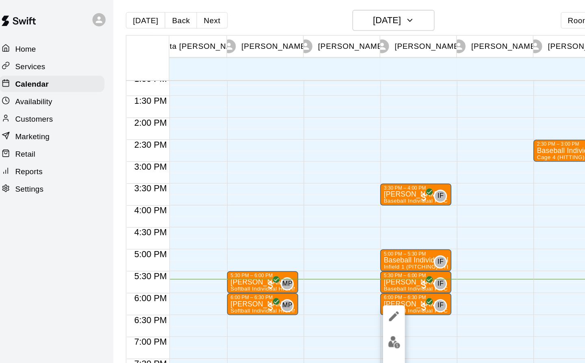
click at [300, 233] on icon "edit" at bounding box center [300, 235] width 10 height 10
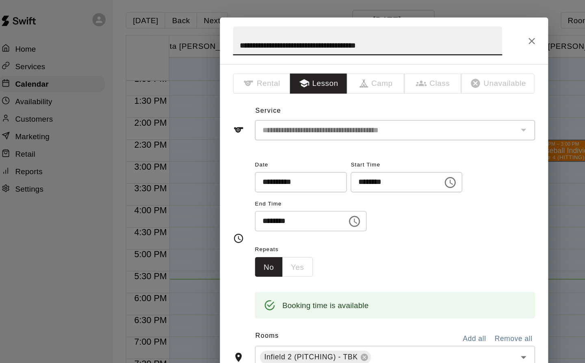
click at [347, 134] on icon "Choose time, selected time is 6:00 PM" at bounding box center [342, 135] width 10 height 10
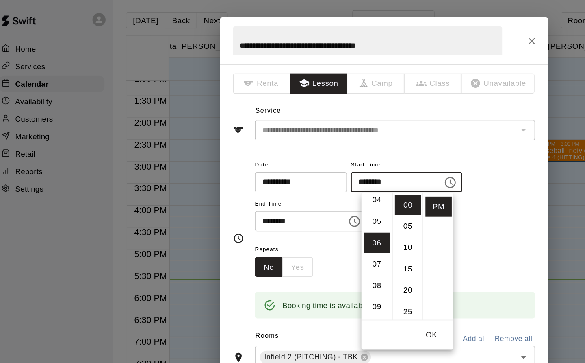
click at [284, 164] on li "05" at bounding box center [288, 164] width 20 height 15
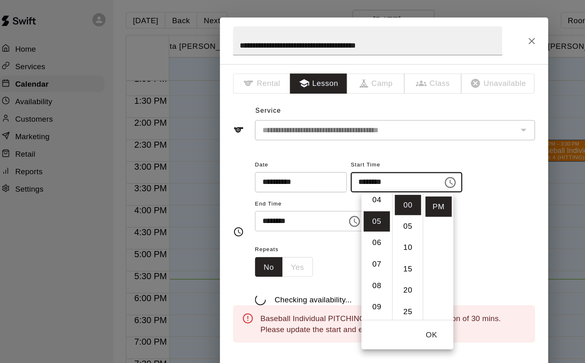
type input "********"
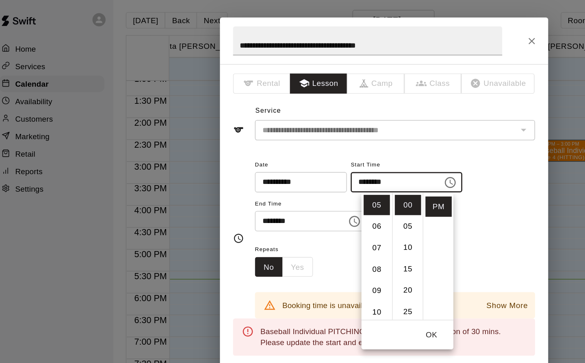
click at [226, 160] on input "********" at bounding box center [228, 163] width 63 height 15
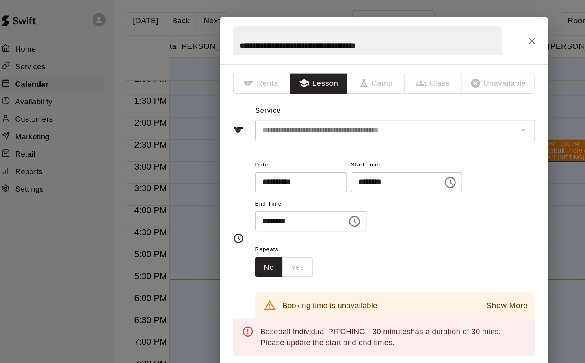
click at [212, 165] on input "********" at bounding box center [228, 163] width 63 height 15
click at [274, 162] on icon "Choose time, selected time is 6:30 PM" at bounding box center [271, 164] width 10 height 10
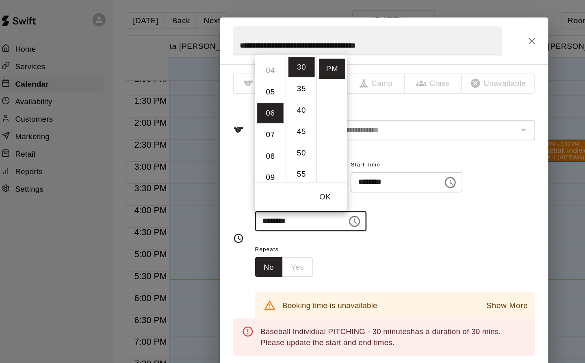
click at [206, 68] on li "05" at bounding box center [208, 68] width 20 height 15
type input "********"
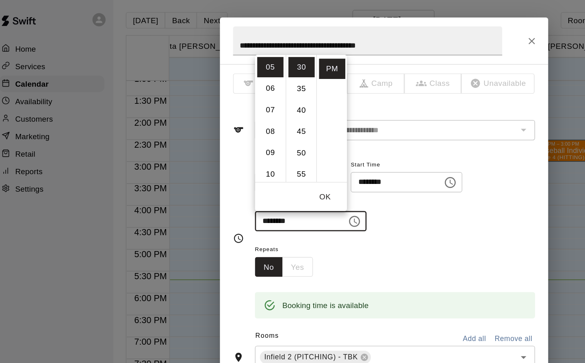
click at [248, 144] on button "OK" at bounding box center [249, 146] width 26 height 15
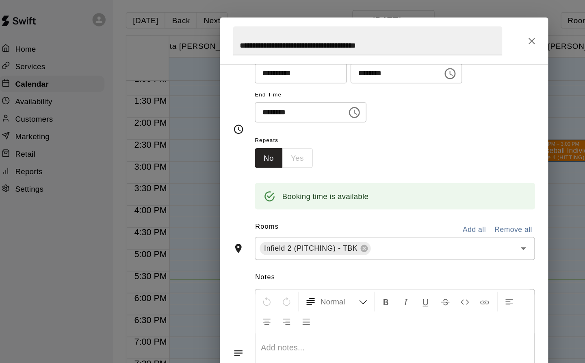
click at [386, 216] on button "Left Align" at bounding box center [386, 223] width 14 height 15
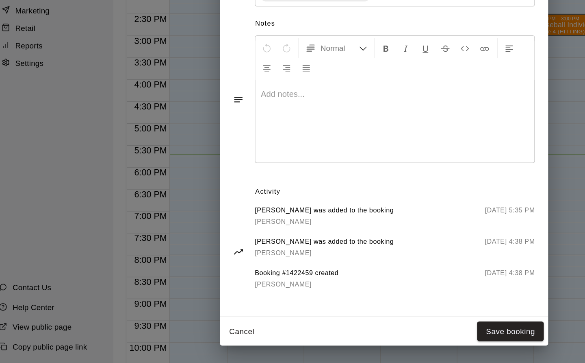
click at [384, 338] on button "Save booking" at bounding box center [387, 339] width 50 height 15
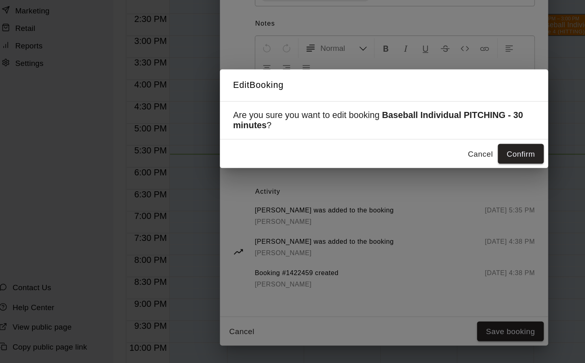
click at [394, 206] on button "Confirm" at bounding box center [394, 207] width 34 height 15
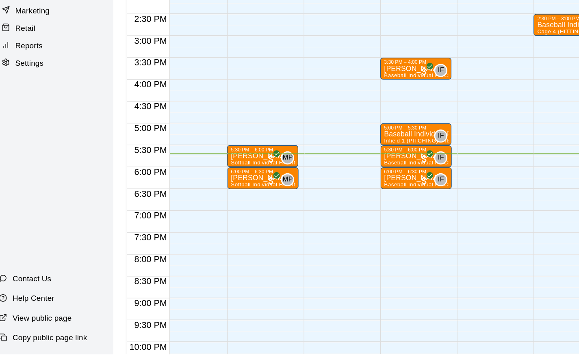
click at [314, 197] on span "Infield 1 (PITCHING) - TBK" at bounding box center [318, 197] width 52 height 4
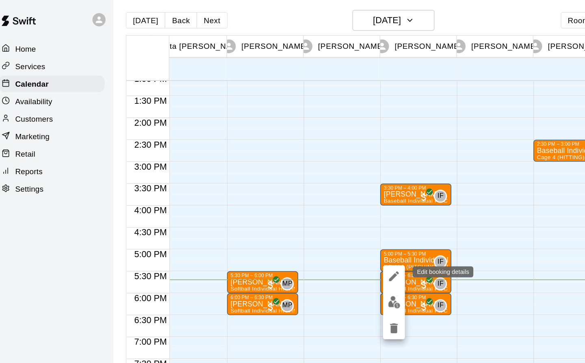
click at [300, 204] on icon "edit" at bounding box center [299, 204] width 7 height 7
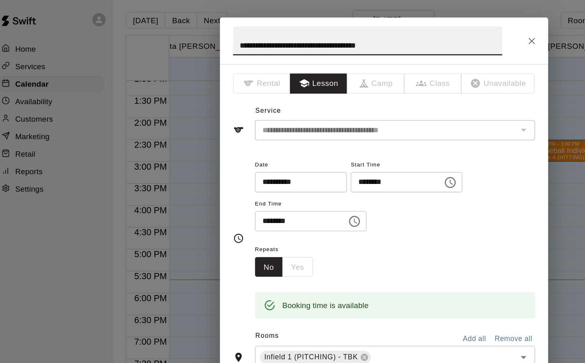
click at [347, 134] on icon "Choose time, selected time is 5:00 PM" at bounding box center [342, 135] width 10 height 10
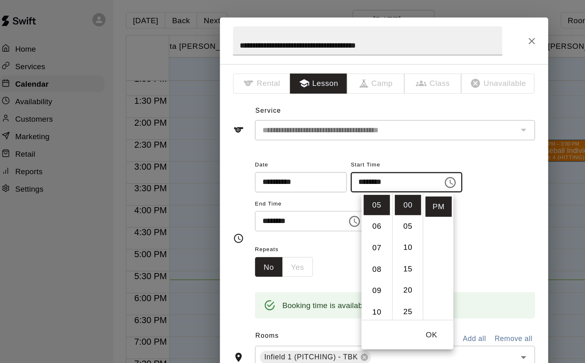
click at [287, 167] on li "06" at bounding box center [288, 168] width 20 height 15
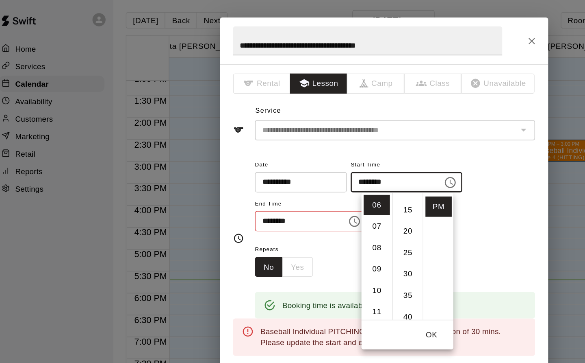
click at [313, 202] on li "30" at bounding box center [311, 203] width 20 height 15
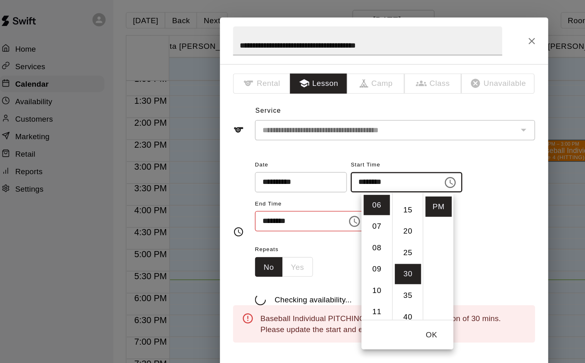
type input "********"
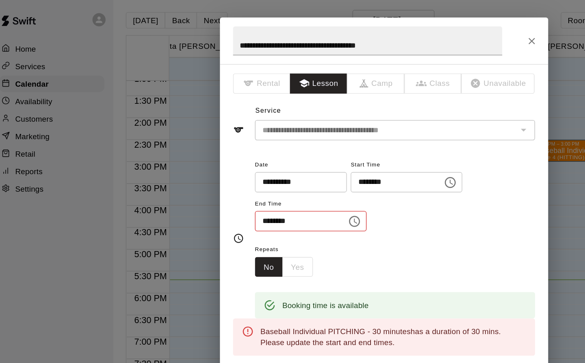
click at [239, 158] on input "********" at bounding box center [228, 163] width 63 height 15
click at [273, 165] on icon "Choose time, selected time is 5:30 PM" at bounding box center [271, 164] width 2 height 4
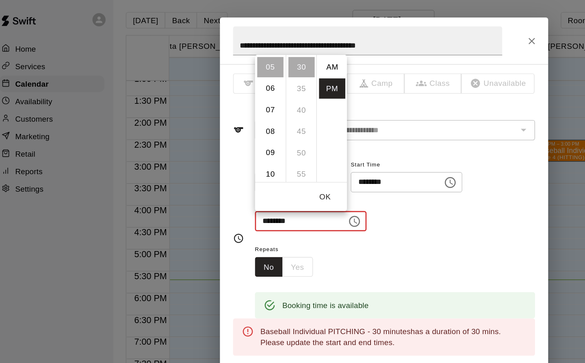
scroll to position [15, 0]
click at [210, 80] on li "07" at bounding box center [208, 81] width 20 height 15
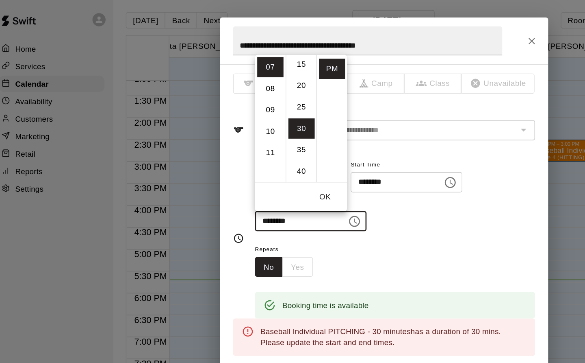
scroll to position [0, 0]
click at [230, 49] on li "00" at bounding box center [232, 49] width 20 height 15
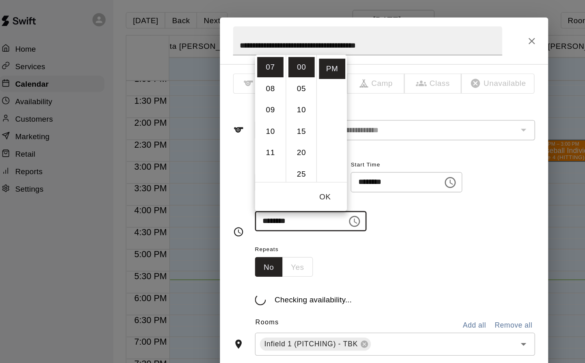
type input "********"
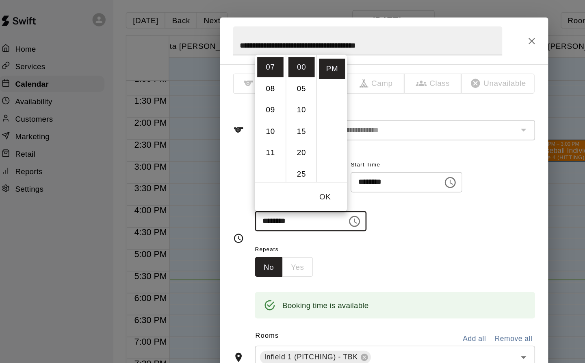
click at [250, 145] on button "OK" at bounding box center [249, 146] width 26 height 15
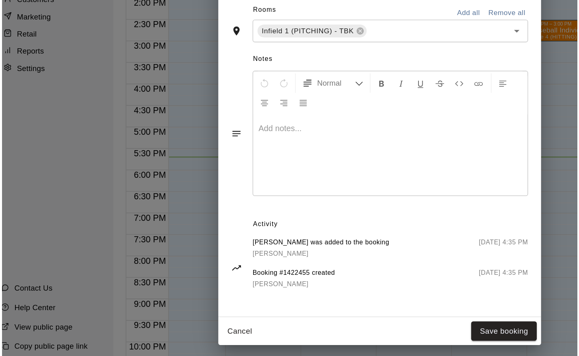
scroll to position [2, 0]
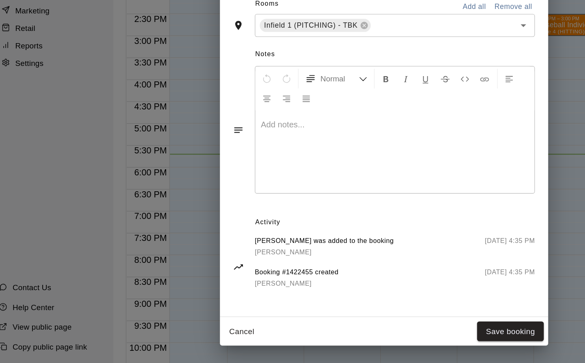
click at [383, 338] on button "Save booking" at bounding box center [387, 339] width 50 height 15
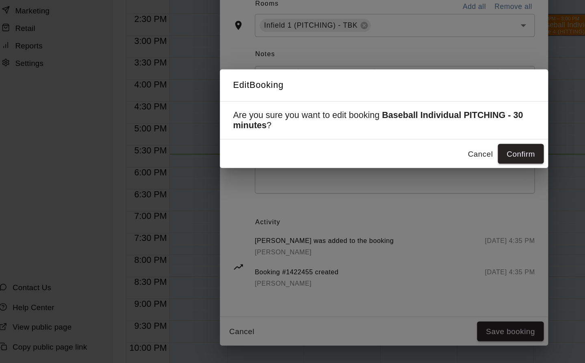
click at [390, 215] on button "Confirm" at bounding box center [394, 207] width 34 height 15
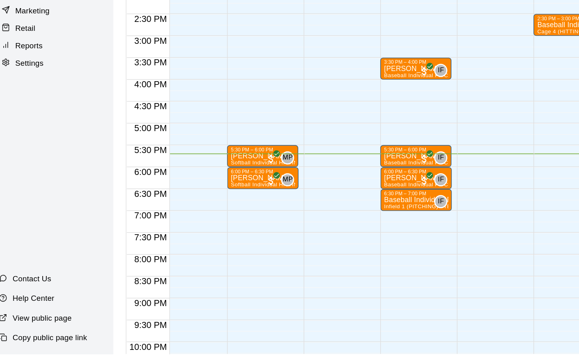
click at [306, 226] on p "[PERSON_NAME]" at bounding box center [316, 226] width 48 height 0
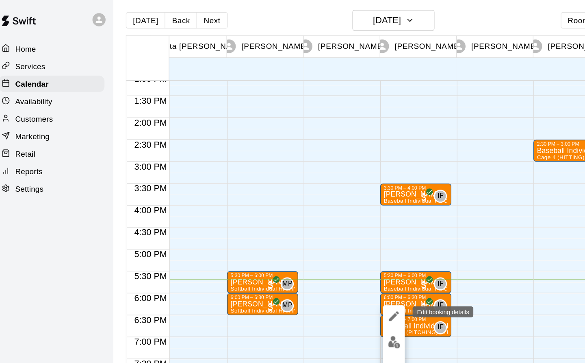
click at [302, 232] on icon "edit" at bounding box center [300, 235] width 10 height 10
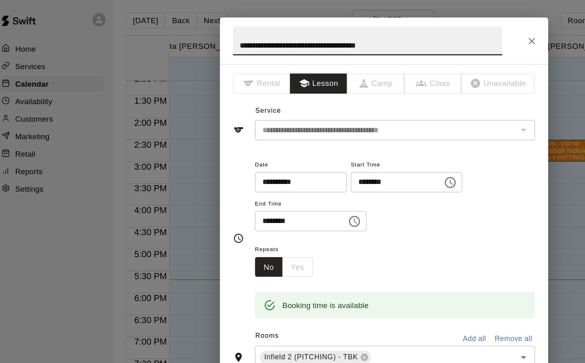
click at [347, 135] on icon "Choose time, selected time is 6:00 PM" at bounding box center [342, 135] width 10 height 10
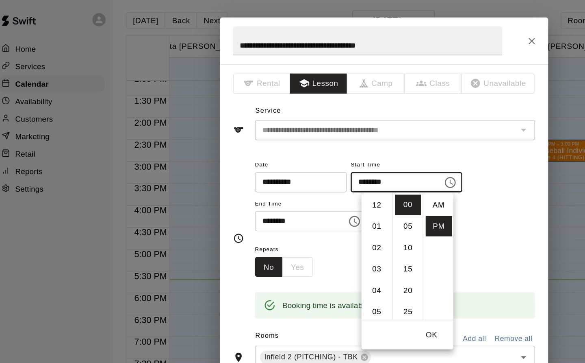
scroll to position [15, 0]
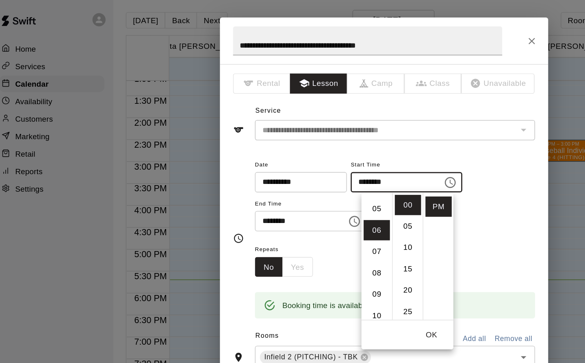
click at [286, 155] on li "05" at bounding box center [288, 155] width 20 height 15
type input "********"
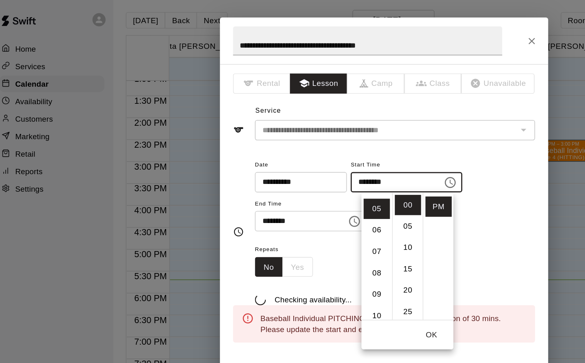
scroll to position [79, 0]
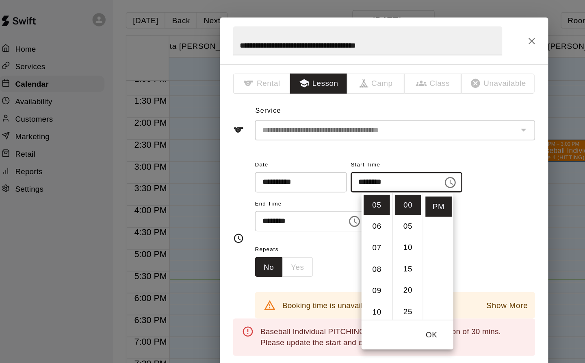
click at [270, 165] on div "******** ​" at bounding box center [238, 163] width 83 height 15
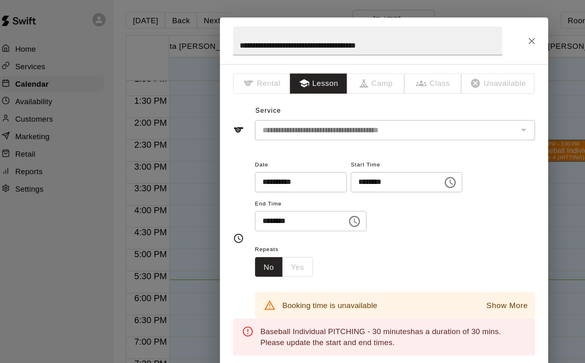
click at [276, 165] on icon "Choose time, selected time is 6:30 PM" at bounding box center [271, 164] width 10 height 10
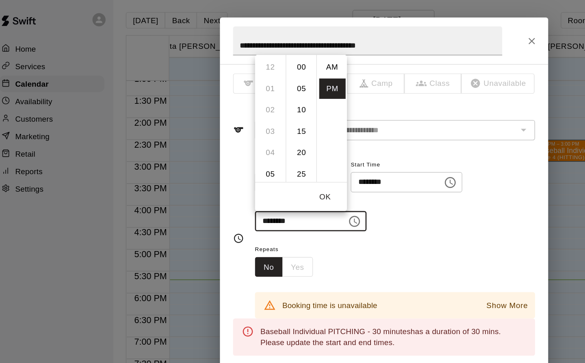
scroll to position [15, 0]
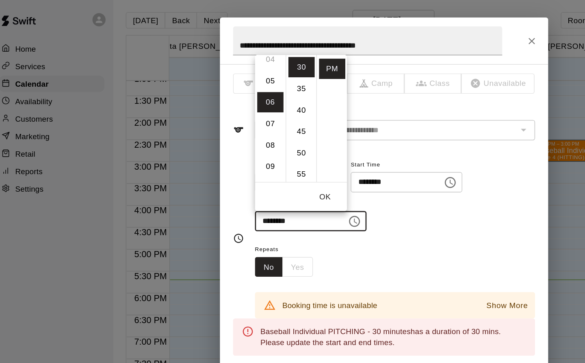
click at [210, 61] on li "05" at bounding box center [208, 59] width 20 height 15
type input "********"
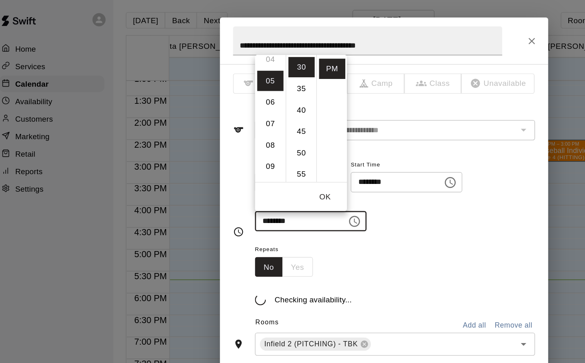
scroll to position [79, 0]
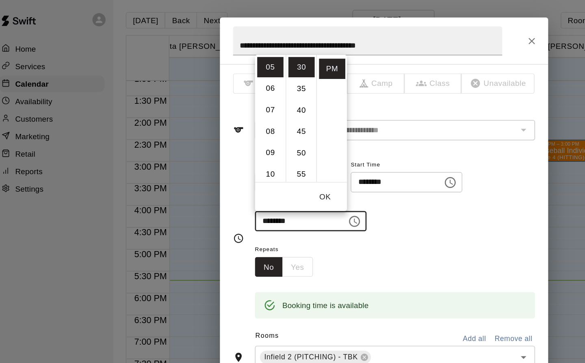
click at [246, 144] on button "OK" at bounding box center [249, 146] width 26 height 15
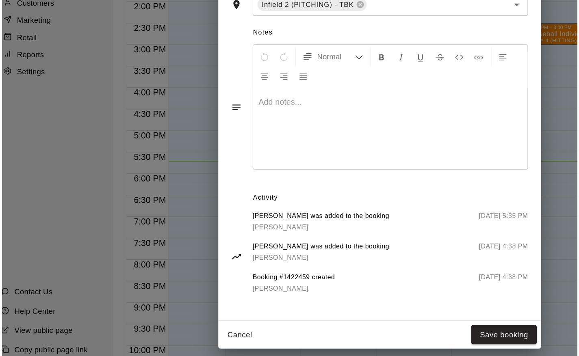
scroll to position [2, 0]
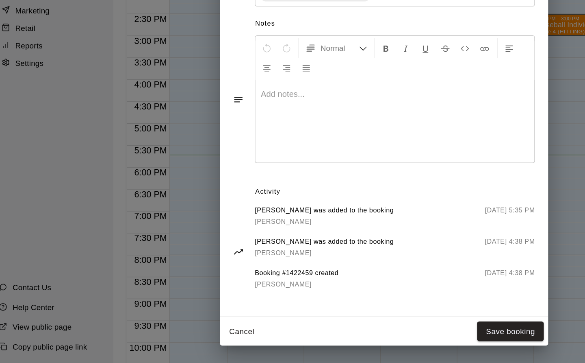
click at [394, 343] on button "Save booking" at bounding box center [387, 339] width 50 height 15
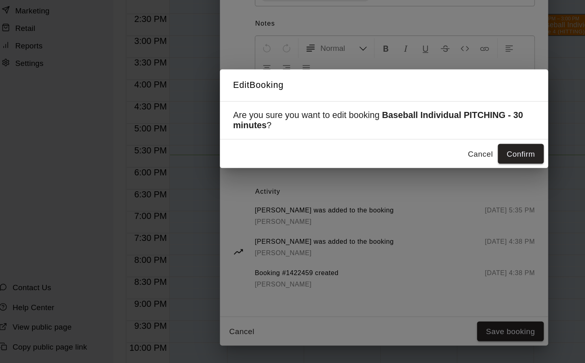
click at [396, 206] on button "Confirm" at bounding box center [394, 207] width 34 height 15
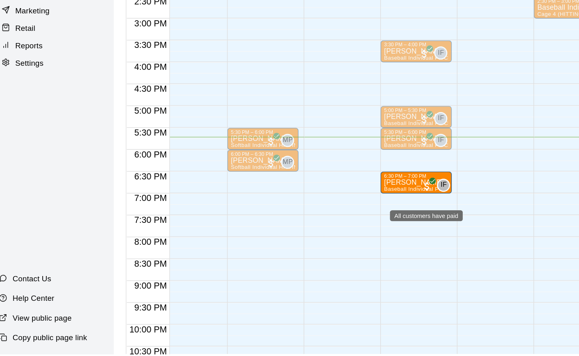
scroll to position [443, 14]
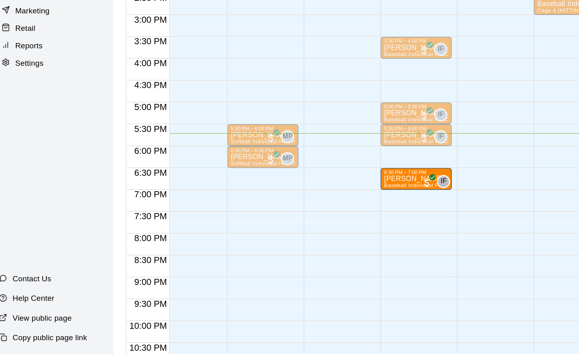
click at [317, 207] on div "3:30 PM – 4:00 PM [PERSON_NAME] Baseball Individual PITCHING - 30 minutes (Infi…" at bounding box center [316, 7] width 53 height 780
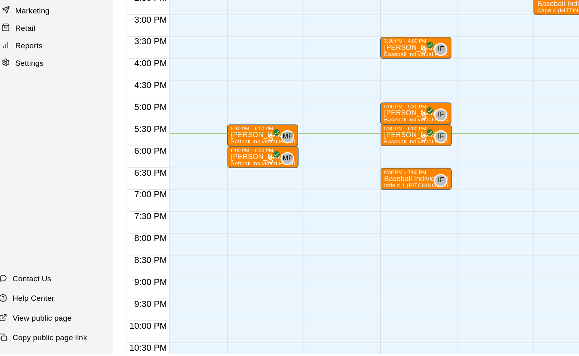
click at [325, 226] on p "Baseball Individual PITCHING - 30 minutes" at bounding box center [316, 226] width 48 height 0
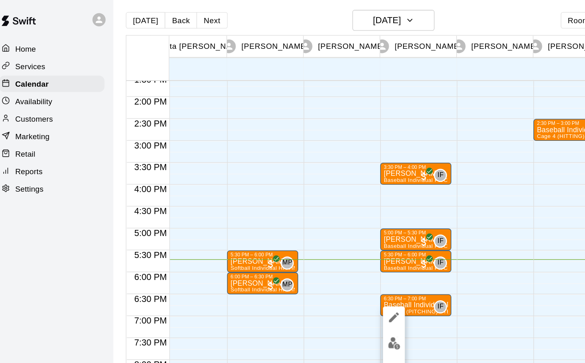
click at [322, 112] on div at bounding box center [292, 181] width 585 height 363
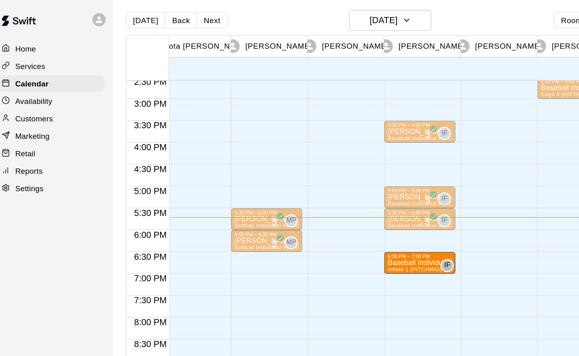
scroll to position [0, 5]
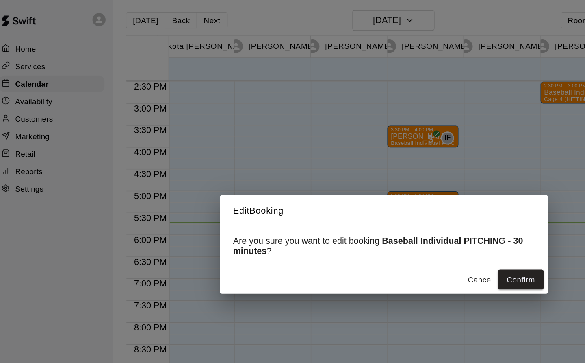
click at [364, 204] on button "Cancel" at bounding box center [364, 207] width 26 height 15
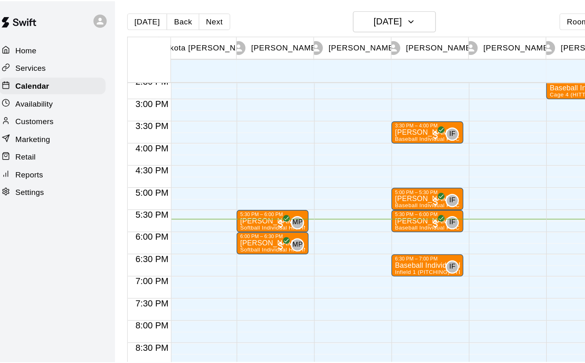
scroll to position [478, 9]
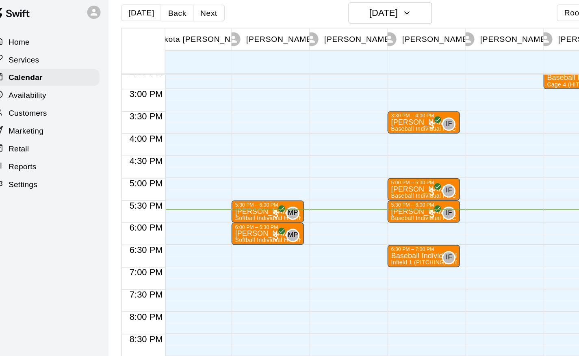
click at [325, 189] on div "6:30 PM – 7:00 PM" at bounding box center [322, 188] width 48 height 4
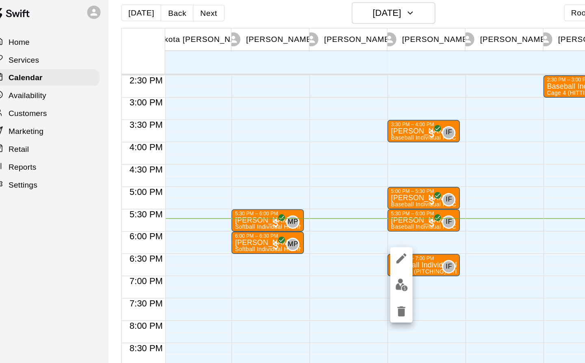
click at [304, 192] on icon "edit" at bounding box center [305, 194] width 10 height 10
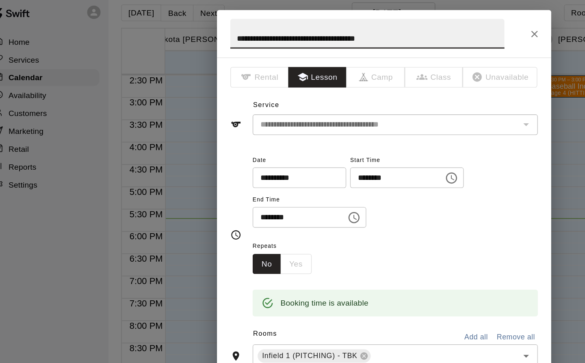
click at [347, 131] on icon "Choose time, selected time is 6:30 PM" at bounding box center [342, 135] width 10 height 10
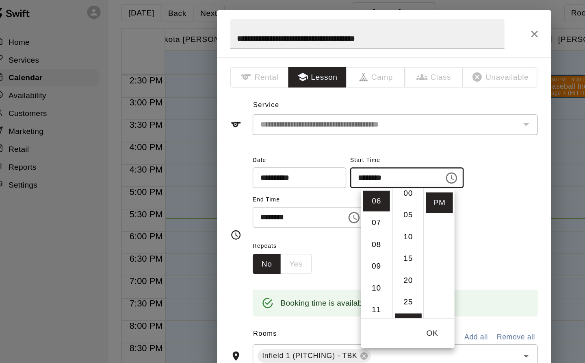
scroll to position [0, 0]
click at [309, 150] on li "00" at bounding box center [311, 152] width 20 height 15
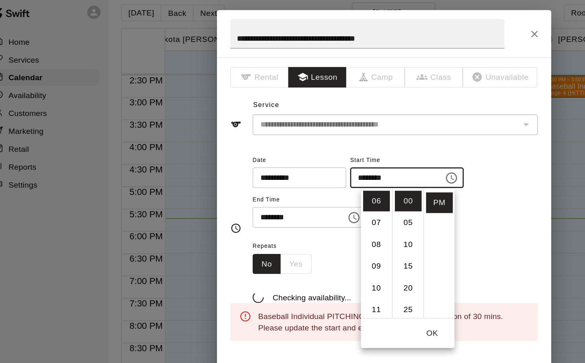
type input "********"
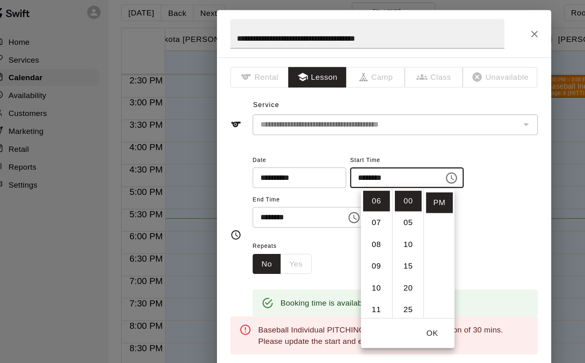
click at [258, 162] on input "********" at bounding box center [228, 163] width 63 height 15
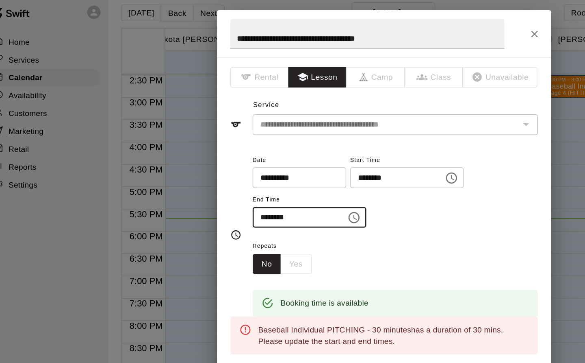
click at [276, 162] on icon "Choose time, selected time is 7:00 PM" at bounding box center [271, 164] width 10 height 10
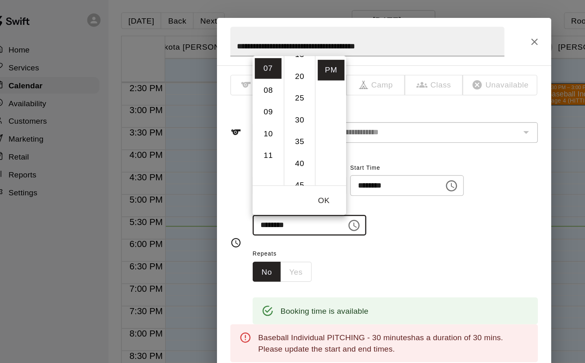
click at [233, 85] on li "30" at bounding box center [232, 87] width 20 height 15
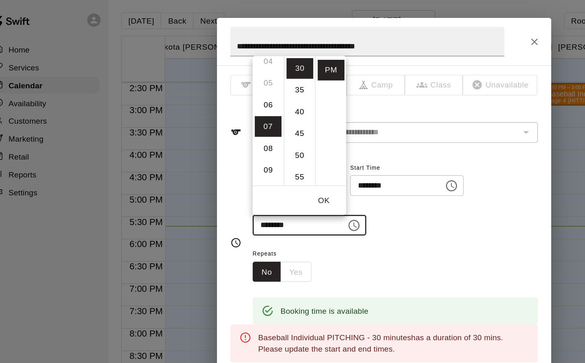
click at [210, 77] on li "06" at bounding box center [208, 76] width 20 height 15
type input "********"
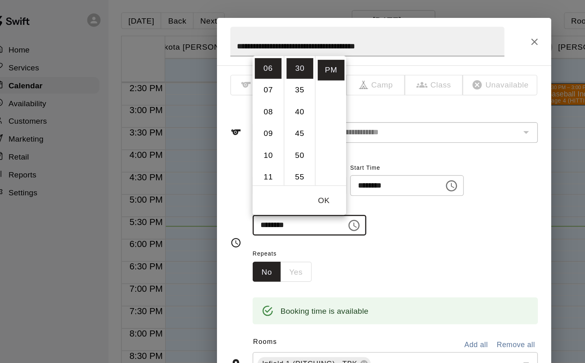
click at [249, 144] on button "OK" at bounding box center [249, 146] width 26 height 15
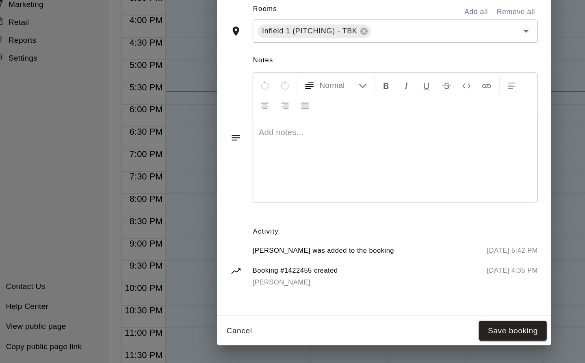
click at [389, 339] on button "Save booking" at bounding box center [387, 339] width 50 height 15
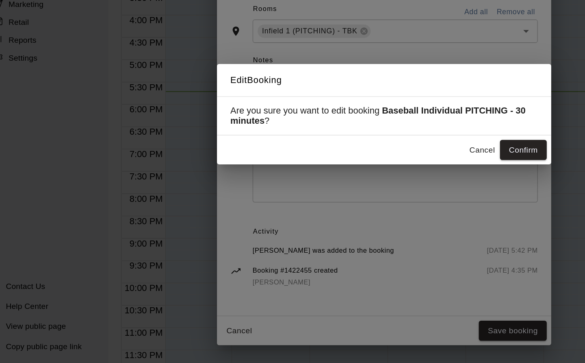
click at [401, 204] on button "Confirm" at bounding box center [394, 207] width 34 height 15
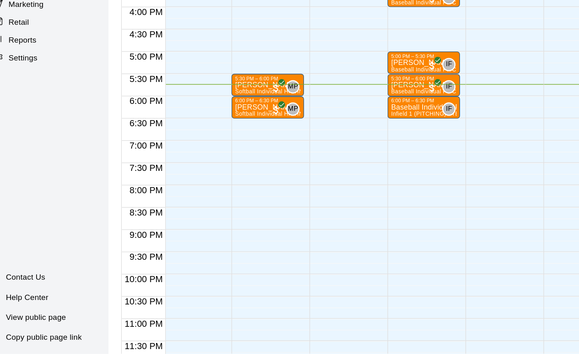
click at [324, 176] on p "Baseball Individual PITCHING - 30 minutes" at bounding box center [322, 176] width 48 height 0
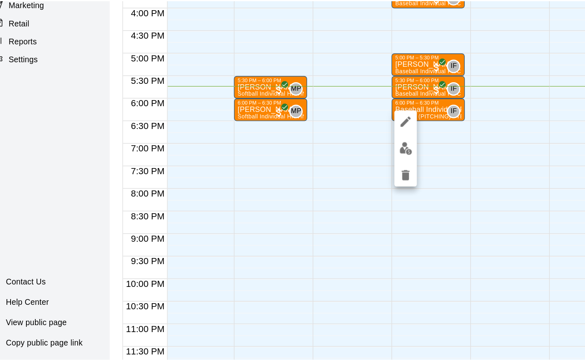
scroll to position [2, 0]
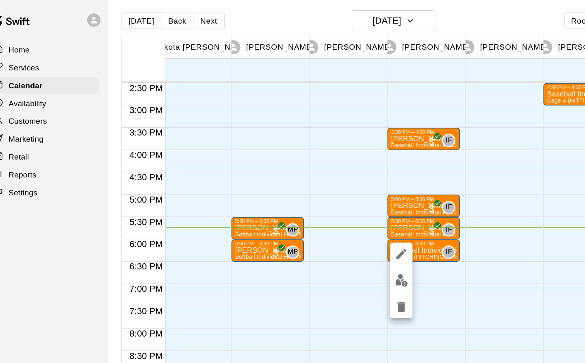
click at [304, 206] on img "edit" at bounding box center [305, 204] width 9 height 9
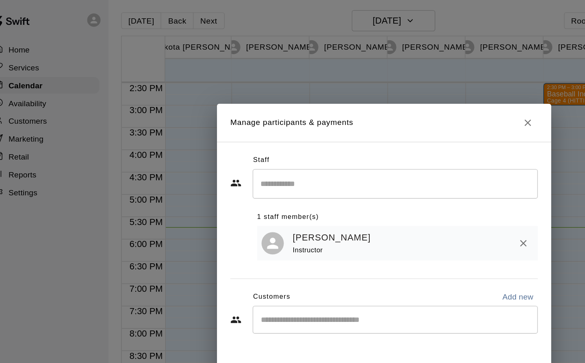
click at [230, 231] on input "Start typing to search customers..." at bounding box center [300, 233] width 201 height 8
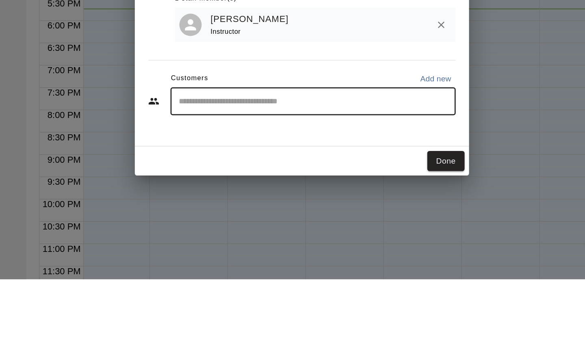
click at [230, 231] on input "Start typing to search customers..." at bounding box center [300, 233] width 201 height 8
type input "*****"
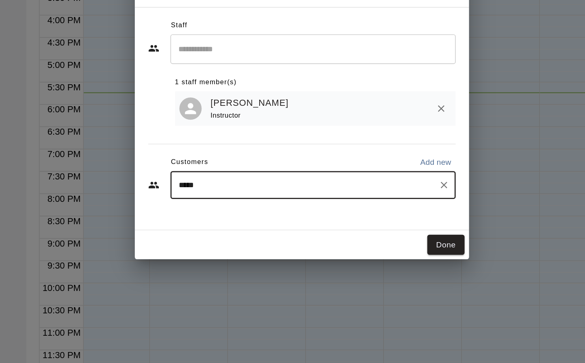
click at [396, 233] on icon "Clear" at bounding box center [396, 232] width 5 height 5
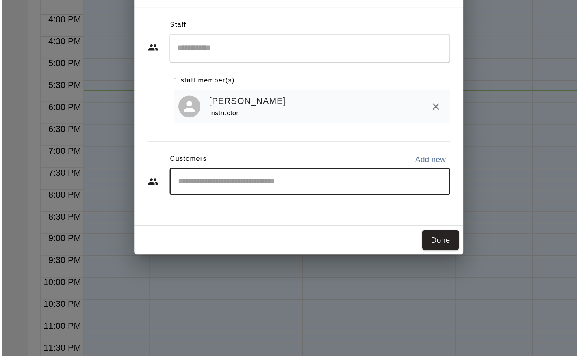
scroll to position [2, 0]
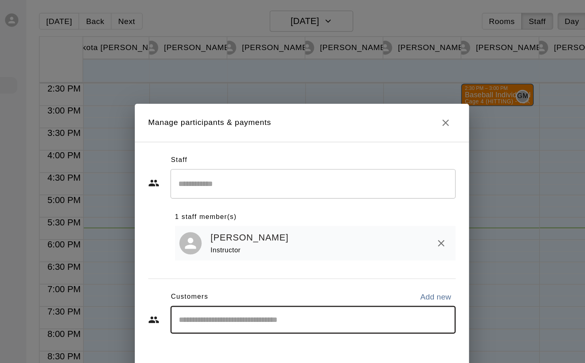
click at [400, 88] on icon "Close" at bounding box center [397, 89] width 8 height 8
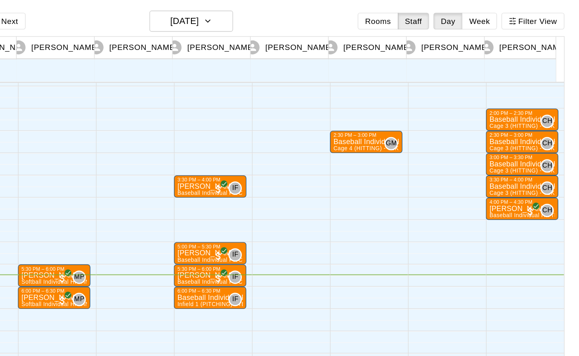
scroll to position [2, 4]
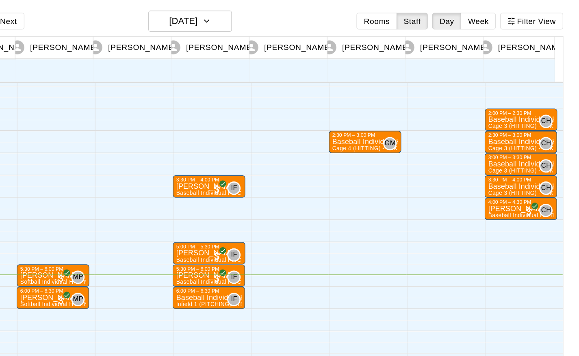
click at [555, 17] on button "Filter View" at bounding box center [546, 15] width 46 height 12
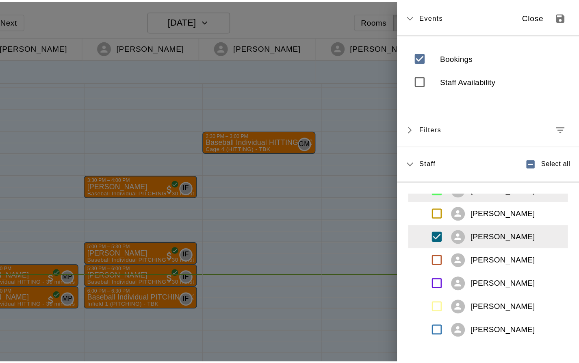
scroll to position [132, 0]
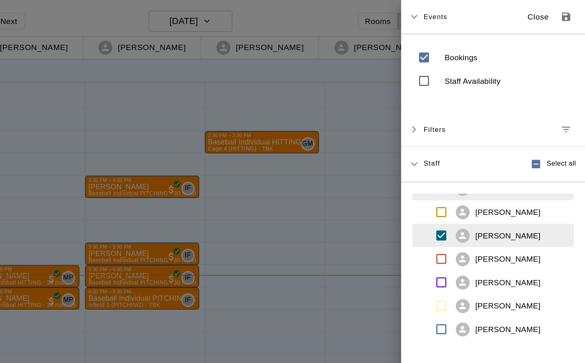
click at [544, 10] on p "Close" at bounding box center [551, 12] width 16 height 9
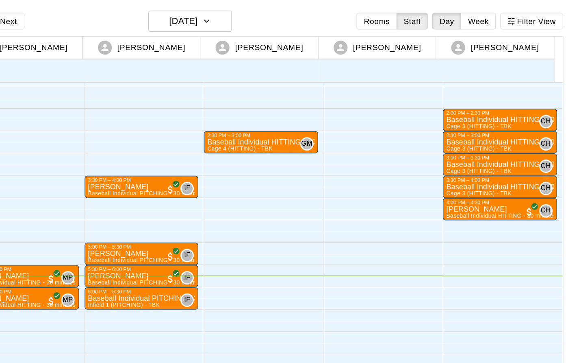
click at [360, 109] on div "Baseball Individual HITTING - 30 minutes Cage 4 (HITTING) - TBK" at bounding box center [349, 282] width 78 height 363
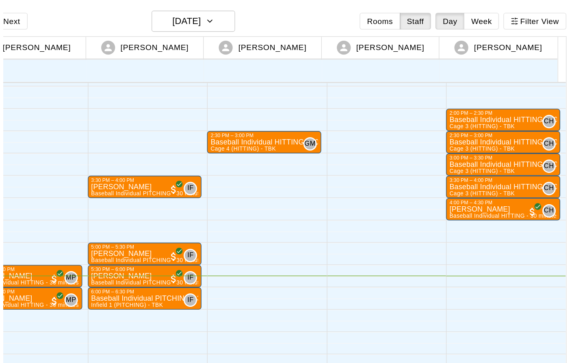
scroll to position [2, 0]
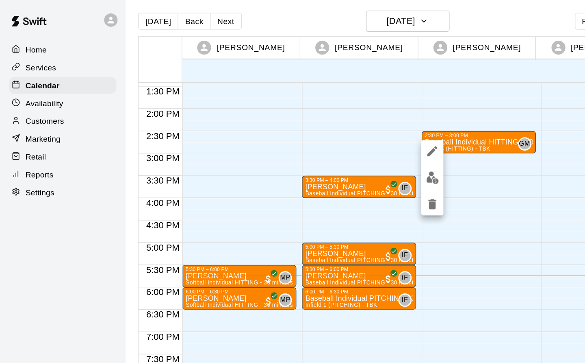
click at [316, 131] on img "edit" at bounding box center [315, 129] width 9 height 9
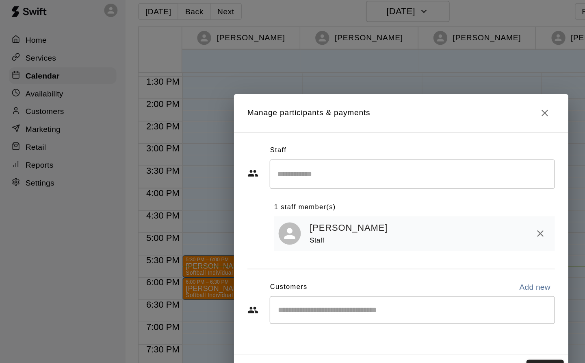
click at [280, 234] on input "Start typing to search customers..." at bounding box center [300, 233] width 201 height 8
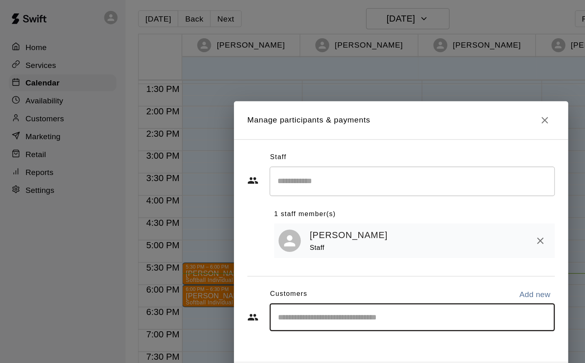
type input "******"
click at [399, 234] on icon "Clear" at bounding box center [396, 233] width 8 height 8
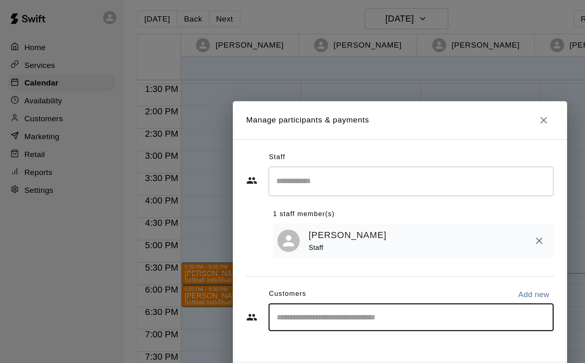
type input "******"
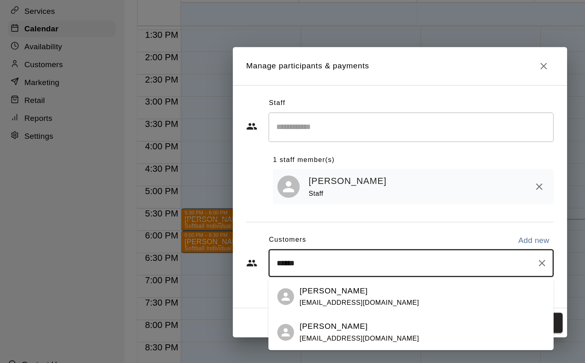
click at [252, 252] on p "[PERSON_NAME]" at bounding box center [244, 253] width 50 height 9
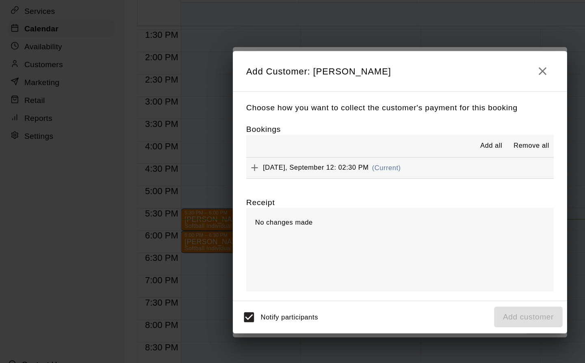
click at [249, 168] on div "[DATE], September 12: 02:30 PM (Current)" at bounding box center [236, 163] width 113 height 12
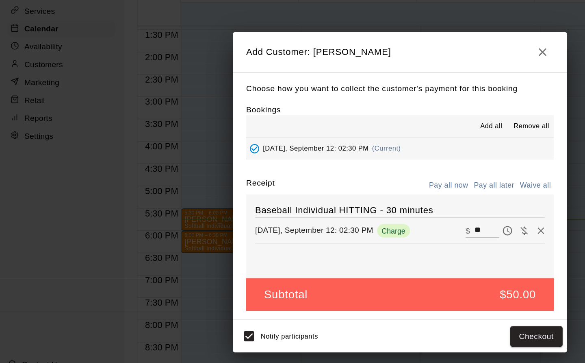
click at [397, 291] on button "Checkout" at bounding box center [392, 286] width 38 height 15
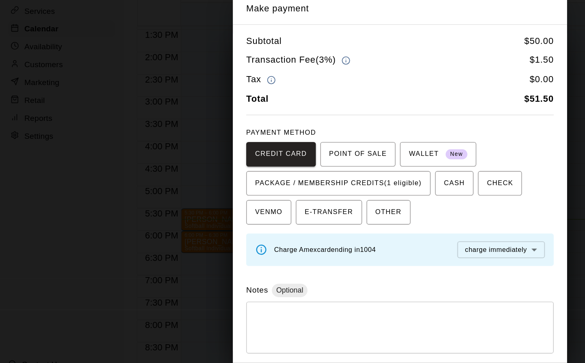
click at [302, 172] on span "PACKAGE / MEMBERSHIP CREDITS (1 eligible)" at bounding box center [248, 174] width 122 height 13
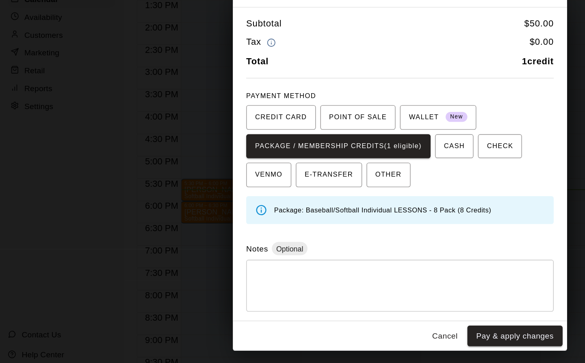
click at [392, 307] on button "Pay & apply changes" at bounding box center [376, 307] width 69 height 15
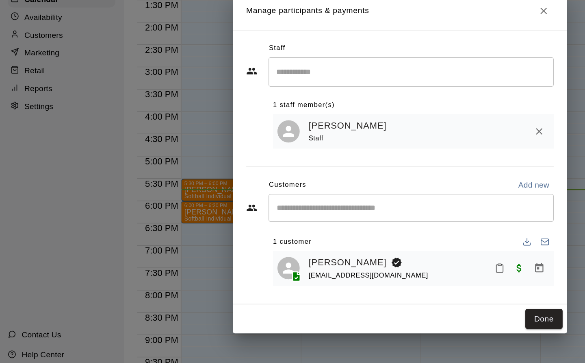
click at [400, 299] on button "Done" at bounding box center [397, 295] width 27 height 15
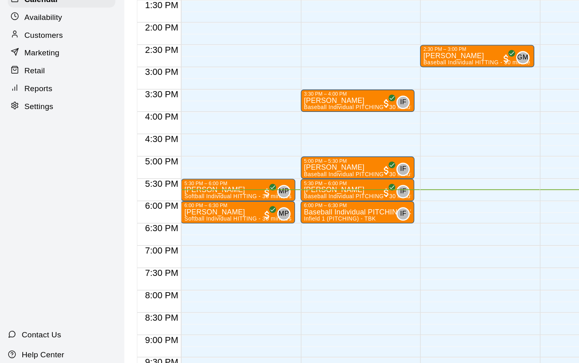
click at [378, 117] on div "2:30 PM – 3:00 PM [PERSON_NAME] Baseball Individual HITTING - 30 minutes (Cage …" at bounding box center [348, 14] width 83 height 780
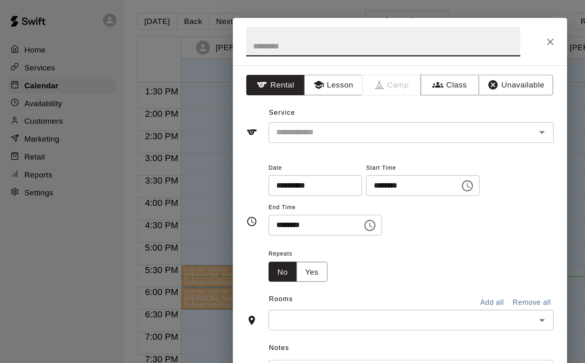
click at [226, 95] on input "text" at bounding box center [288, 96] width 179 height 10
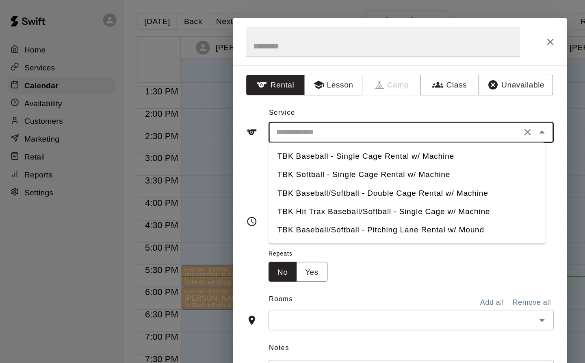
click at [242, 61] on button "Lesson" at bounding box center [244, 61] width 43 height 15
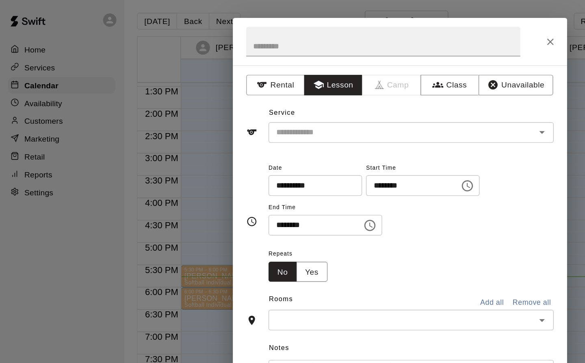
click at [251, 94] on input "text" at bounding box center [288, 96] width 179 height 10
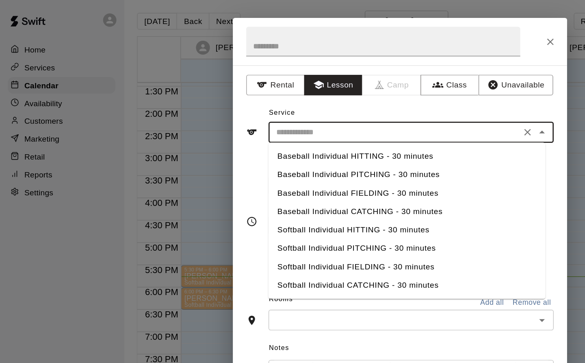
click at [270, 113] on li "Baseball Individual HITTING - 30 minutes" at bounding box center [298, 113] width 202 height 13
type input "**********"
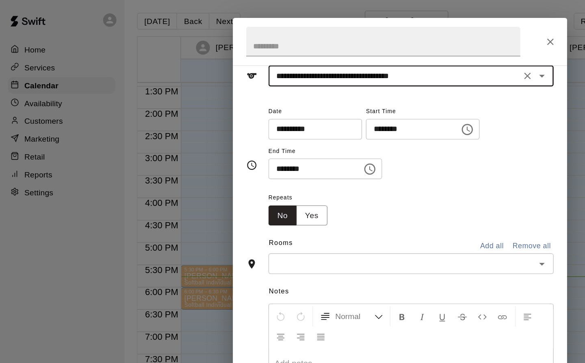
scroll to position [41, 0]
click at [299, 193] on input "text" at bounding box center [294, 192] width 190 height 10
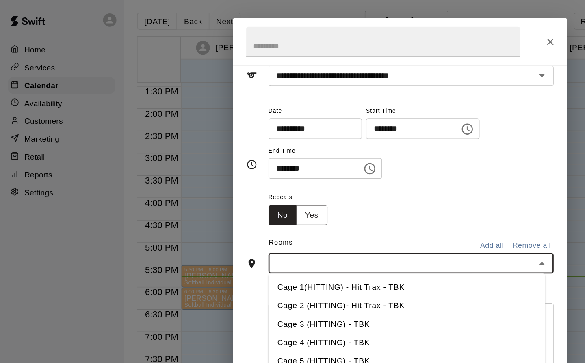
click at [266, 250] on li "Cage 4 (HITTING) - TBK" at bounding box center [298, 249] width 202 height 13
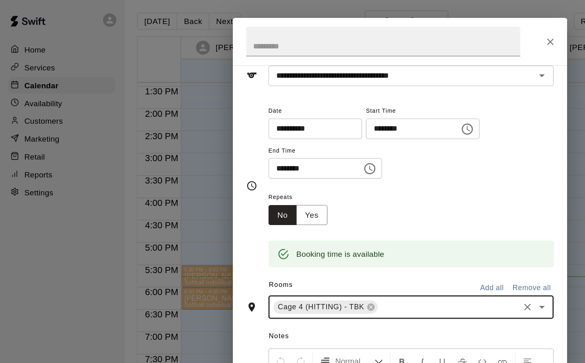
scroll to position [77, 0]
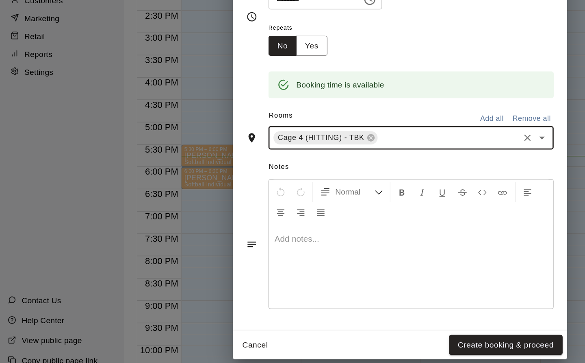
click at [382, 344] on button "Create booking & proceed" at bounding box center [369, 339] width 83 height 15
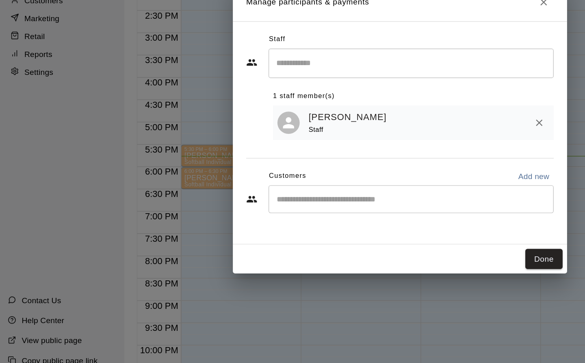
click at [405, 278] on button "Done" at bounding box center [397, 276] width 27 height 15
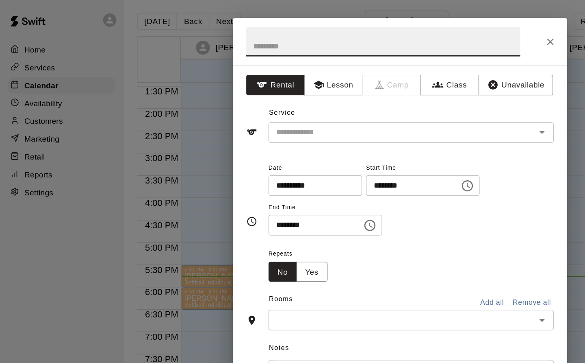
click at [243, 67] on button "Lesson" at bounding box center [244, 61] width 43 height 15
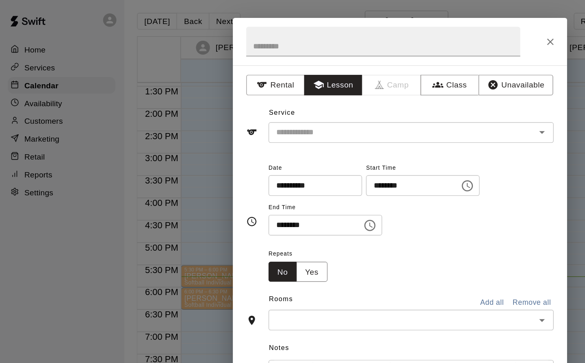
click at [245, 97] on input "text" at bounding box center [288, 96] width 179 height 10
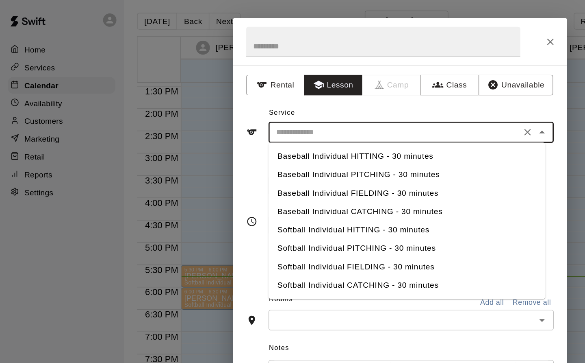
click at [284, 111] on li "Baseball Individual HITTING - 30 minutes" at bounding box center [298, 113] width 202 height 13
type input "**********"
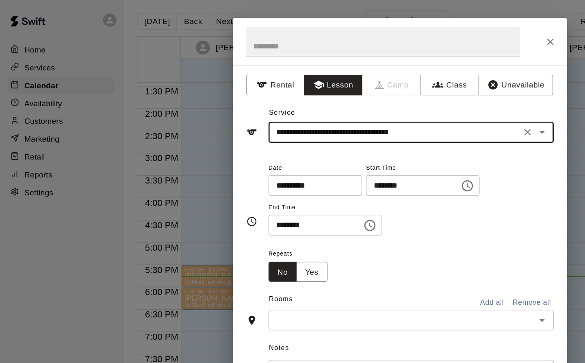
click at [219, 232] on input "text" at bounding box center [294, 233] width 190 height 10
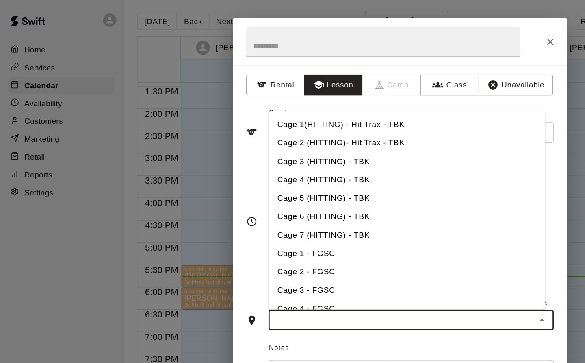
click at [220, 130] on li "Cage 4 (HITTING) - TBK" at bounding box center [298, 130] width 202 height 13
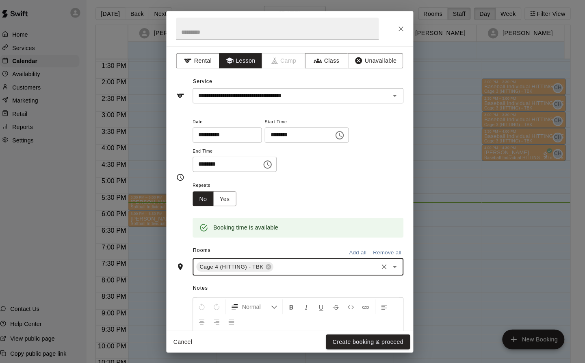
click at [357, 339] on button "Create booking & proceed" at bounding box center [369, 339] width 83 height 15
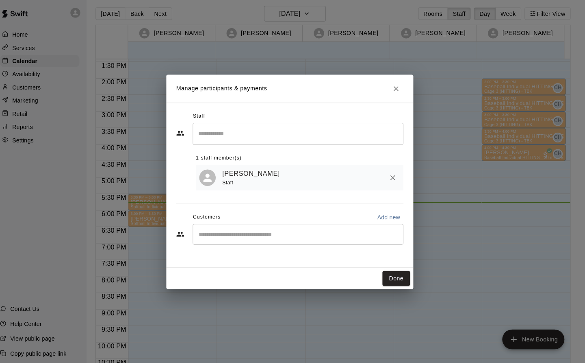
click at [221, 233] on input "Start typing to search customers..." at bounding box center [300, 233] width 201 height 8
type input "*********"
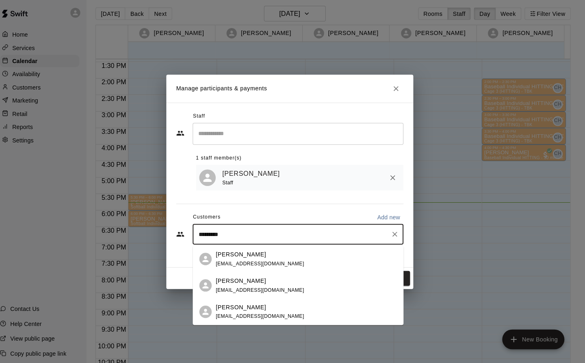
click at [273, 252] on div "[PERSON_NAME]" at bounding box center [262, 253] width 87 height 9
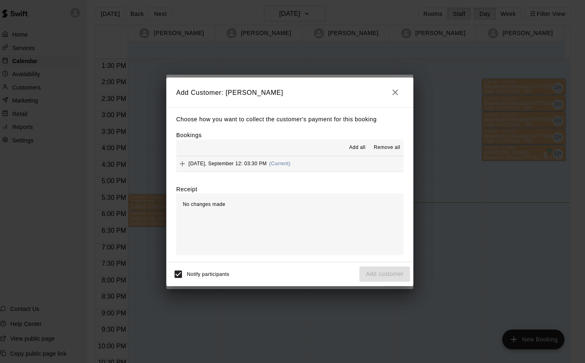
click at [250, 163] on span "[DATE], September 12: 03:30 PM" at bounding box center [231, 164] width 77 height 6
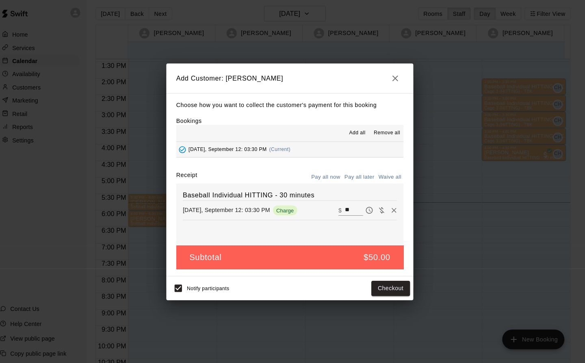
click at [390, 291] on button "Checkout" at bounding box center [392, 286] width 38 height 15
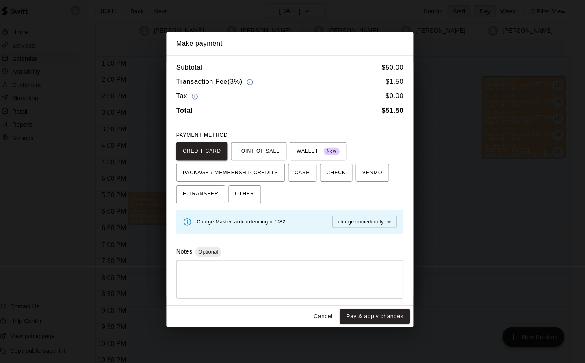
scroll to position [2, 0]
click at [397, 221] on body "Home Services Calendar Availability Customers Marketing Retail Reports Settings…" at bounding box center [292, 186] width 585 height 376
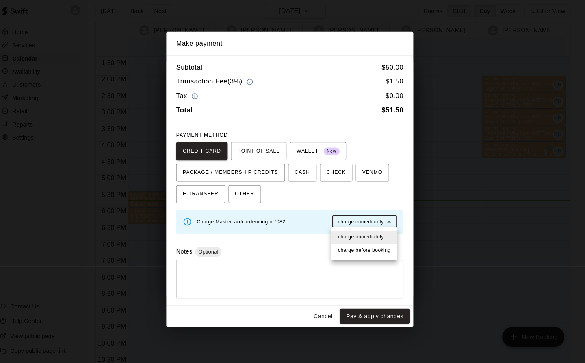
click at [296, 87] on div at bounding box center [292, 181] width 585 height 363
click at [332, 314] on button "Cancel" at bounding box center [326, 316] width 26 height 15
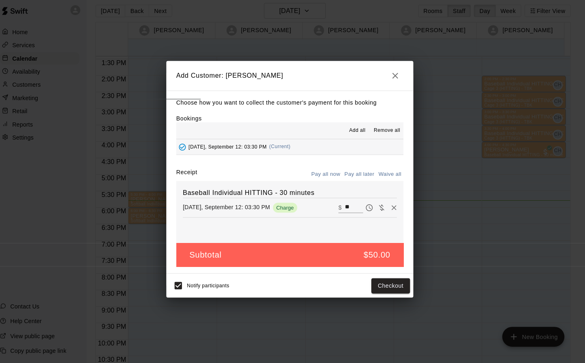
click at [366, 179] on button "Pay all later" at bounding box center [362, 176] width 34 height 13
click at [383, 290] on button "Add customer" at bounding box center [386, 286] width 50 height 15
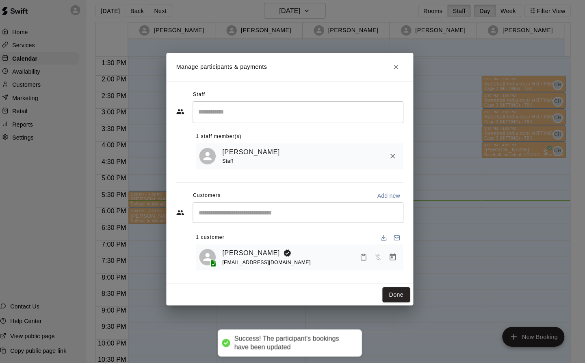
click at [397, 298] on button "Done" at bounding box center [397, 295] width 27 height 15
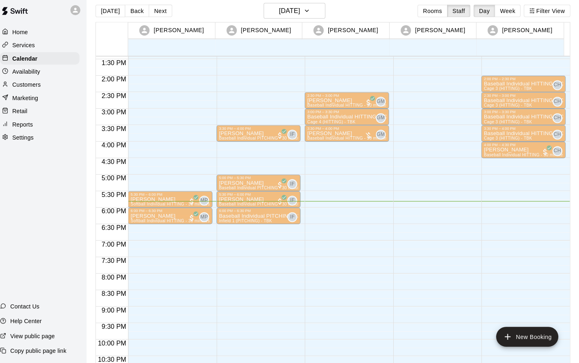
click at [340, 132] on div "3:30 PM – 4:00 PM" at bounding box center [349, 131] width 78 height 4
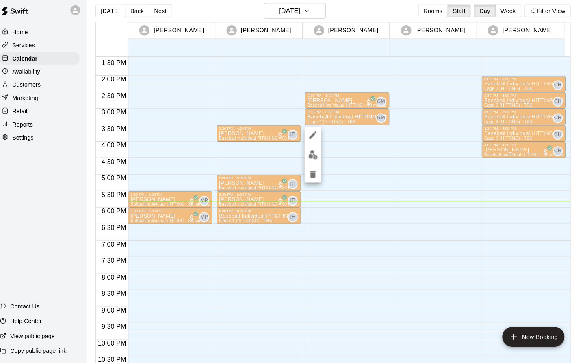
click at [316, 137] on icon "edit" at bounding box center [315, 137] width 7 height 7
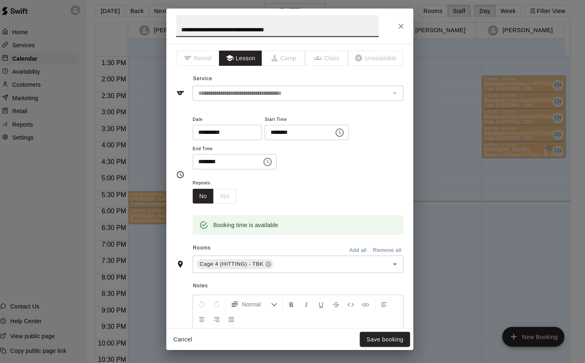
click at [403, 30] on icon "Close" at bounding box center [402, 30] width 8 height 8
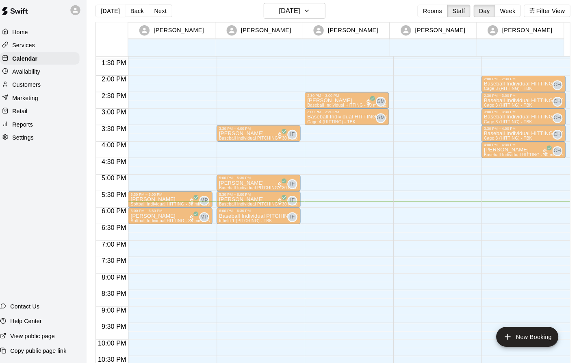
click at [320, 120] on p "Baseball Individual HITTING - 30 minutes" at bounding box center [349, 120] width 78 height 0
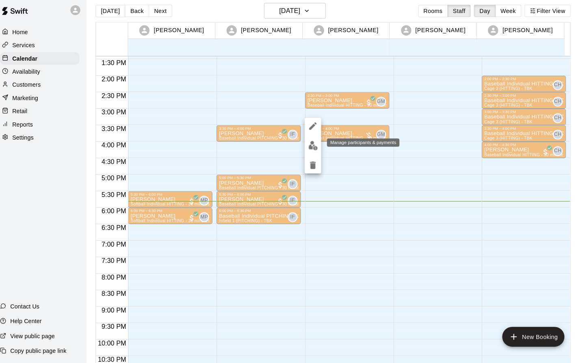
click at [314, 148] on img "edit" at bounding box center [315, 147] width 9 height 9
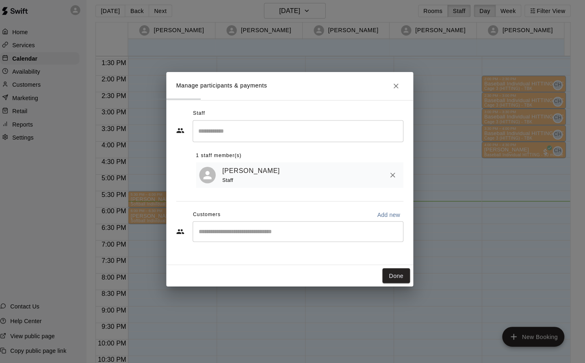
click at [398, 88] on icon "Close" at bounding box center [397, 89] width 8 height 8
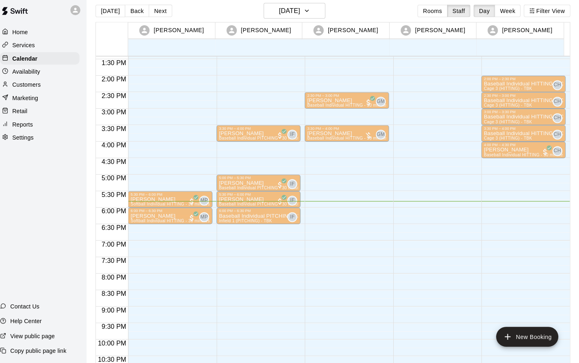
click at [322, 116] on div "3:00 PM – 3:30 PM" at bounding box center [349, 115] width 78 height 4
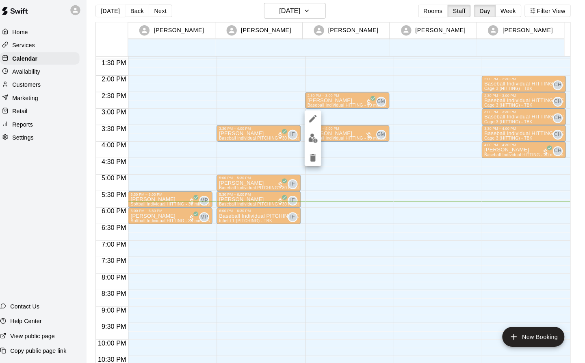
click at [315, 122] on icon "edit" at bounding box center [315, 121] width 7 height 7
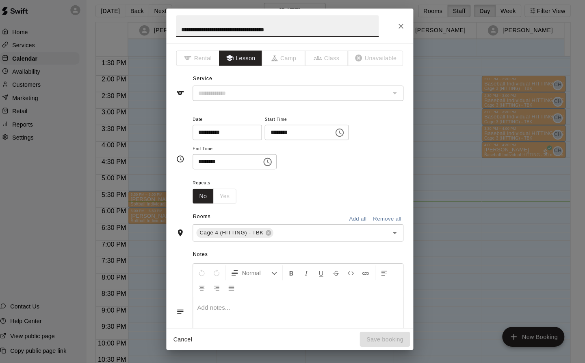
type input "**********"
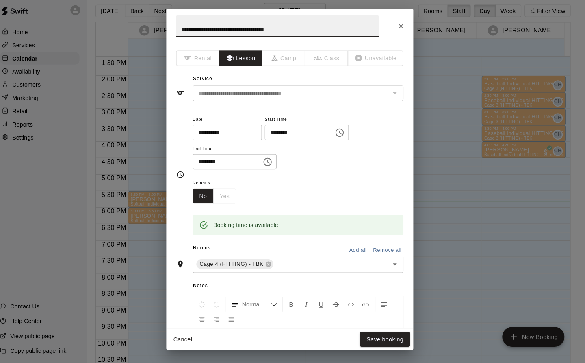
scroll to position [154, 0]
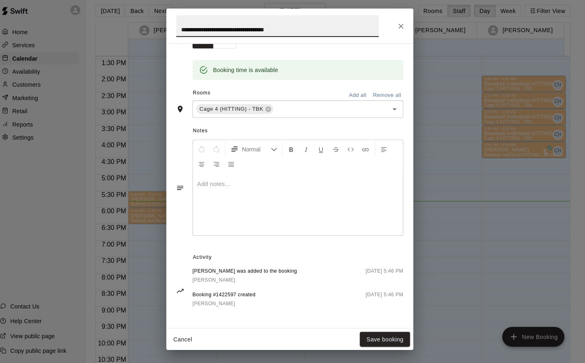
click at [404, 29] on icon "Close" at bounding box center [402, 30] width 8 height 8
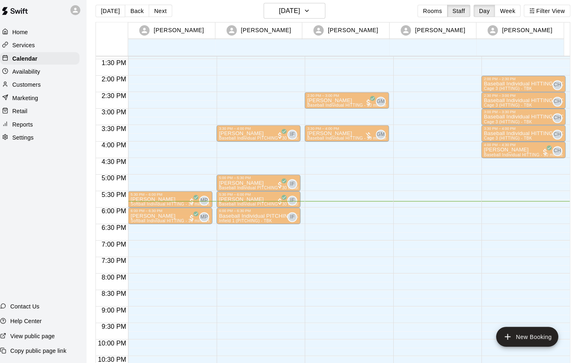
click at [357, 120] on p "Baseball Individual HITTING - 30 minutes" at bounding box center [349, 120] width 78 height 0
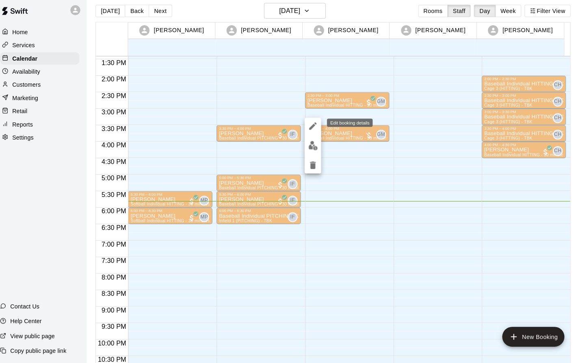
click at [314, 128] on icon "edit" at bounding box center [316, 129] width 10 height 10
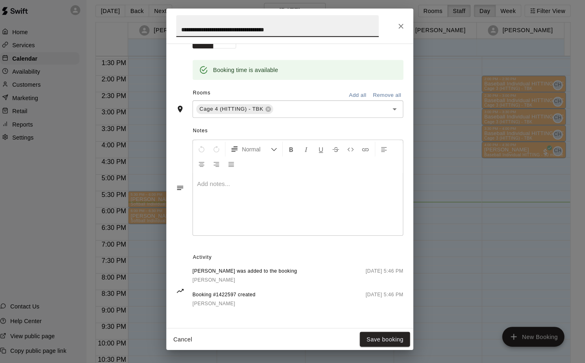
click at [403, 23] on button "Close" at bounding box center [402, 30] width 15 height 15
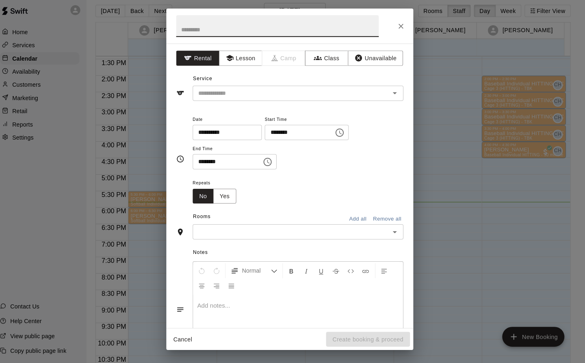
click at [241, 59] on button "Lesson" at bounding box center [244, 61] width 43 height 15
click at [230, 93] on input "text" at bounding box center [288, 96] width 179 height 10
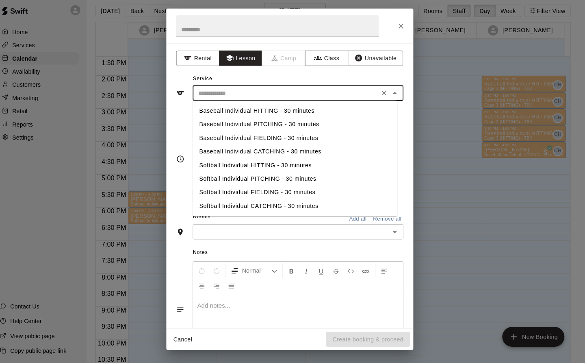
click at [276, 113] on li "Baseball Individual HITTING - 30 minutes" at bounding box center [298, 113] width 202 height 13
type input "**********"
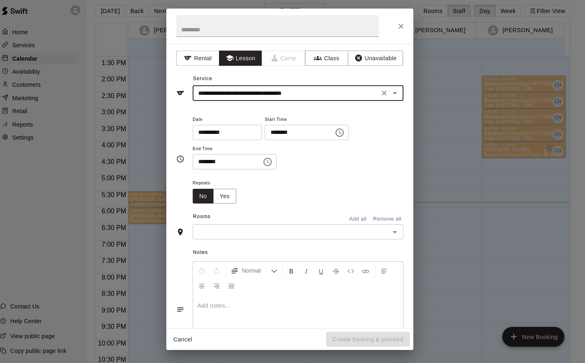
click at [239, 226] on div "​" at bounding box center [301, 233] width 208 height 15
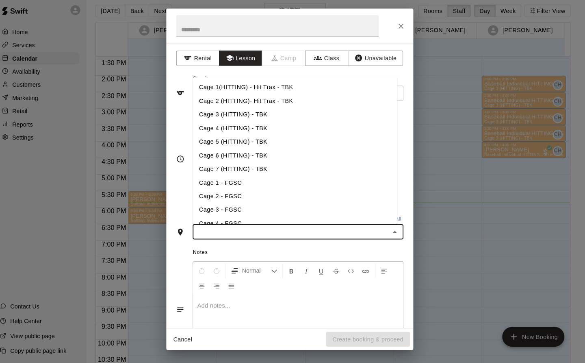
click at [250, 128] on li "Cage 4 (HITTING) - TBK" at bounding box center [298, 130] width 202 height 13
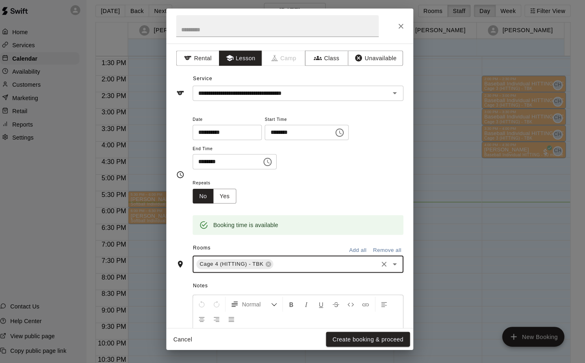
click at [390, 340] on button "Create booking & proceed" at bounding box center [369, 339] width 83 height 15
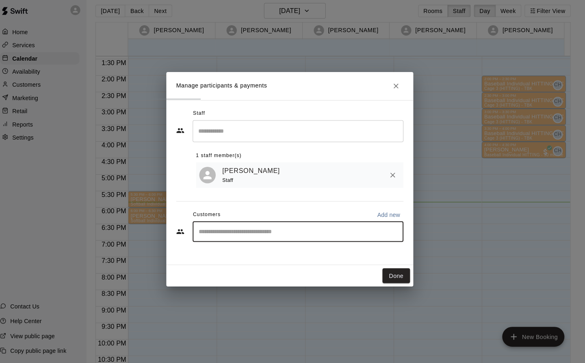
type input "*"
click at [398, 233] on icon "Clear" at bounding box center [396, 233] width 8 height 8
type input "*******"
click at [397, 234] on icon "Clear" at bounding box center [396, 232] width 5 height 5
click at [396, 94] on button "Close" at bounding box center [397, 89] width 15 height 15
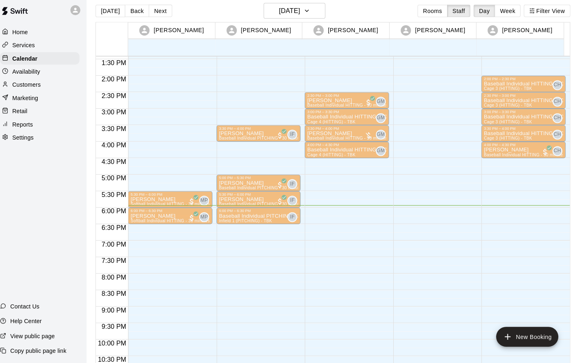
click at [523, 173] on div "2:00 PM – 2:30 PM Baseball Individual HITTING - 30 minutes Cage 3 (HITTING) - T…" at bounding box center [523, 14] width 83 height 780
click at [532, 104] on p "Baseball Individual HITTING - 30 minutes" at bounding box center [523, 104] width 78 height 0
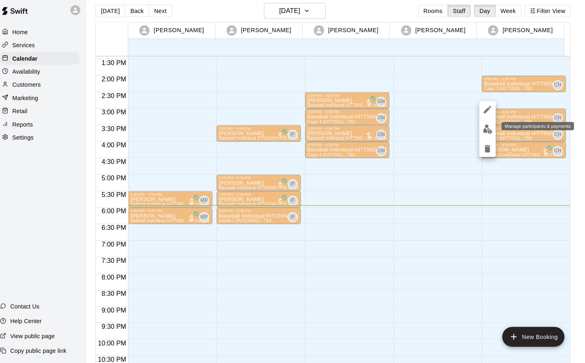
click at [491, 130] on img "edit" at bounding box center [487, 131] width 9 height 9
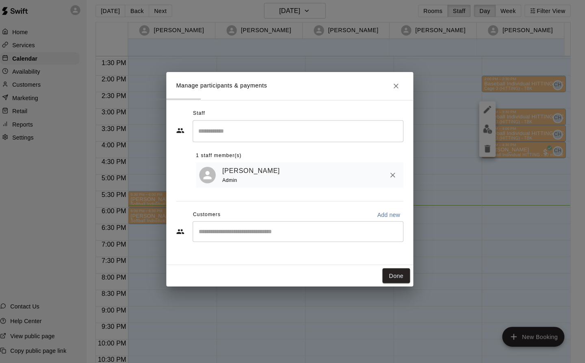
click at [395, 94] on button "Close" at bounding box center [397, 89] width 15 height 15
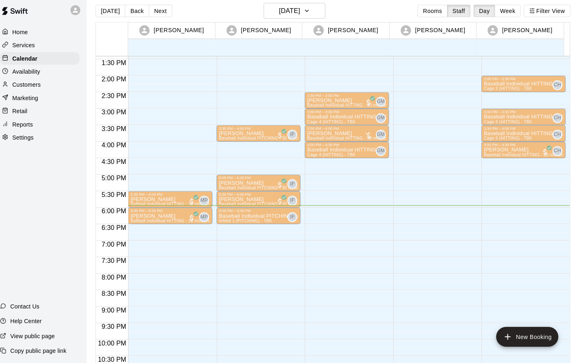
click at [527, 136] on p "Baseball Individual HITTING - 30 minutes" at bounding box center [523, 136] width 78 height 0
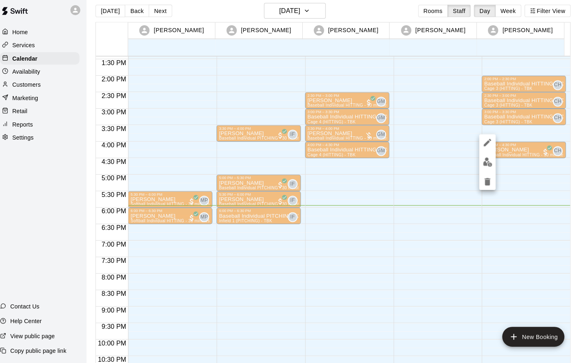
click at [488, 161] on img "edit" at bounding box center [487, 164] width 9 height 9
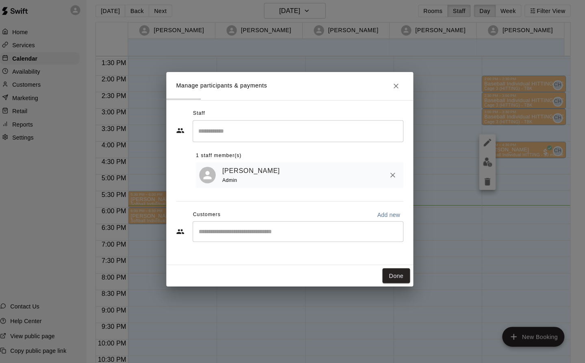
click at [256, 236] on input "Start typing to search customers..." at bounding box center [300, 233] width 201 height 8
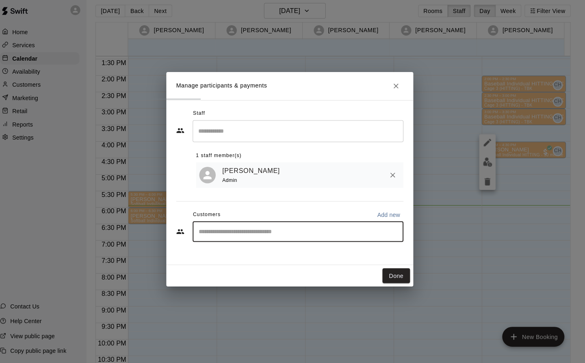
type input "******"
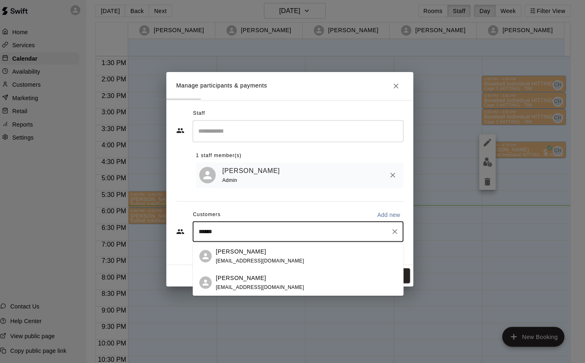
click at [256, 258] on div "[PERSON_NAME] [EMAIL_ADDRESS][DOMAIN_NAME]" at bounding box center [262, 257] width 87 height 17
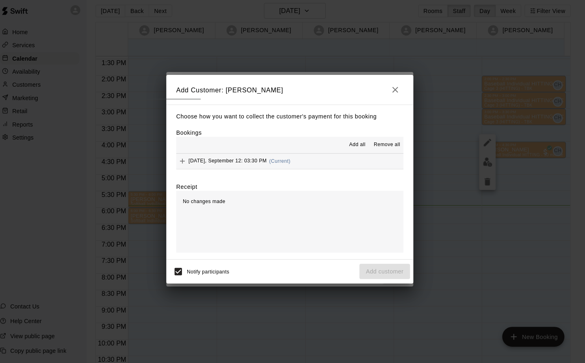
click at [307, 160] on button "[DATE], September 12: 03:30 PM (Current)" at bounding box center [292, 163] width 224 height 15
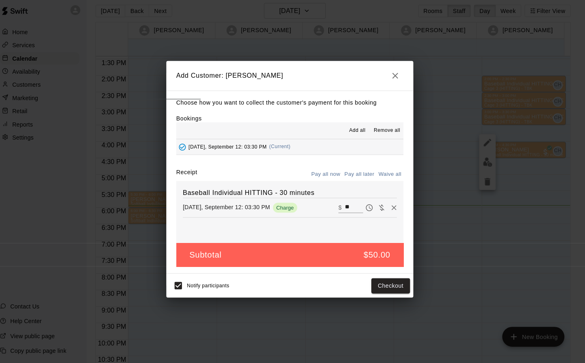
click at [400, 287] on button "Checkout" at bounding box center [392, 286] width 38 height 15
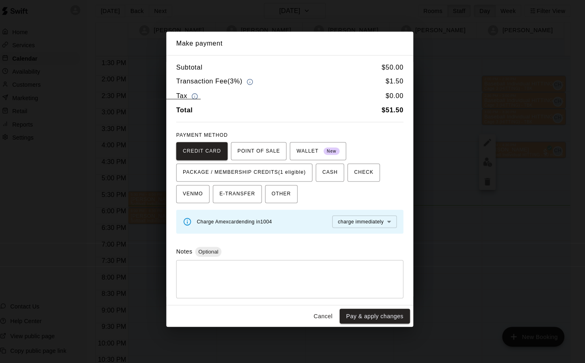
click at [299, 169] on span "PACKAGE / MEMBERSHIP CREDITS (1 eligible)" at bounding box center [248, 174] width 122 height 13
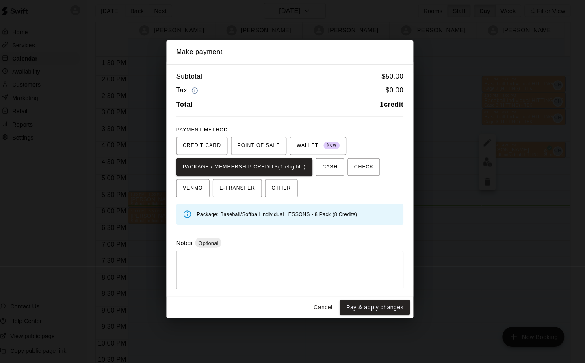
click at [379, 309] on button "Pay & apply changes" at bounding box center [376, 307] width 69 height 15
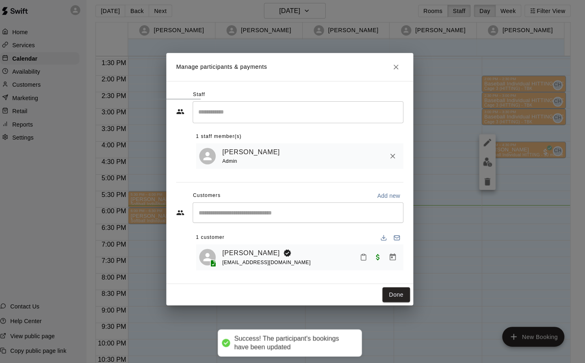
click at [395, 296] on button "Done" at bounding box center [397, 295] width 27 height 15
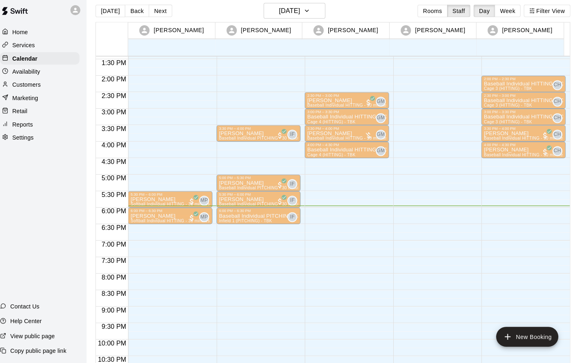
click at [532, 120] on p "Baseball Individual HITTING - 30 minutes" at bounding box center [523, 120] width 78 height 0
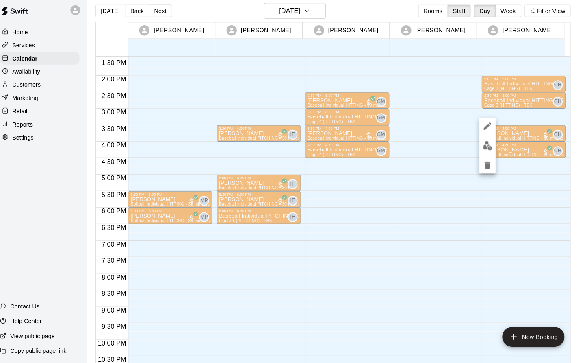
click at [488, 167] on icon "delete" at bounding box center [488, 167] width 6 height 7
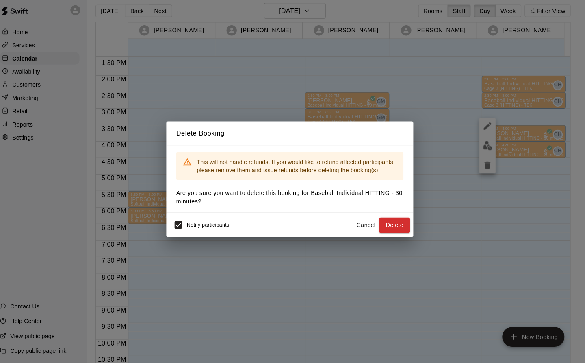
click at [372, 224] on button "Cancel" at bounding box center [368, 226] width 26 height 15
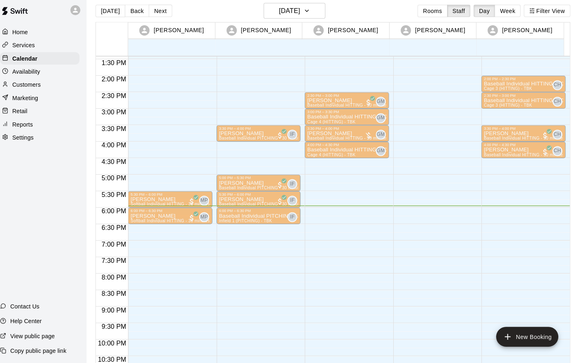
click at [35, 41] on div "Home" at bounding box center [46, 36] width 78 height 12
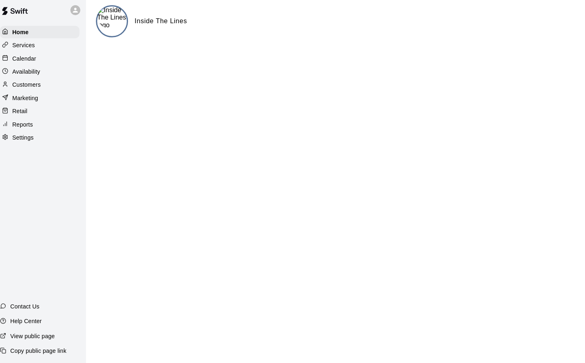
click at [37, 62] on p "Calendar" at bounding box center [31, 62] width 24 height 8
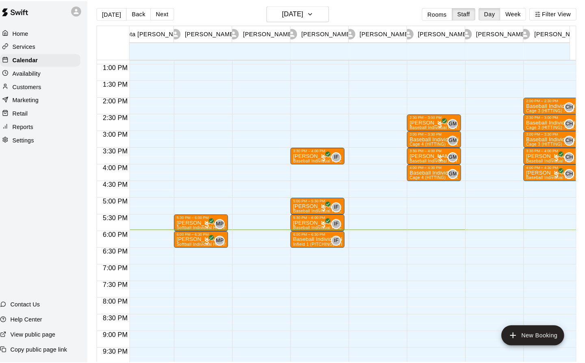
scroll to position [421, 13]
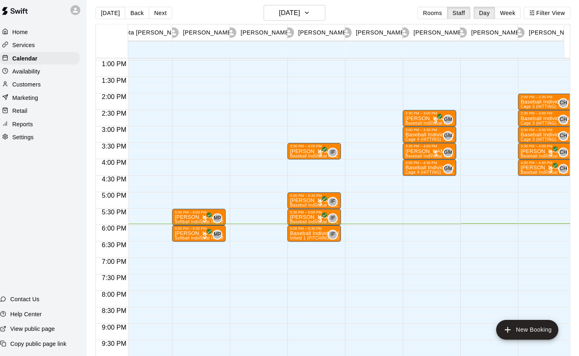
click at [552, 138] on p "Baseball Individual HITTING - 30 minutes" at bounding box center [544, 138] width 48 height 0
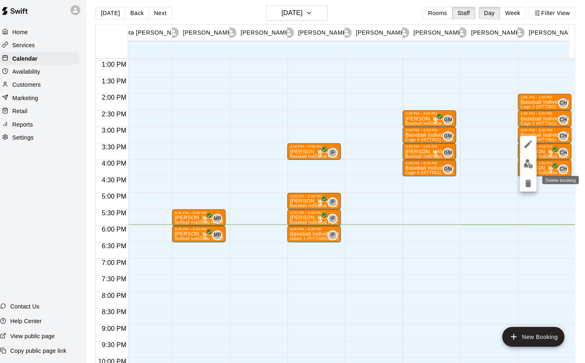
click at [530, 183] on icon "delete" at bounding box center [528, 185] width 10 height 10
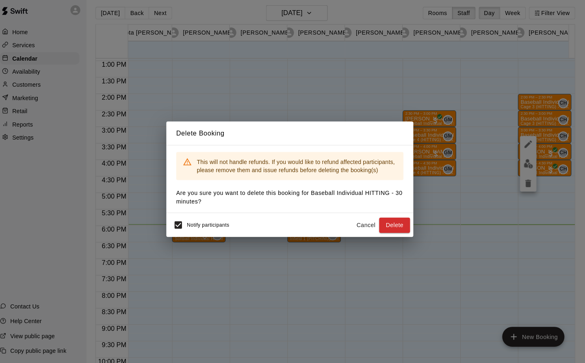
click at [371, 226] on button "Cancel" at bounding box center [368, 226] width 26 height 15
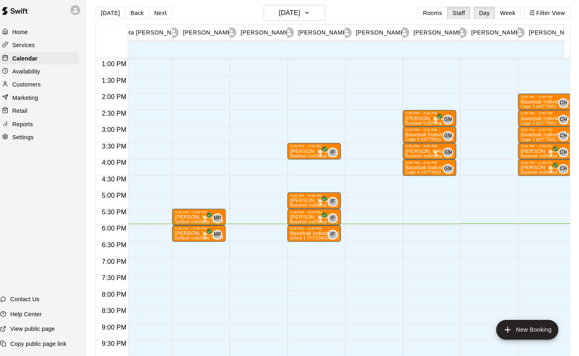
click at [546, 138] on p "Baseball Individual HITTING - 30 minutes" at bounding box center [544, 138] width 48 height 0
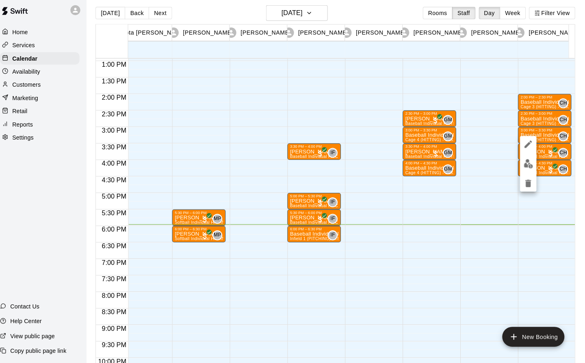
click at [526, 145] on icon "edit" at bounding box center [528, 147] width 10 height 10
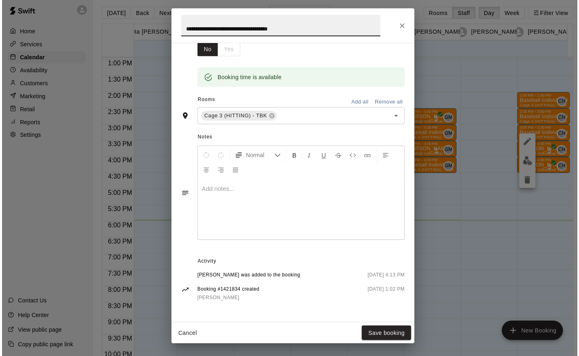
scroll to position [145, 0]
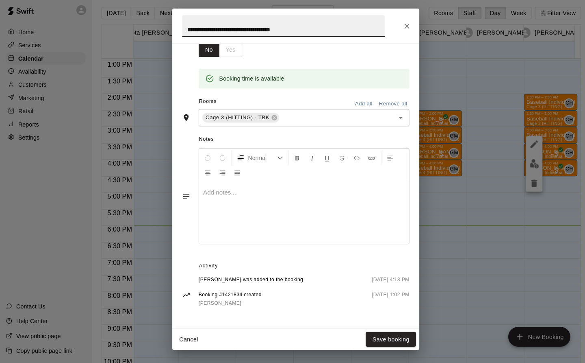
click at [397, 337] on button "Save booking" at bounding box center [387, 339] width 50 height 15
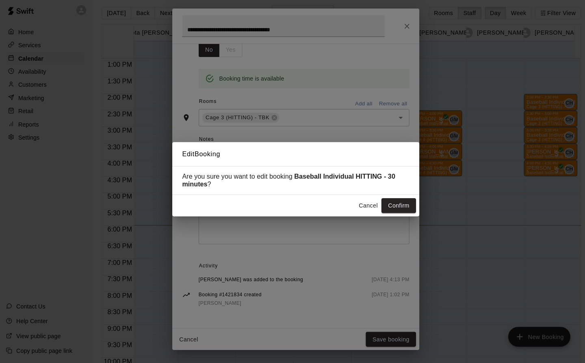
click at [369, 211] on button "Cancel" at bounding box center [364, 207] width 26 height 15
